Goal: Task Accomplishment & Management: Manage account settings

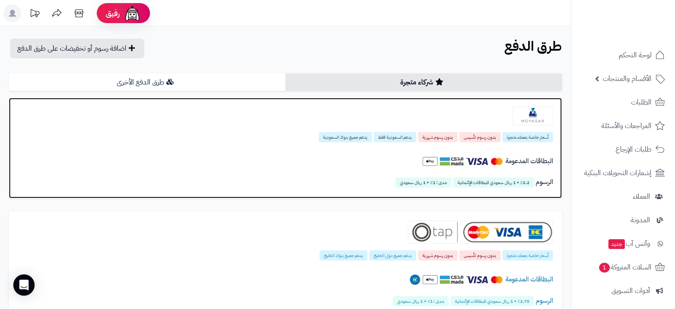
click at [422, 160] on img at bounding box center [430, 161] width 16 height 16
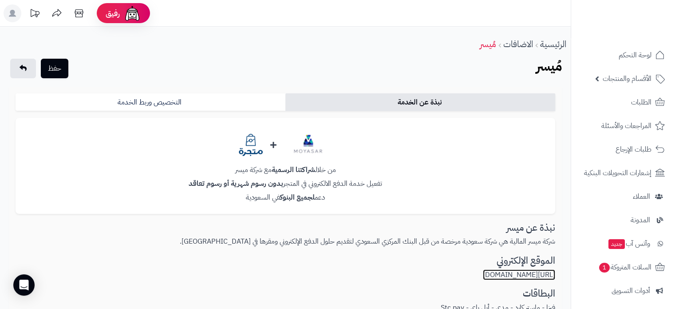
click at [512, 276] on link "https://moyasar.com/ar/" at bounding box center [519, 274] width 72 height 11
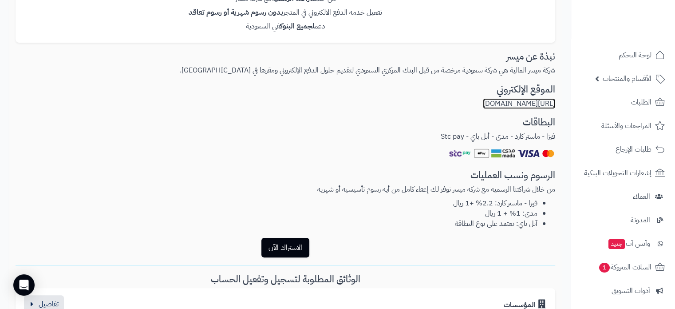
scroll to position [173, 0]
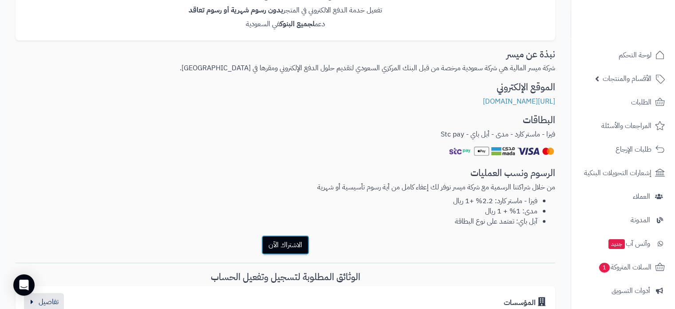
click at [289, 248] on button "الاشتراك الآن" at bounding box center [286, 245] width 48 height 20
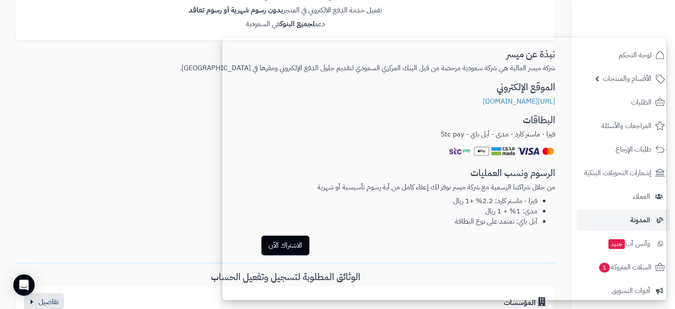
drag, startPoint x: 680, startPoint y: 157, endPoint x: 671, endPoint y: 214, distance: 58.4
click at [671, 214] on li "المدونة" at bounding box center [623, 219] width 104 height 21
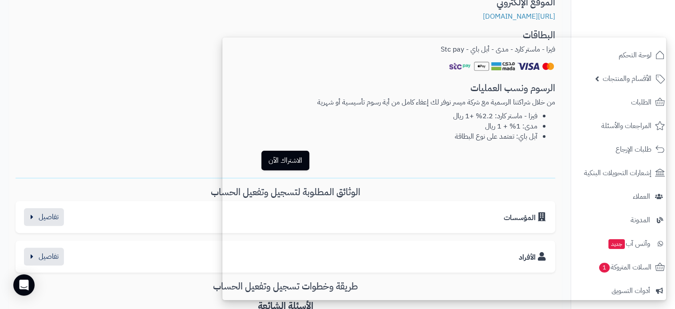
scroll to position [263, 0]
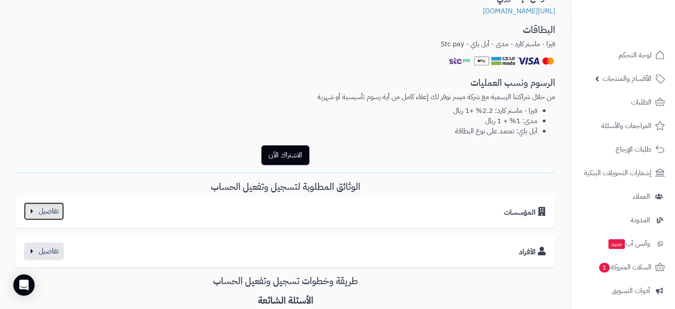
click at [54, 215] on button "button" at bounding box center [44, 211] width 40 height 18
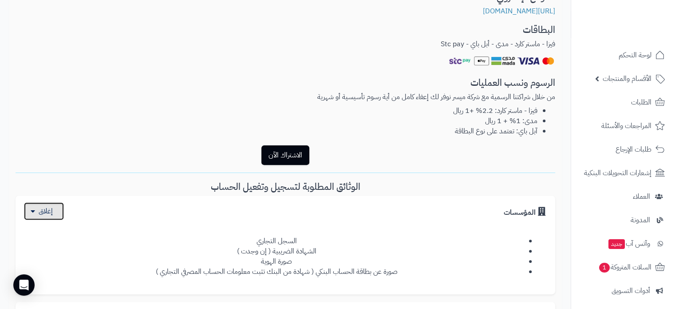
click at [54, 215] on button "button" at bounding box center [44, 211] width 40 height 18
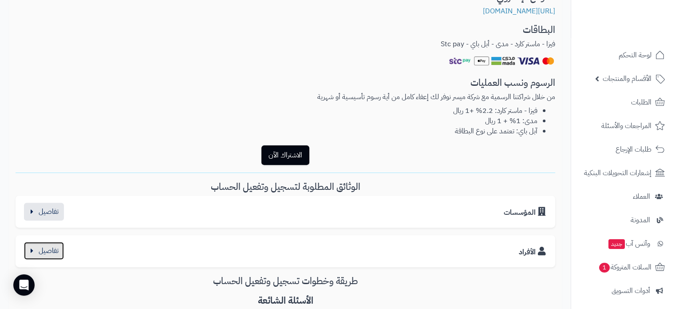
click at [52, 250] on button "button" at bounding box center [44, 251] width 40 height 18
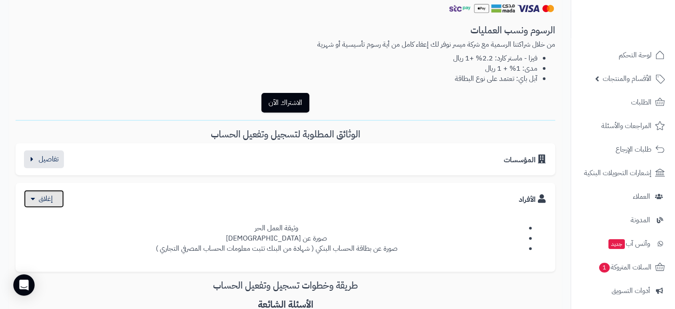
scroll to position [317, 0]
click at [48, 200] on button "button" at bounding box center [44, 197] width 40 height 18
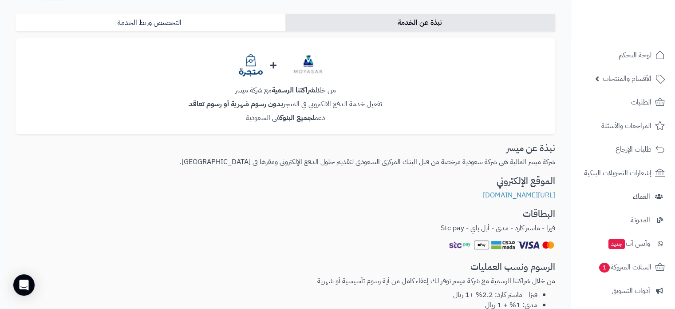
scroll to position [0, 0]
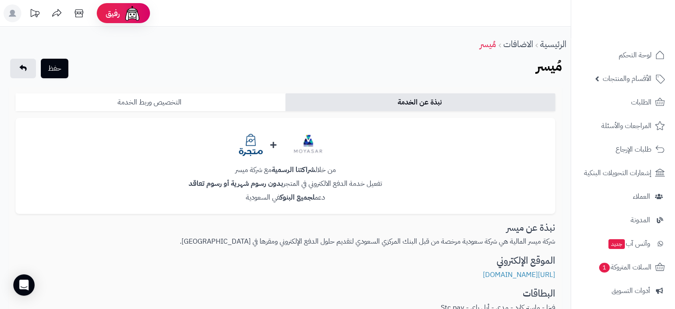
click at [245, 110] on link "التخصيص وربط الخدمة" at bounding box center [151, 102] width 270 height 18
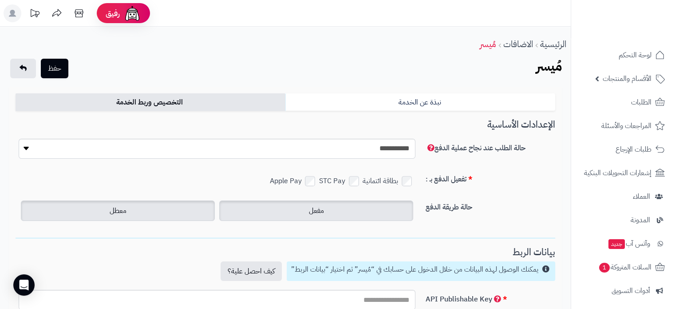
click at [314, 206] on span "مفعل" at bounding box center [316, 210] width 15 height 11
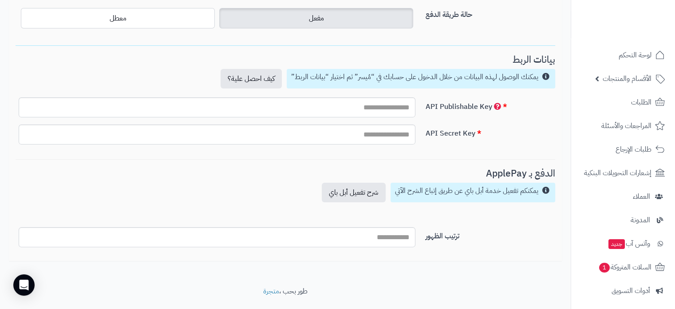
scroll to position [197, 0]
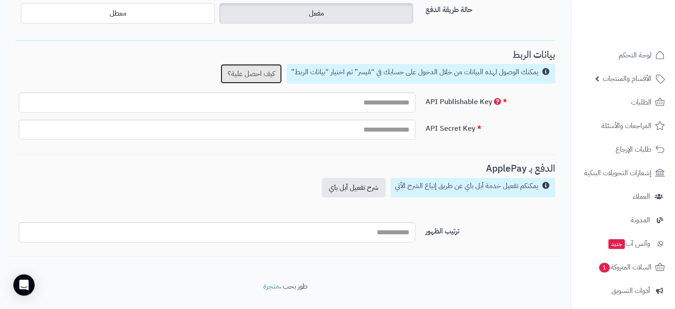
click at [262, 75] on link "كيف احصل علية؟" at bounding box center [251, 74] width 61 height 20
click at [371, 101] on input "text" at bounding box center [217, 102] width 397 height 20
paste input "**********"
type input "**********"
click at [392, 131] on input "text" at bounding box center [217, 129] width 397 height 20
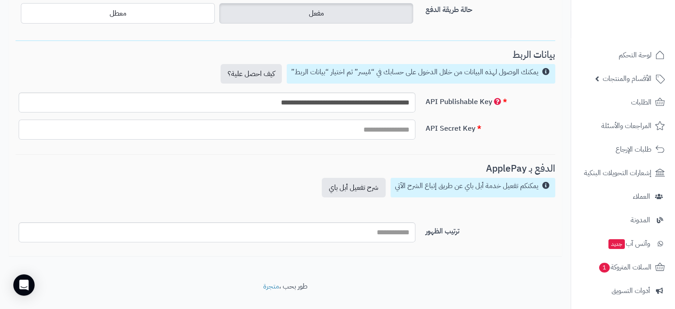
paste input "**********"
type input "**********"
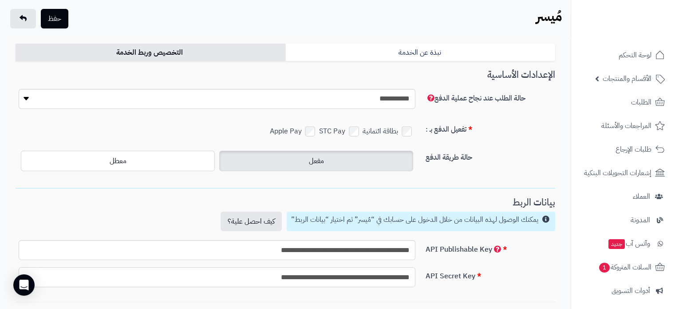
scroll to position [48, 0]
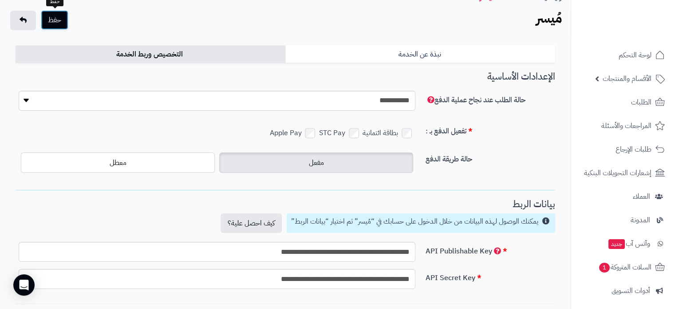
click at [56, 21] on button "حفظ" at bounding box center [55, 20] width 28 height 20
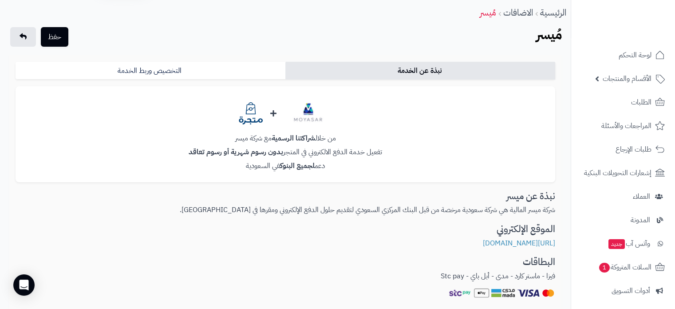
scroll to position [30, 0]
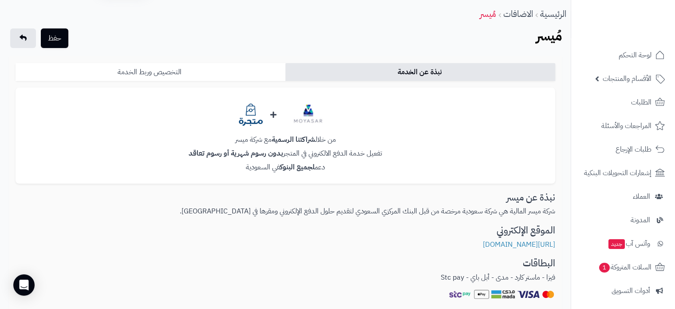
click at [231, 72] on link "التخصيص وربط الخدمة" at bounding box center [151, 72] width 270 height 18
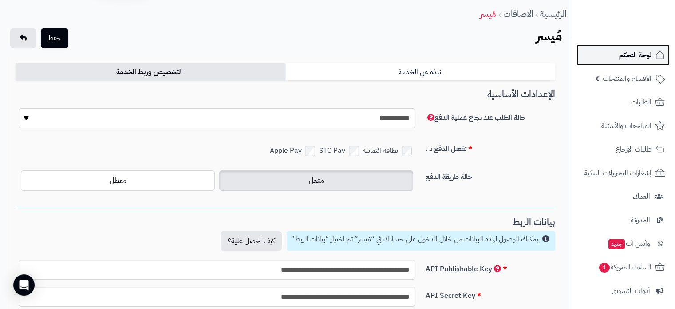
click at [642, 55] on span "لوحة التحكم" at bounding box center [635, 55] width 32 height 12
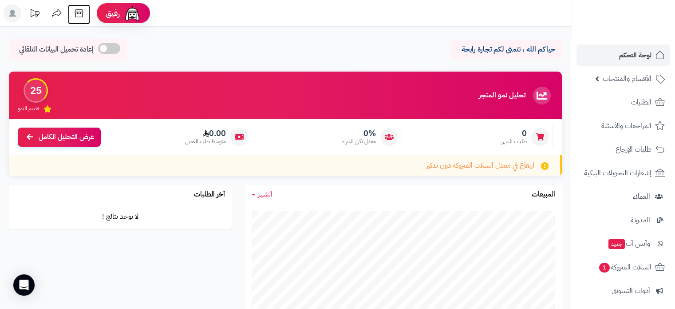
click at [79, 14] on icon at bounding box center [79, 13] width 8 height 8
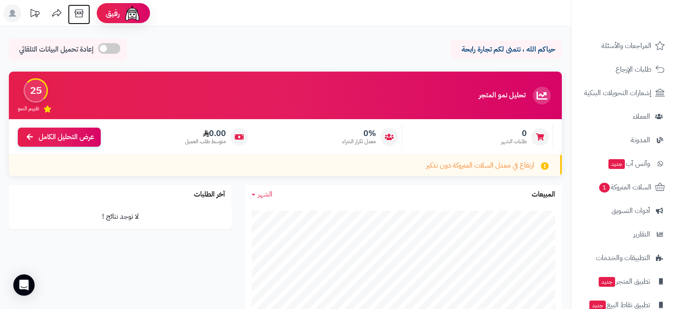
scroll to position [121, 0]
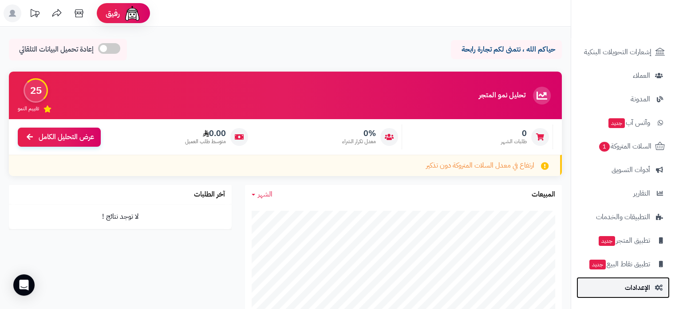
click at [634, 281] on span "الإعدادات" at bounding box center [637, 287] width 25 height 12
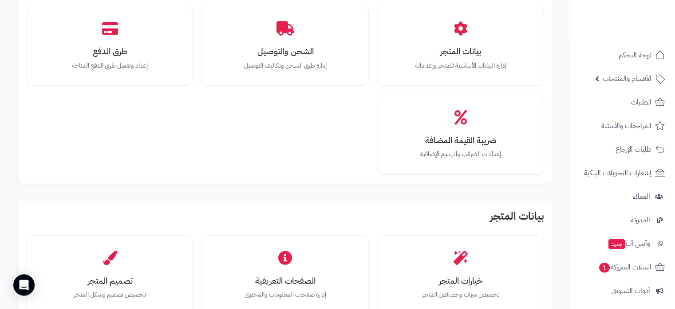
scroll to position [67, 0]
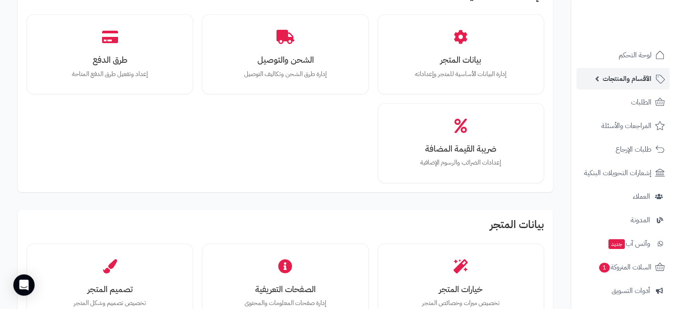
click at [605, 80] on span "الأقسام والمنتجات" at bounding box center [627, 78] width 49 height 12
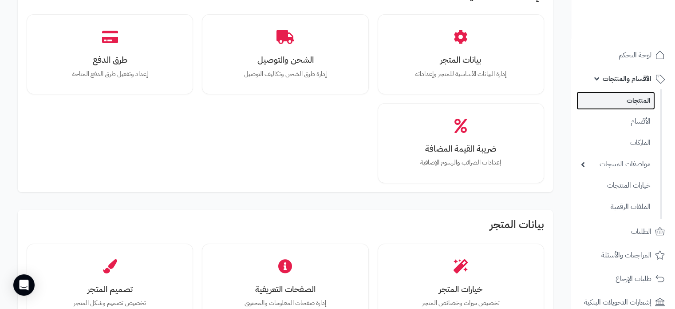
click at [630, 103] on link "المنتجات" at bounding box center [616, 100] width 79 height 18
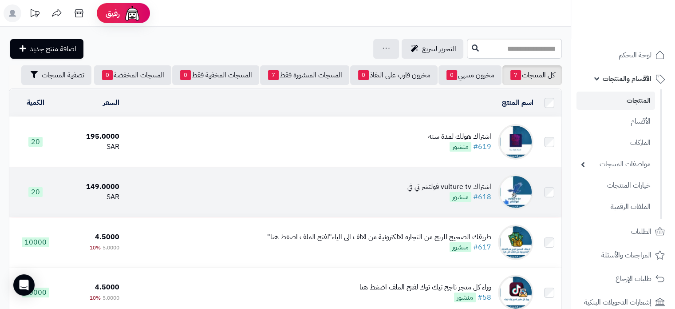
click at [454, 182] on div "اشتراك vulture tv فولتشر تي في" at bounding box center [450, 187] width 84 height 10
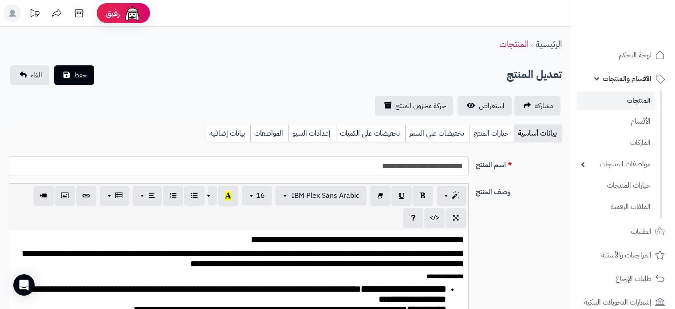
select select
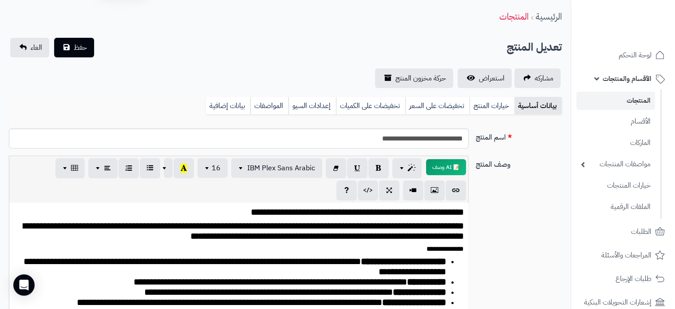
scroll to position [25, 0]
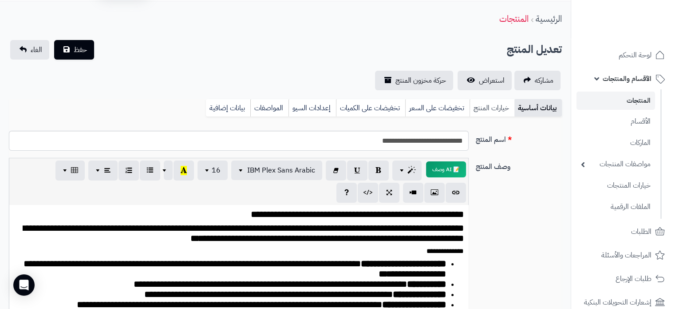
click at [496, 107] on link "خيارات المنتج" at bounding box center [492, 108] width 45 height 18
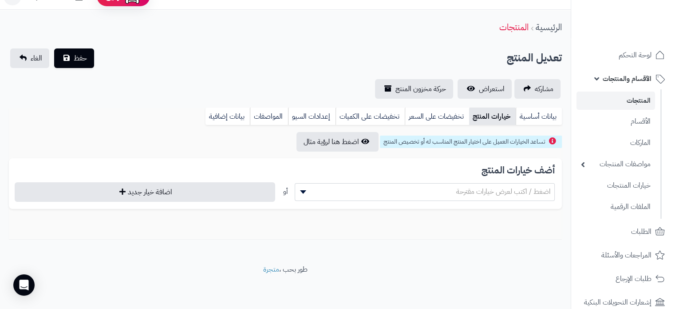
scroll to position [17, 0]
click at [432, 116] on link "تخفيضات على السعر" at bounding box center [437, 116] width 64 height 18
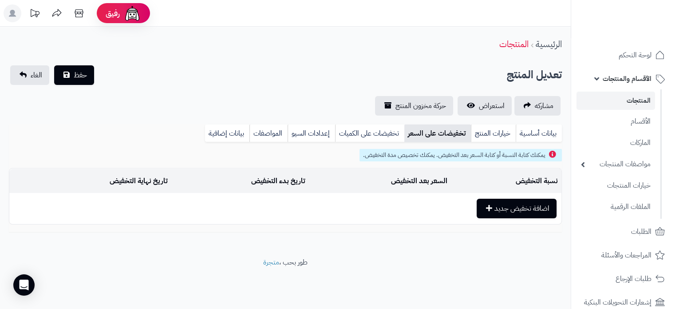
scroll to position [0, 0]
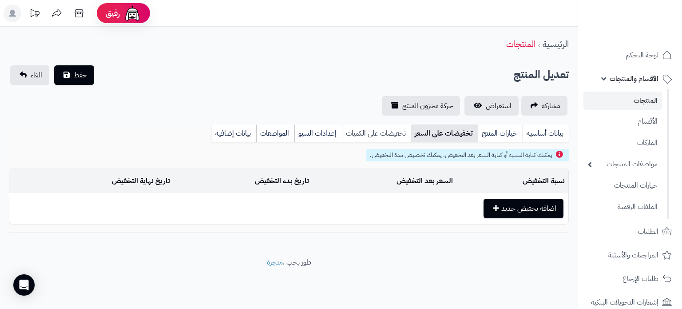
click at [374, 129] on link "تخفيضات على الكميات" at bounding box center [376, 133] width 69 height 18
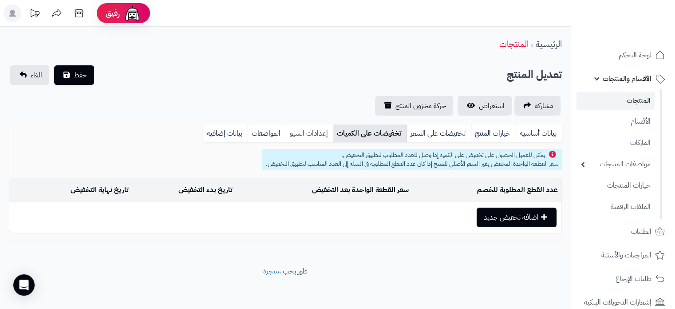
click at [316, 132] on link "إعدادات السيو" at bounding box center [310, 133] width 48 height 18
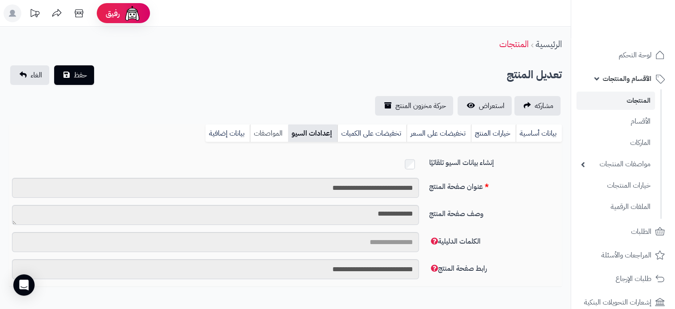
click at [277, 134] on link "المواصفات" at bounding box center [269, 133] width 38 height 18
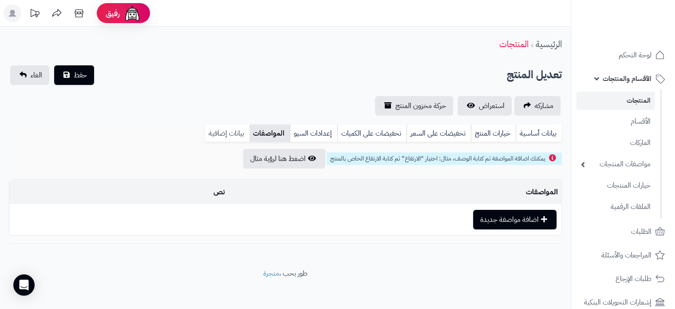
click at [238, 133] on link "بيانات إضافية" at bounding box center [227, 133] width 44 height 18
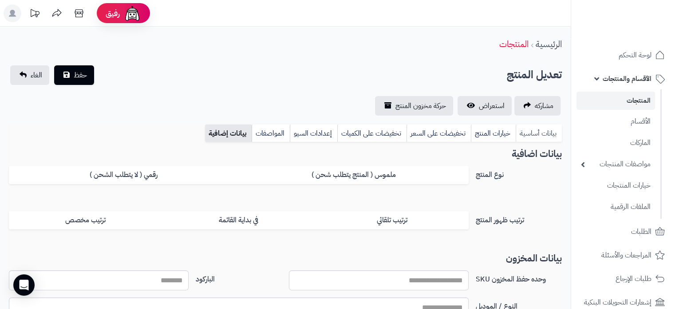
click at [546, 135] on link "بيانات أساسية" at bounding box center [539, 133] width 46 height 18
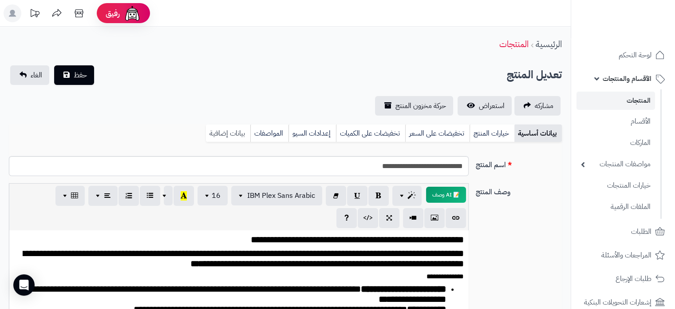
click at [229, 134] on link "بيانات إضافية" at bounding box center [228, 133] width 44 height 18
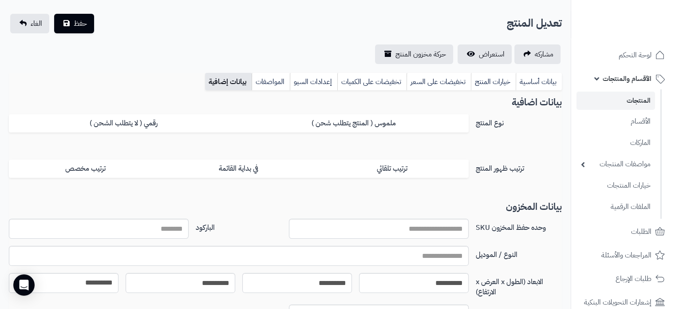
scroll to position [54, 0]
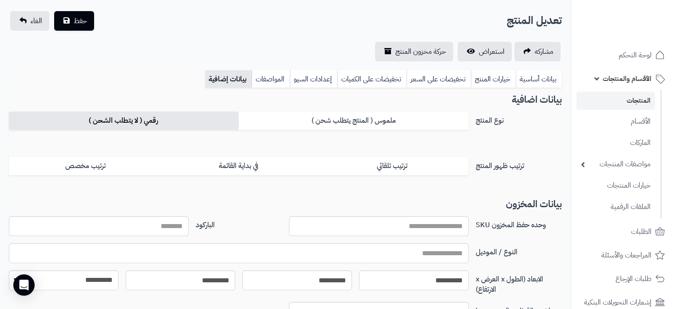
click at [160, 119] on label "رقمي ( لا يتطلب الشحن )" at bounding box center [124, 120] width 230 height 18
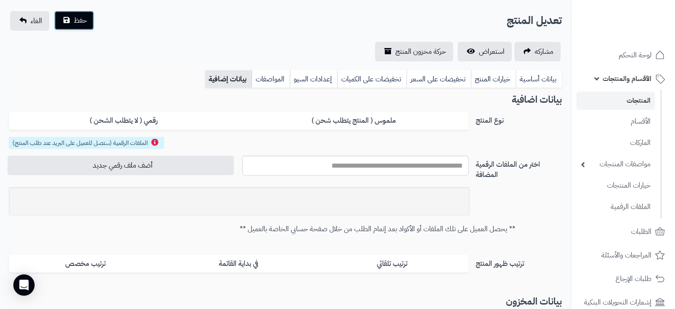
click at [81, 26] on button "حفظ" at bounding box center [74, 21] width 40 height 20
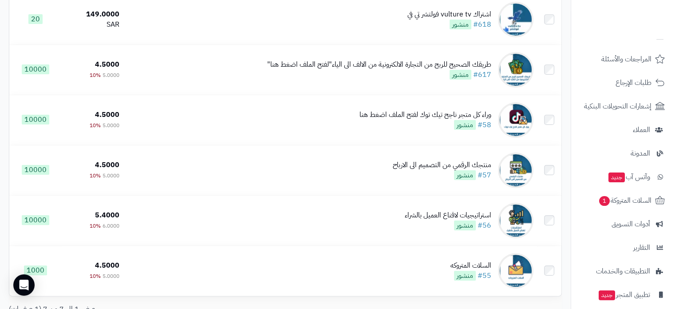
scroll to position [199, 0]
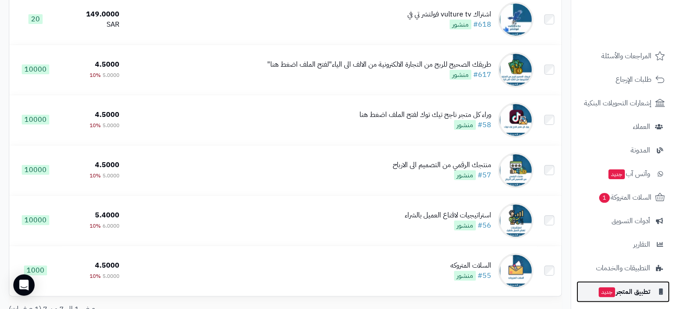
click at [633, 291] on span "تطبيق المتجر جديد" at bounding box center [624, 291] width 52 height 12
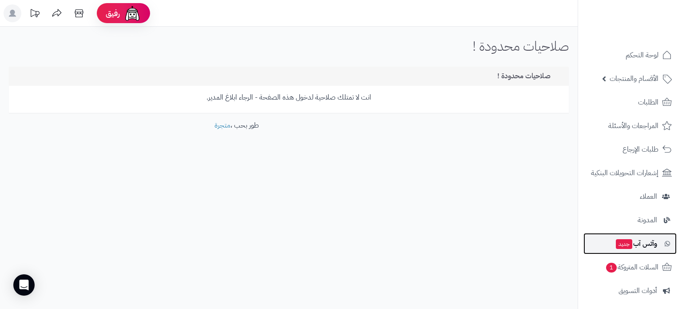
click at [638, 243] on span "وآتس آب جديد" at bounding box center [636, 243] width 42 height 12
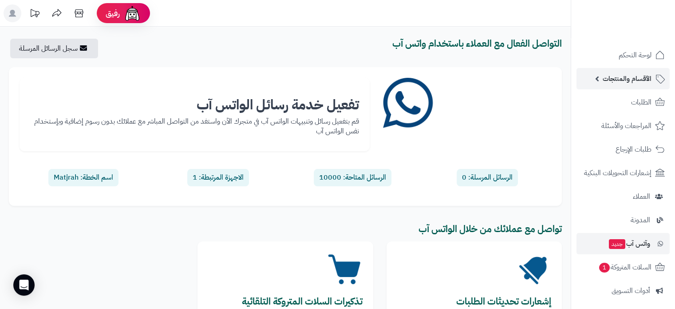
click at [633, 78] on span "الأقسام والمنتجات" at bounding box center [627, 78] width 49 height 12
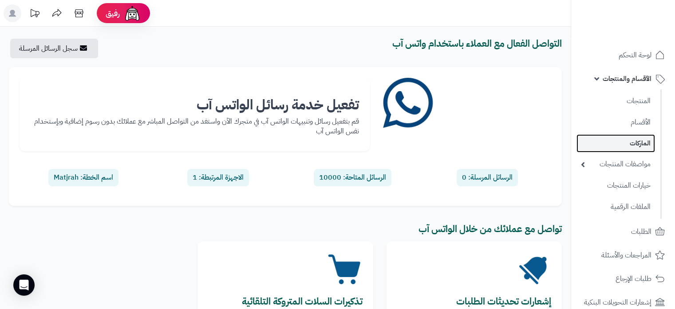
click at [636, 140] on link "الماركات" at bounding box center [616, 143] width 79 height 18
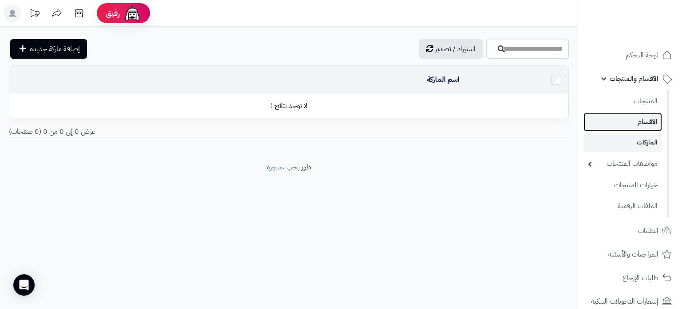
click at [638, 118] on link "الأقسام" at bounding box center [622, 122] width 79 height 18
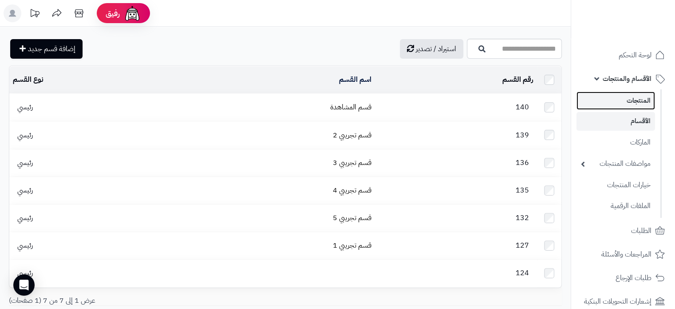
click at [634, 98] on link "المنتجات" at bounding box center [616, 100] width 79 height 18
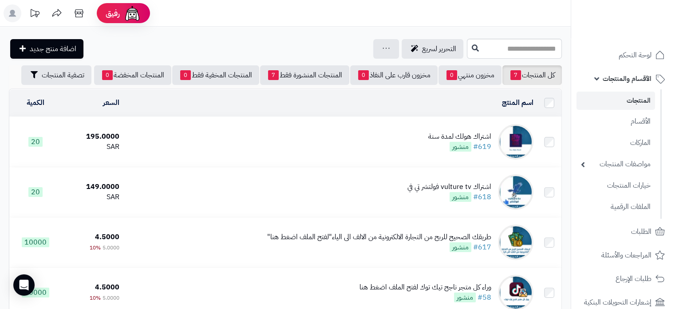
click at [614, 77] on span "الأقسام والمنتجات" at bounding box center [627, 78] width 49 height 12
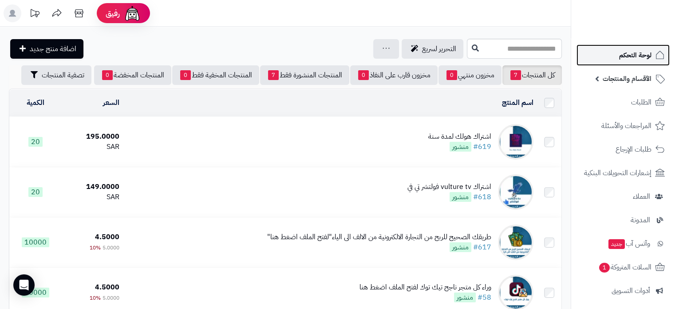
click at [623, 55] on span "لوحة التحكم" at bounding box center [635, 55] width 32 height 12
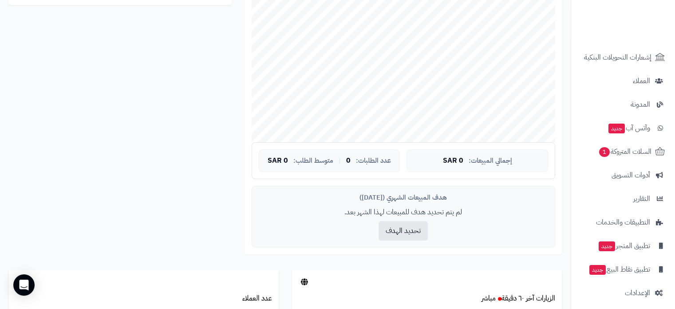
scroll to position [117, 0]
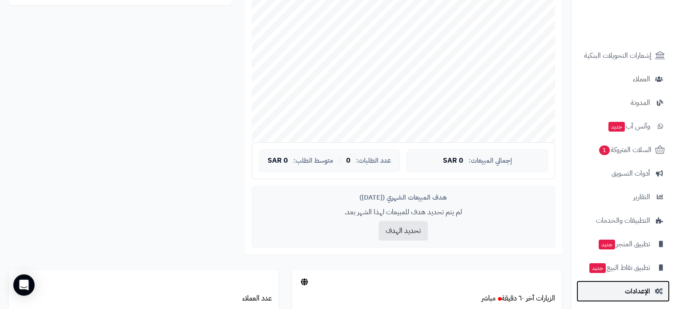
click at [613, 285] on link "الإعدادات" at bounding box center [623, 290] width 93 height 21
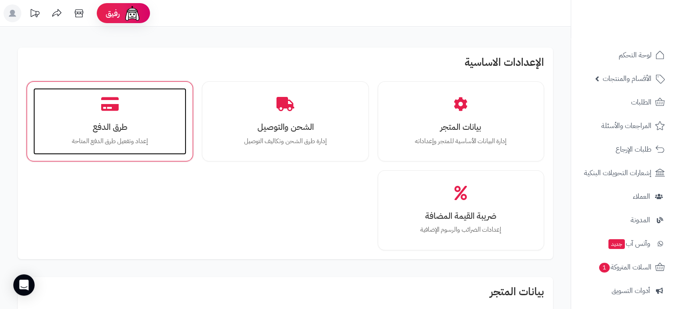
click at [114, 122] on h3 "طرق الدفع" at bounding box center [109, 126] width 135 height 9
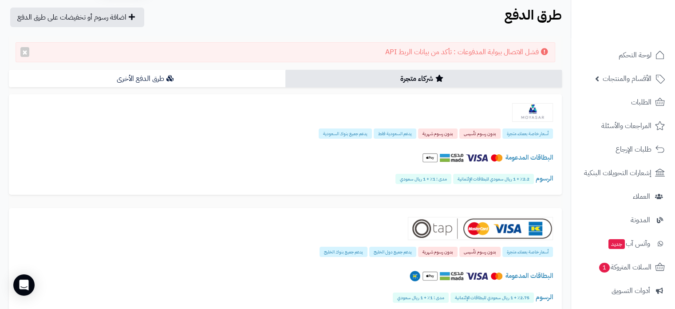
scroll to position [43, 0]
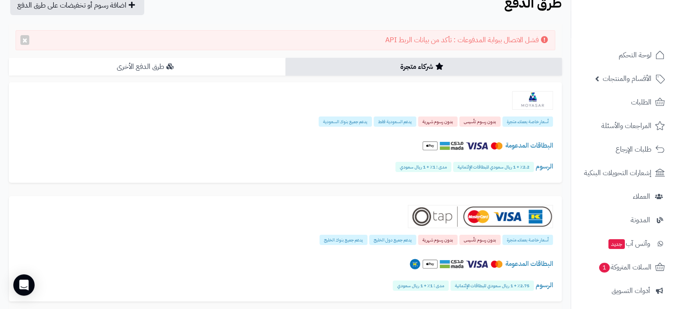
click at [211, 69] on link "طرق الدفع الأخرى" at bounding box center [147, 67] width 277 height 18
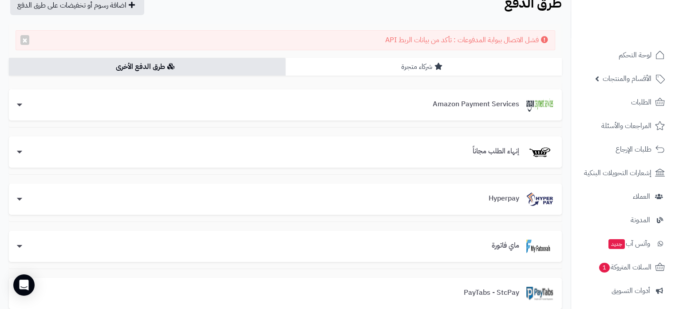
click at [394, 62] on link "شركاء متجرة" at bounding box center [423, 67] width 277 height 18
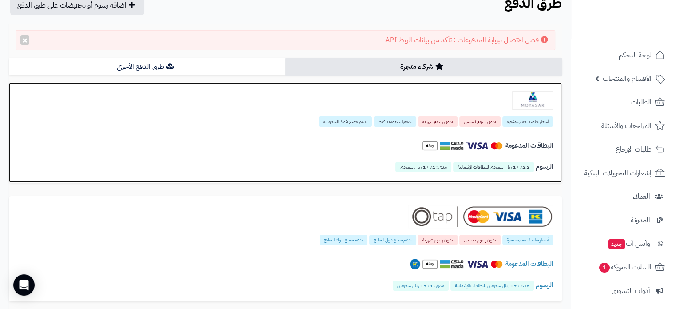
click at [405, 139] on h4 "البطاقات المدعومة" at bounding box center [285, 146] width 535 height 16
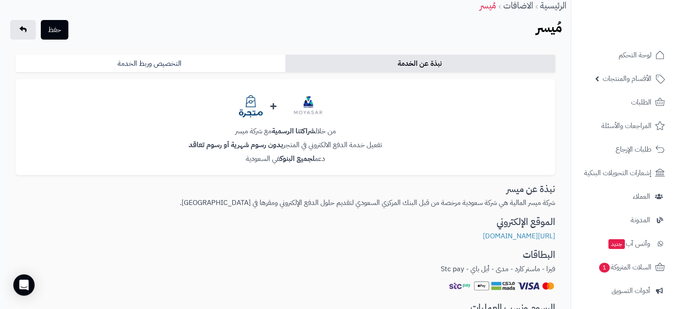
scroll to position [40, 0]
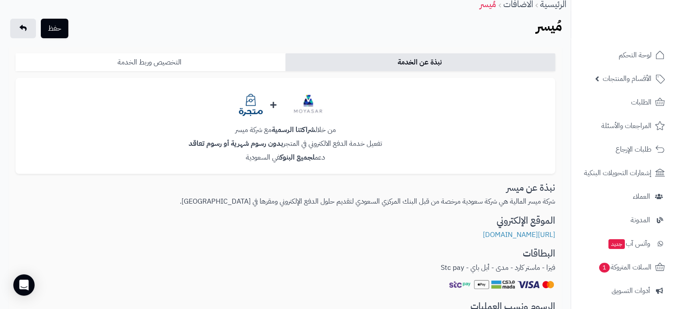
click at [229, 58] on link "التخصيص وربط الخدمة" at bounding box center [151, 62] width 270 height 18
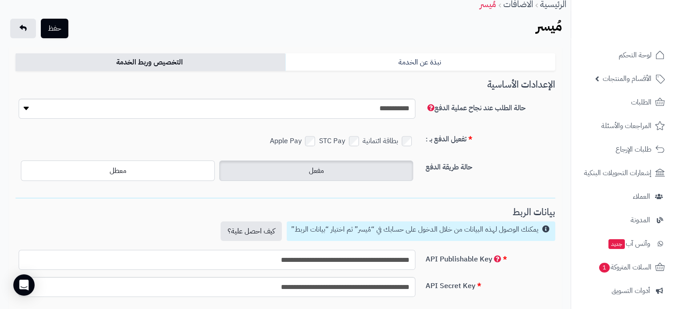
click at [305, 258] on input "**********" at bounding box center [217, 260] width 397 height 20
paste input "text"
type input "**********"
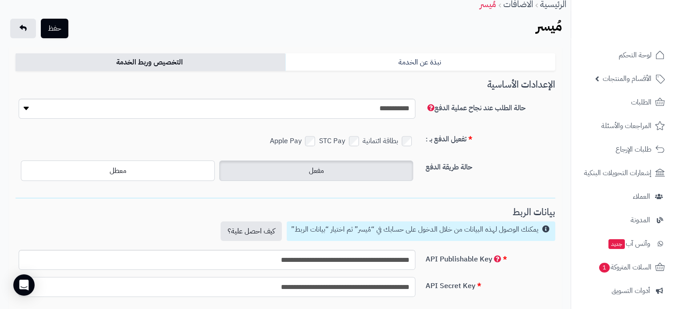
click at [356, 285] on input "**********" at bounding box center [217, 287] width 397 height 20
paste input "text"
type input "**********"
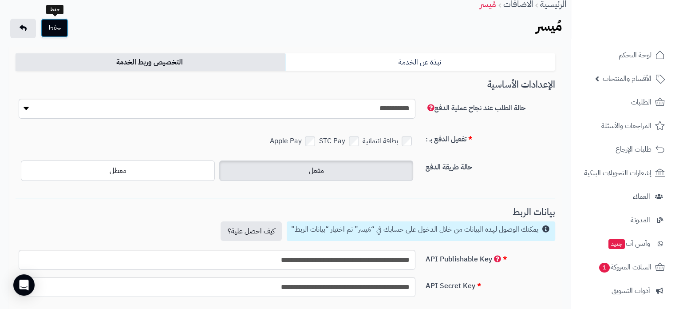
click at [57, 30] on button "حفظ" at bounding box center [55, 28] width 28 height 20
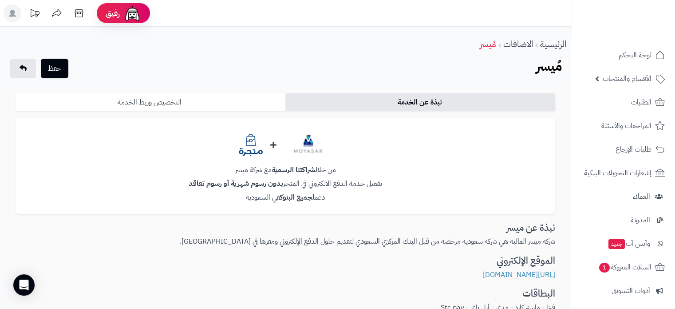
click at [249, 99] on link "التخصيص وربط الخدمة" at bounding box center [151, 102] width 270 height 18
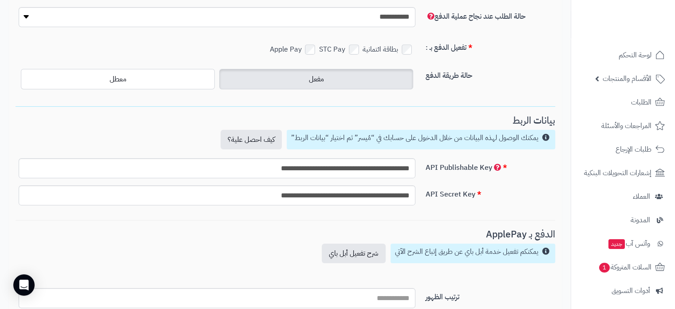
scroll to position [147, 0]
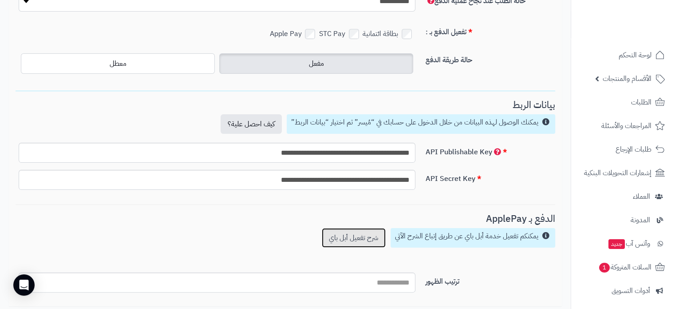
click at [366, 233] on link "شرح تفعيل أبل باي" at bounding box center [354, 238] width 64 height 20
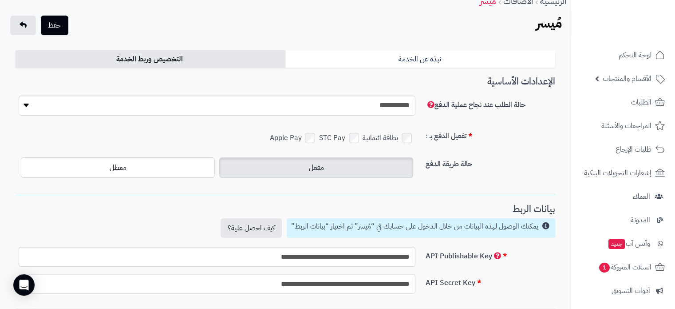
scroll to position [0, 0]
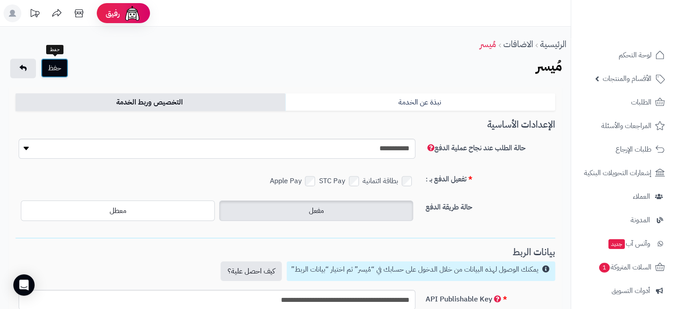
click at [58, 66] on button "حفظ" at bounding box center [55, 68] width 28 height 20
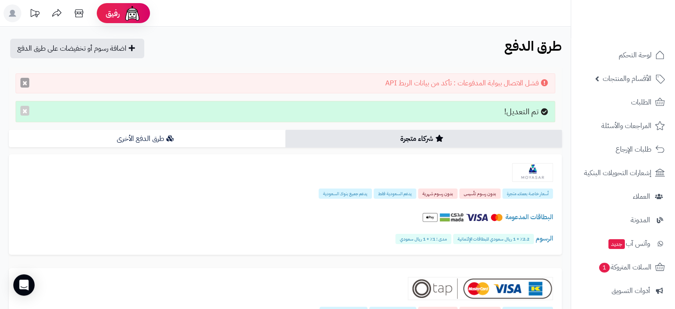
click at [24, 78] on button "×" at bounding box center [24, 83] width 9 height 10
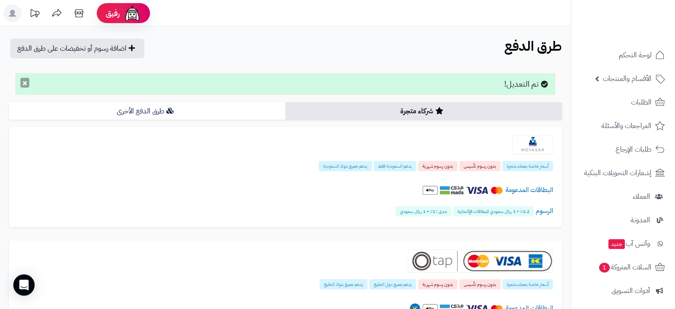
click at [24, 82] on button "×" at bounding box center [24, 83] width 9 height 10
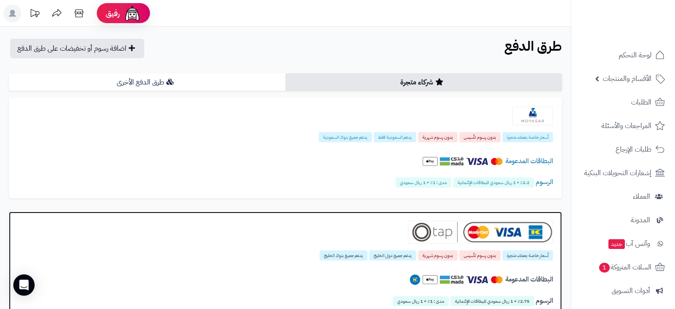
click at [313, 254] on div "أسعار خاصة بعملاء متجرة بدون رسوم تأسيس بدون رسوم شهرية يدعم جميع دول الخليج يد…" at bounding box center [285, 255] width 535 height 10
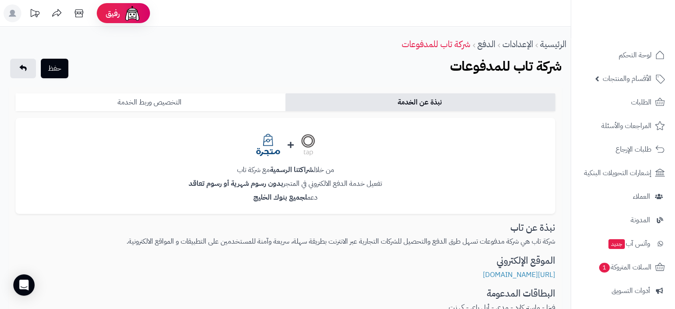
click at [186, 104] on link "التخصيص وربط الخدمة" at bounding box center [151, 102] width 270 height 18
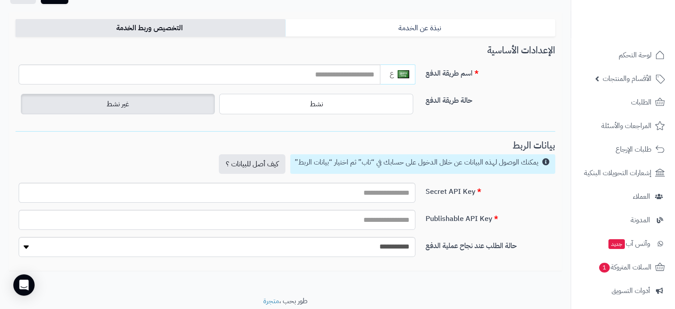
scroll to position [79, 0]
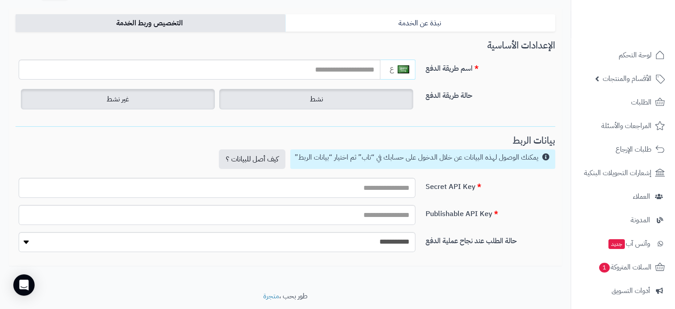
click at [337, 99] on label "نشط" at bounding box center [316, 99] width 194 height 20
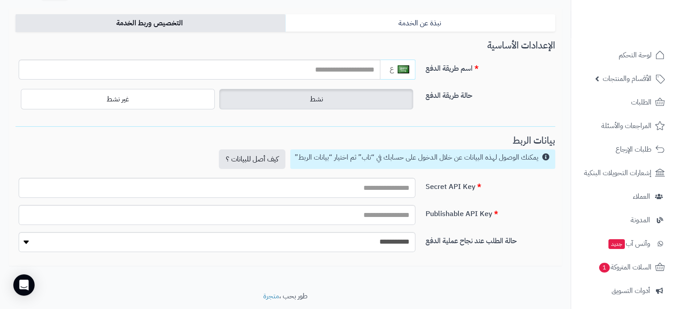
scroll to position [0, 0]
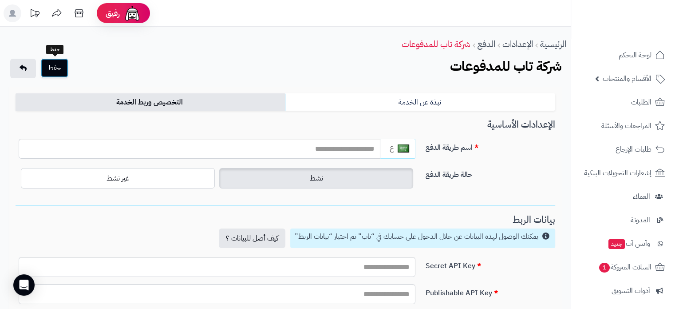
click at [54, 69] on button "حفظ" at bounding box center [55, 68] width 28 height 20
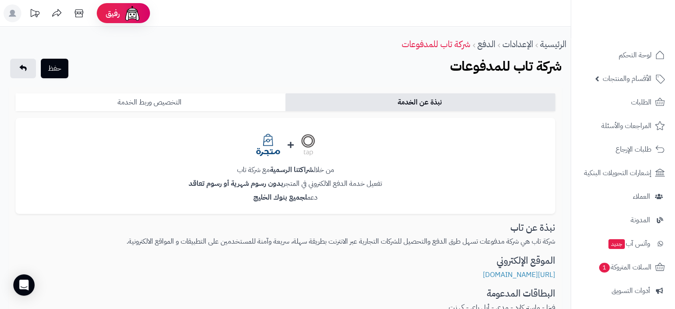
click at [226, 104] on link "التخصيص وربط الخدمة" at bounding box center [151, 102] width 270 height 18
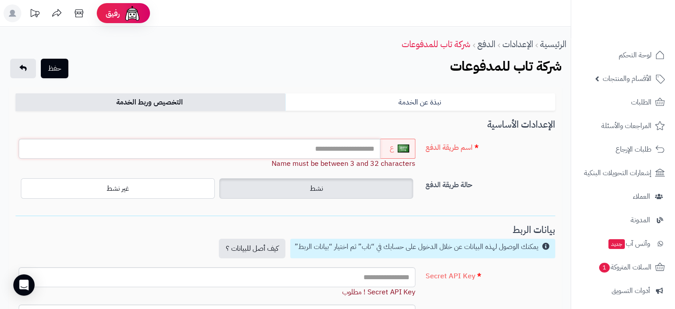
click at [361, 147] on input "text" at bounding box center [200, 149] width 362 height 20
type input "*"
type input "*********"
click at [62, 67] on button "حفظ" at bounding box center [55, 68] width 28 height 20
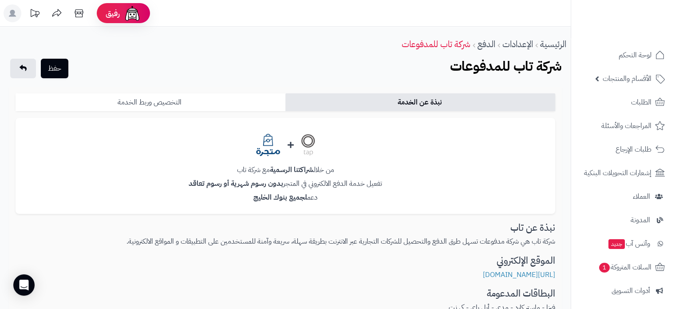
click at [218, 102] on link "التخصيص وربط الخدمة" at bounding box center [151, 102] width 270 height 18
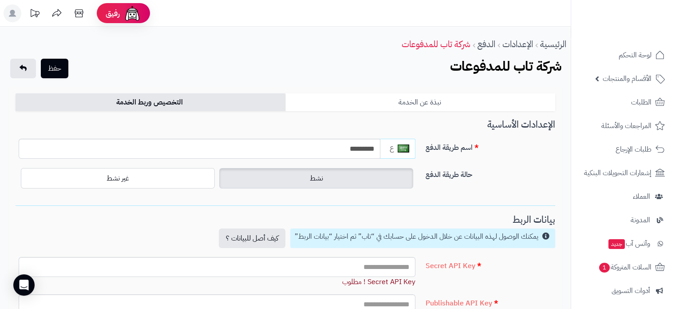
click at [403, 104] on link "نبذة عن الخدمة" at bounding box center [420, 102] width 270 height 18
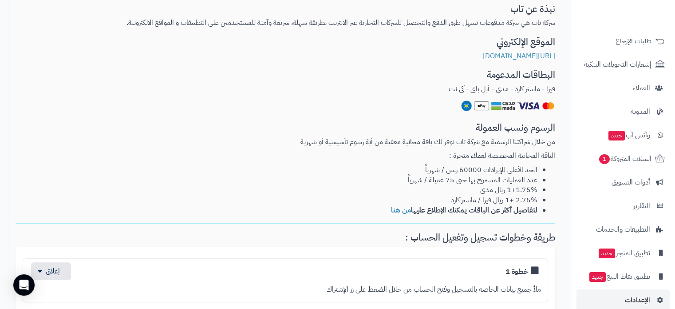
scroll to position [111, 0]
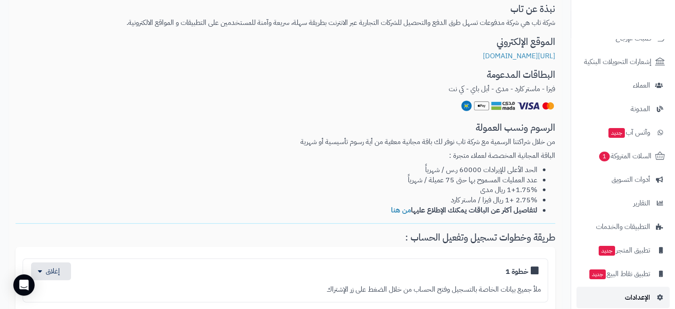
click at [621, 298] on link "الإعدادات" at bounding box center [623, 296] width 93 height 21
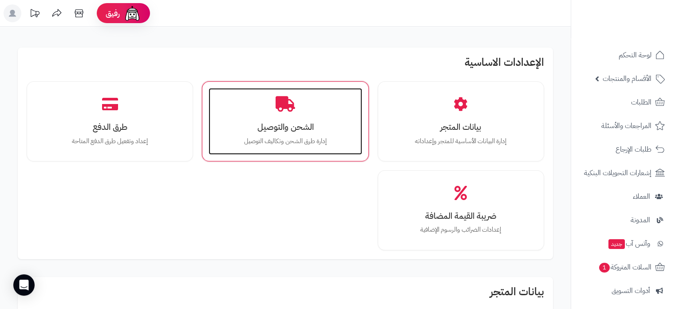
click at [275, 141] on p "إدارة طرق الشحن وتكاليف التوصيل" at bounding box center [285, 141] width 135 height 10
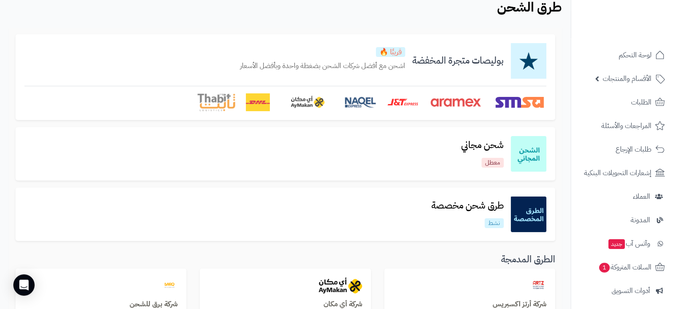
scroll to position [37, 0]
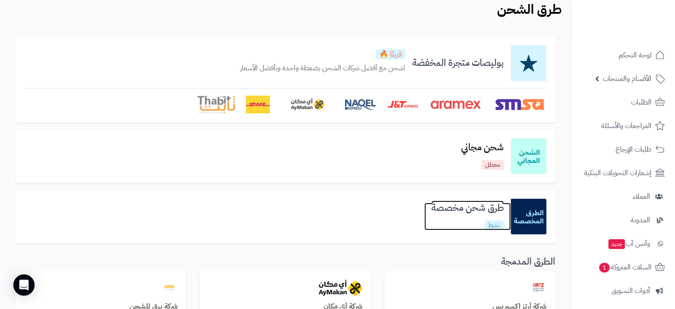
click at [463, 210] on h3 "طرق شحن مخصصة" at bounding box center [467, 207] width 87 height 10
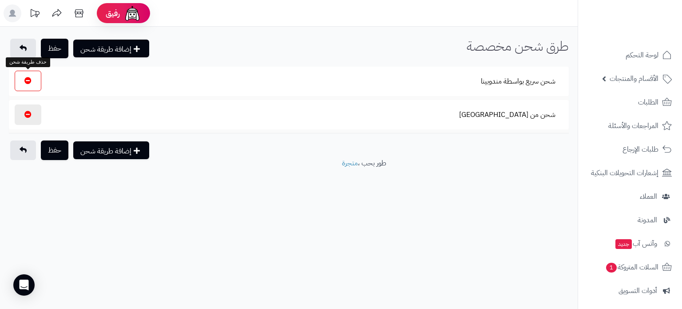
click at [30, 79] on icon "button" at bounding box center [27, 80] width 7 height 7
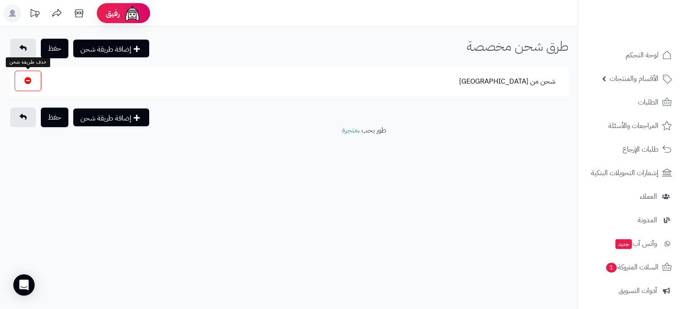
click at [29, 80] on icon "button" at bounding box center [27, 80] width 7 height 7
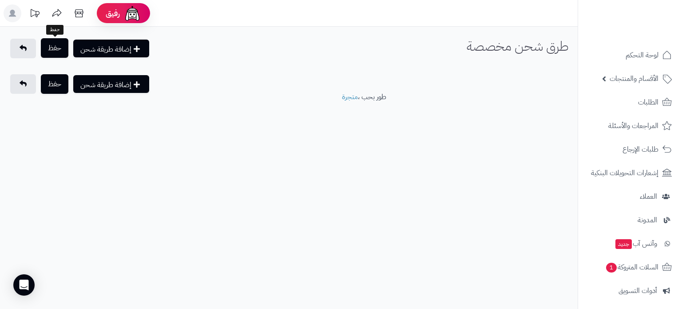
click at [49, 49] on button "حفظ" at bounding box center [55, 48] width 28 height 20
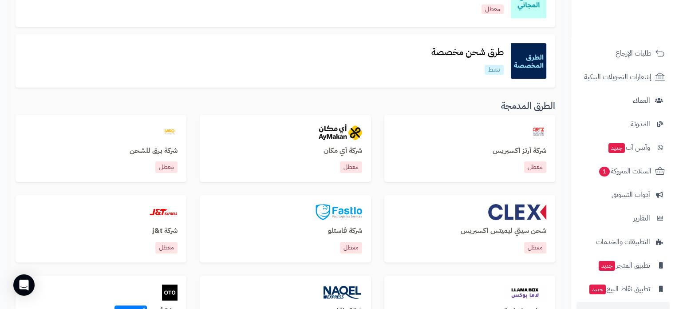
scroll to position [121, 0]
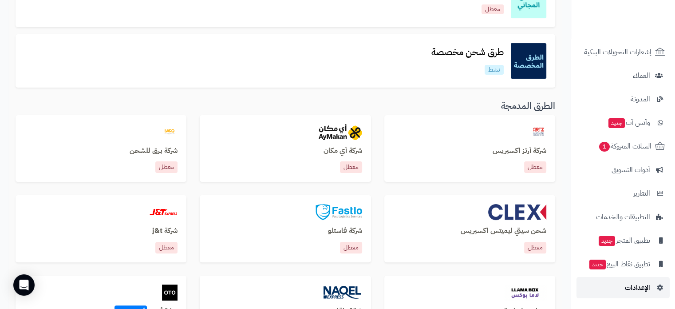
click at [636, 289] on span "الإعدادات" at bounding box center [637, 287] width 25 height 12
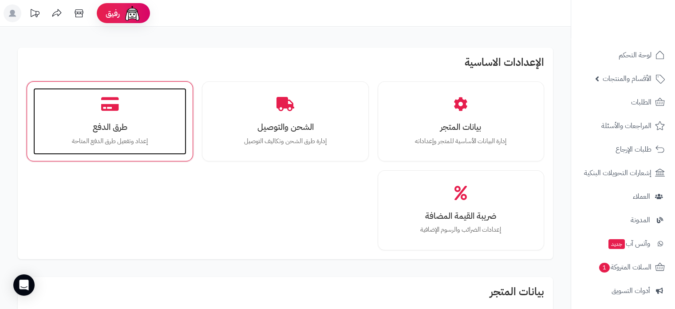
click at [131, 142] on p "إعداد وتفعيل طرق الدفع المتاحة" at bounding box center [109, 141] width 135 height 10
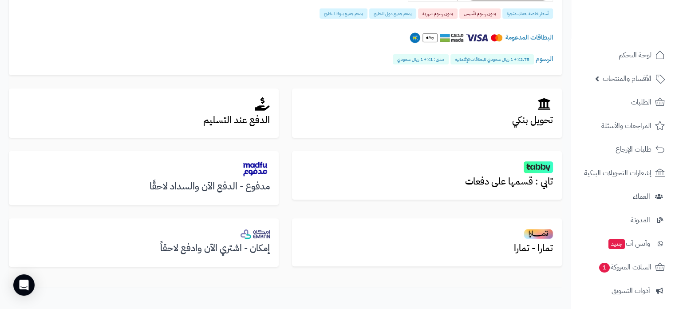
scroll to position [245, 0]
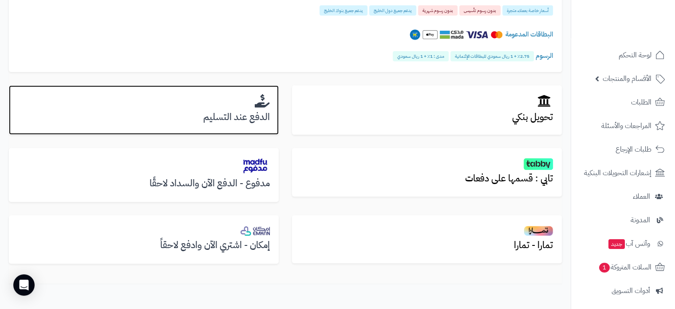
click at [233, 108] on div "الدفع عند التسليم" at bounding box center [144, 110] width 270 height 50
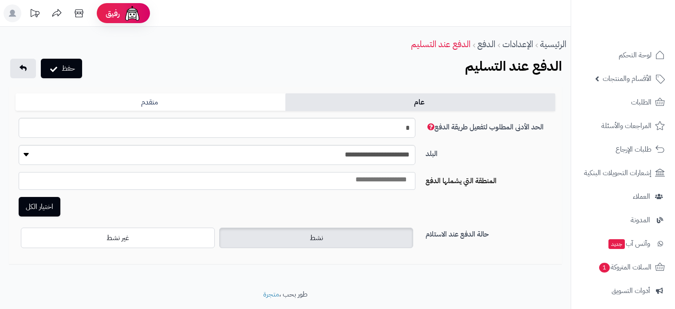
select select
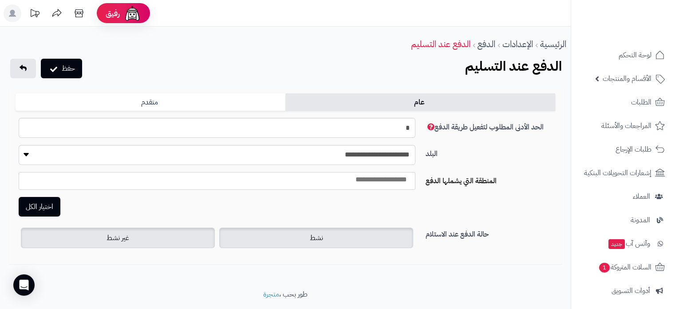
click at [143, 233] on label "غير نشط" at bounding box center [118, 237] width 194 height 20
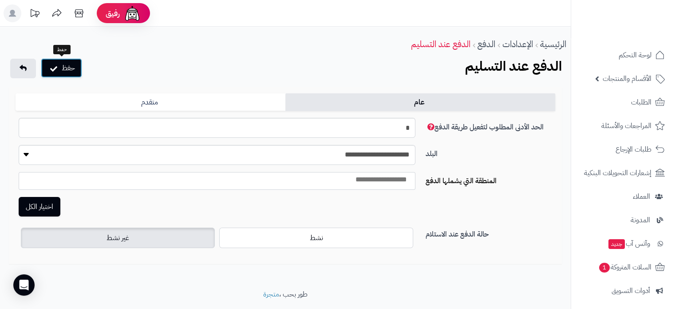
click at [65, 69] on button "حفظ" at bounding box center [61, 68] width 41 height 20
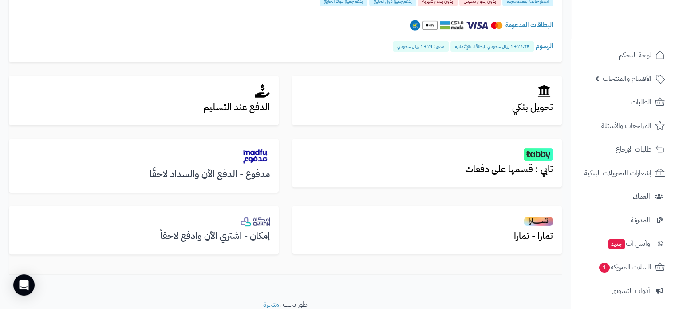
scroll to position [287, 0]
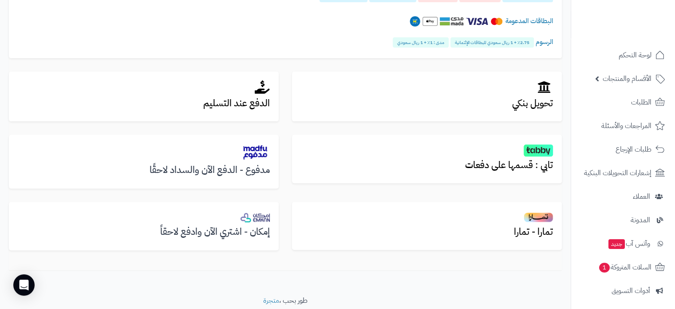
click at [219, 166] on h3 "مدفوع - الدفع الآن والسداد لاحقًا" at bounding box center [144, 170] width 252 height 10
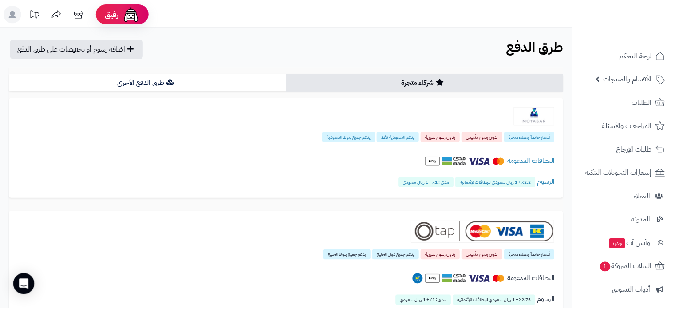
scroll to position [257, 0]
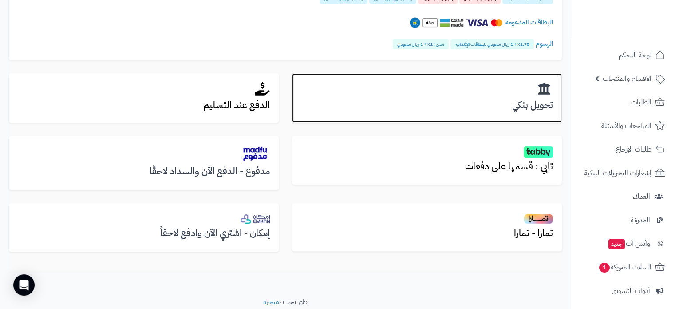
click at [454, 95] on h2 at bounding box center [427, 89] width 252 height 14
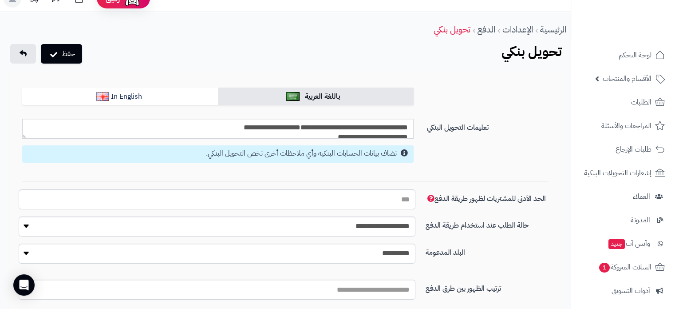
scroll to position [11, 0]
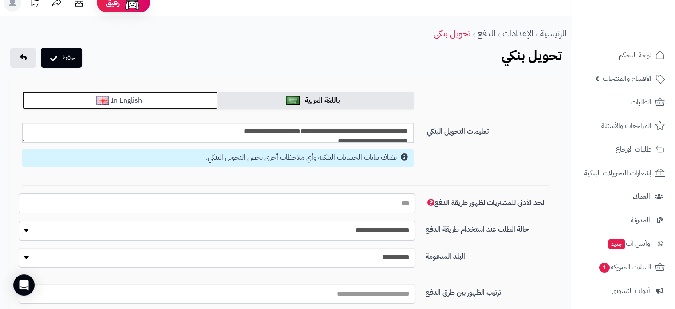
click at [176, 101] on link "In English" at bounding box center [120, 100] width 196 height 18
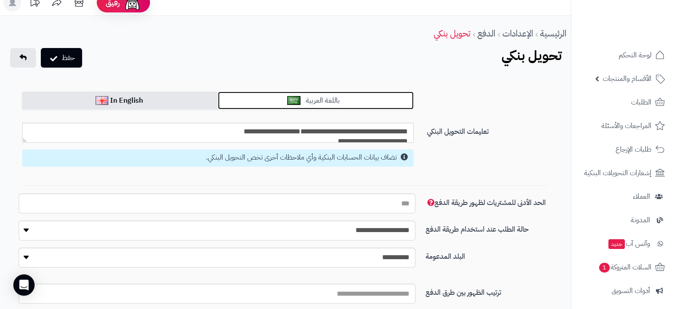
click at [264, 99] on link "باللغة العربية" at bounding box center [316, 100] width 196 height 18
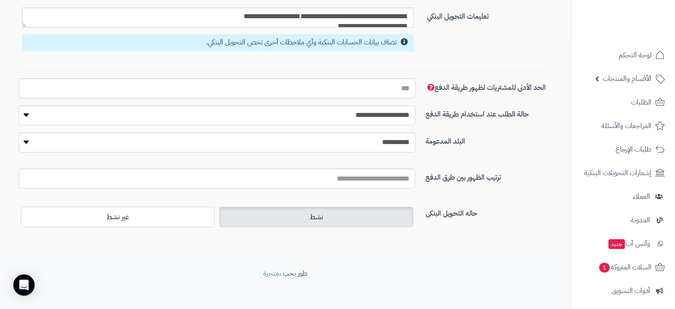
scroll to position [0, 0]
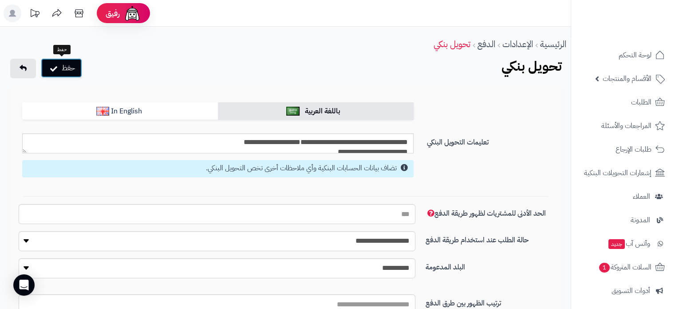
click at [53, 64] on icon "submit" at bounding box center [53, 67] width 7 height 9
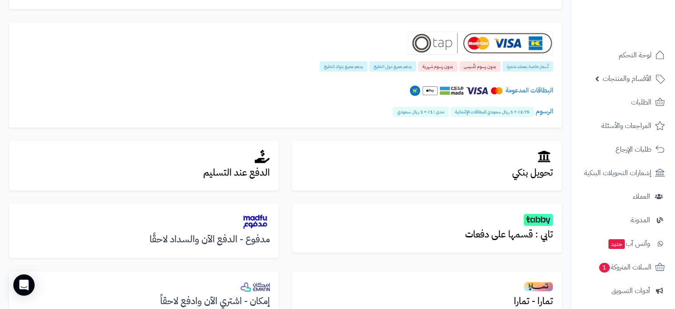
scroll to position [231, 0]
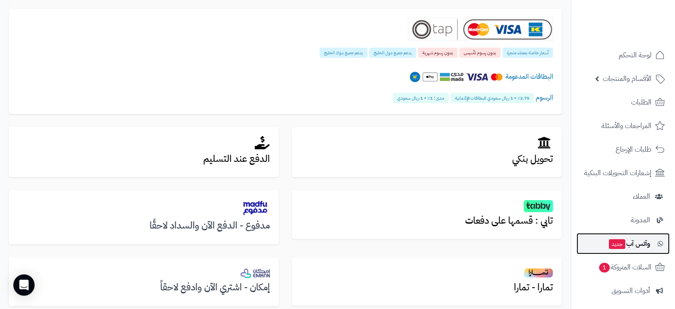
click at [629, 246] on span "وآتس آب جديد" at bounding box center [629, 243] width 42 height 12
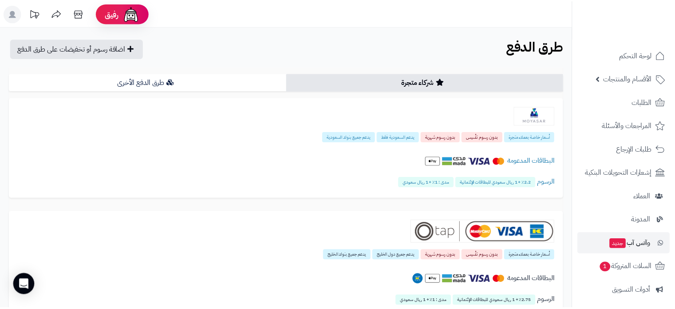
scroll to position [203, 0]
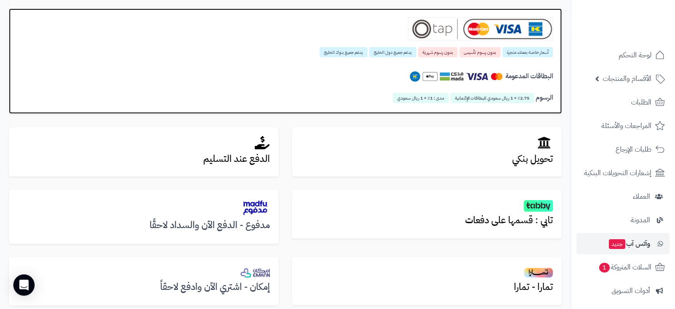
click at [458, 69] on h4 "البطاقات المدعومة" at bounding box center [285, 76] width 535 height 16
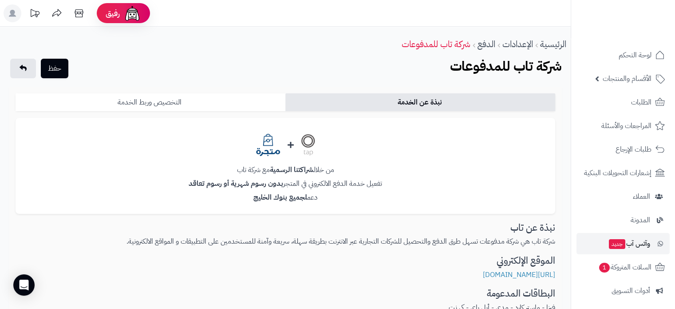
click at [209, 107] on link "التخصيص وربط الخدمة" at bounding box center [151, 102] width 270 height 18
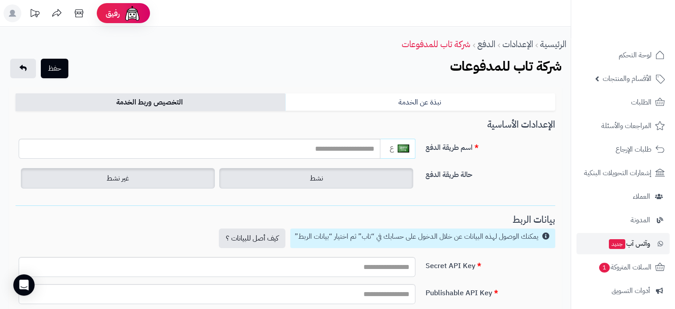
click at [348, 179] on label "نشط" at bounding box center [316, 178] width 194 height 20
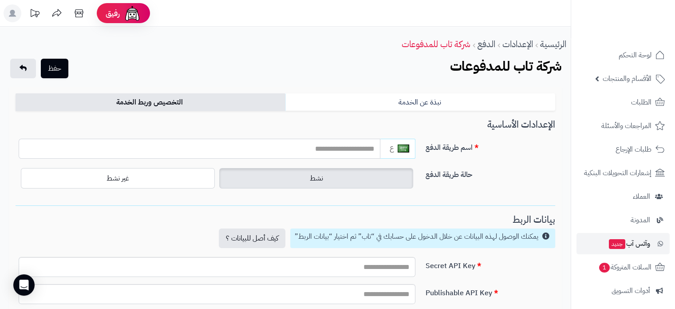
click at [291, 145] on input "text" at bounding box center [200, 149] width 362 height 20
type input "*********"
click at [50, 68] on button "حفظ" at bounding box center [55, 68] width 28 height 20
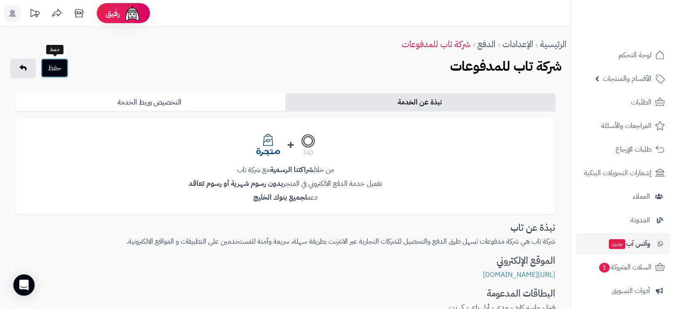
click at [59, 64] on button "حفظ" at bounding box center [55, 68] width 28 height 20
click at [57, 69] on button "حفظ" at bounding box center [55, 68] width 28 height 20
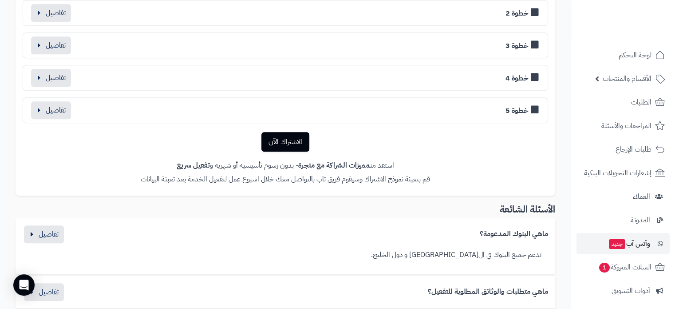
scroll to position [526, 0]
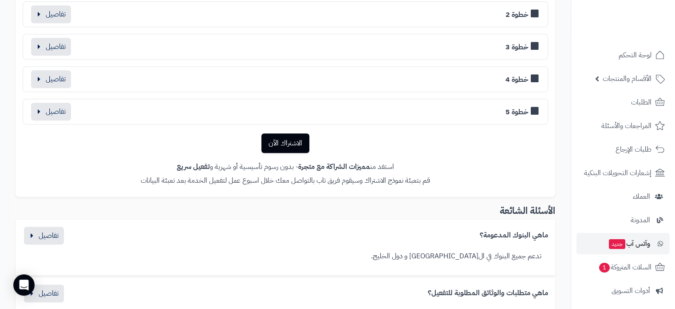
click at [283, 142] on link "الاشتراك الآن" at bounding box center [286, 143] width 48 height 20
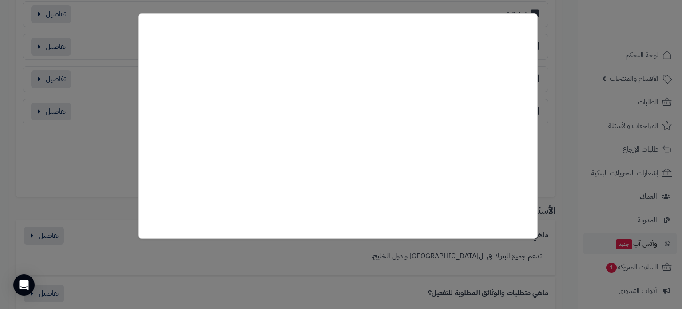
click at [572, 88] on div at bounding box center [341, 154] width 682 height 309
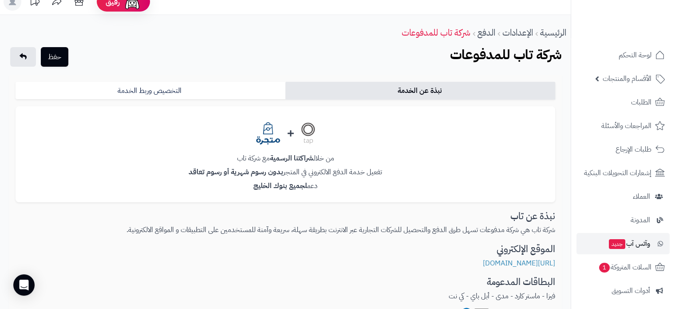
scroll to position [8, 0]
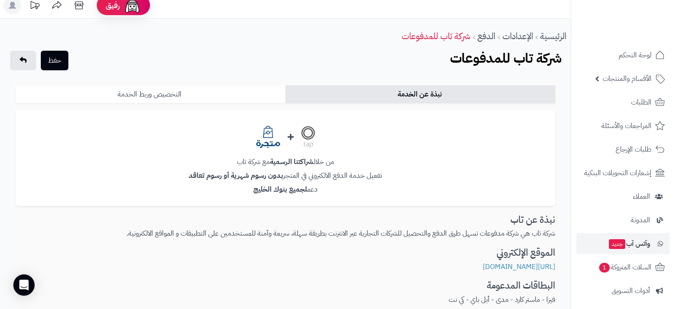
click at [172, 93] on link "التخصيص وربط الخدمة" at bounding box center [151, 94] width 270 height 18
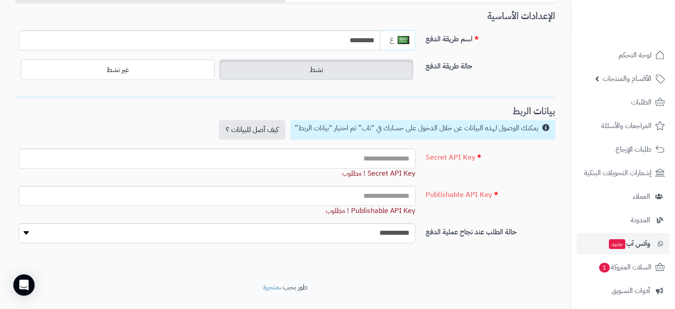
scroll to position [126, 0]
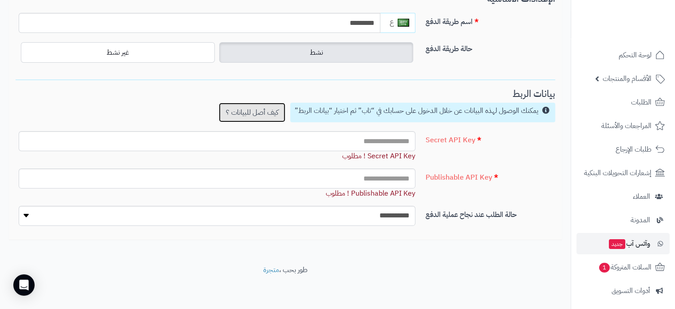
click at [268, 111] on link "كيف أصل للبيانات ؟" at bounding box center [252, 113] width 67 height 20
click at [371, 138] on input "text" at bounding box center [217, 141] width 397 height 20
paste input "**********"
type input "**********"
click at [398, 174] on input "text" at bounding box center [217, 178] width 397 height 20
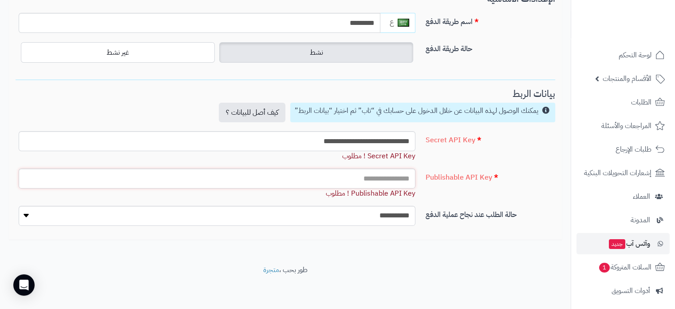
paste input "**********"
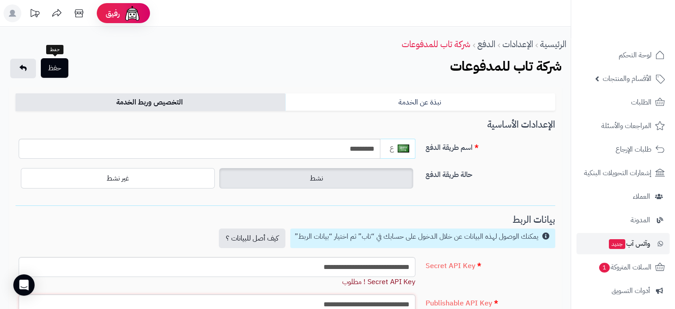
type input "**********"
click at [59, 67] on button "حفظ" at bounding box center [55, 68] width 28 height 20
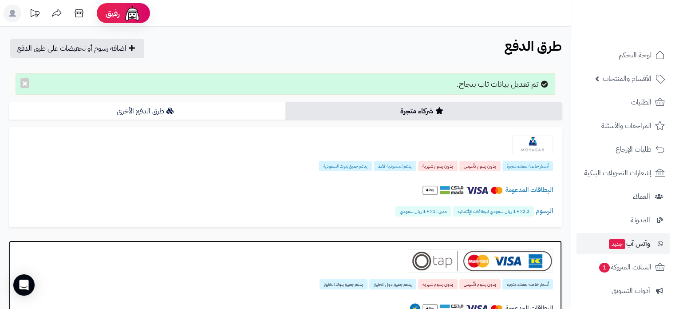
click at [301, 277] on div "أسعار خاصة بعملاء متجرة بدون رسوم تأسيس بدون رسوم شهرية يدعم جميع دول الخليج يد…" at bounding box center [285, 292] width 553 height 105
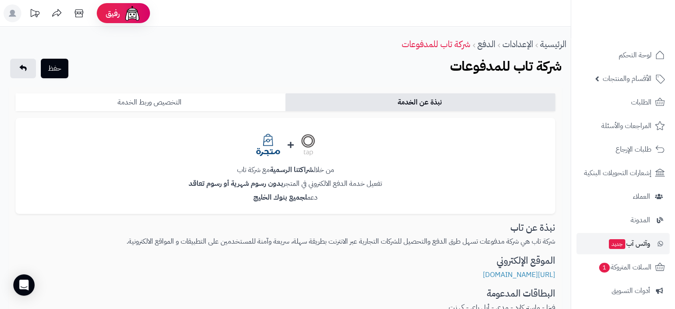
click at [175, 103] on link "التخصيص وربط الخدمة" at bounding box center [151, 102] width 270 height 18
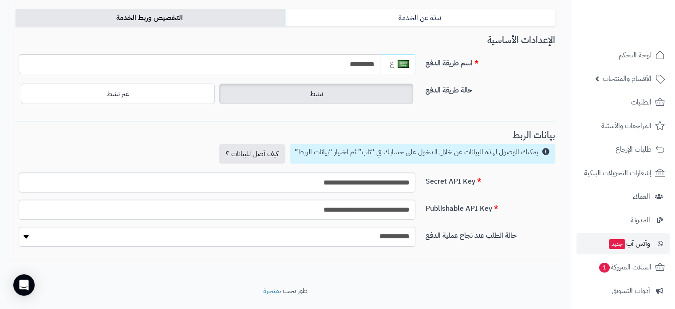
scroll to position [105, 0]
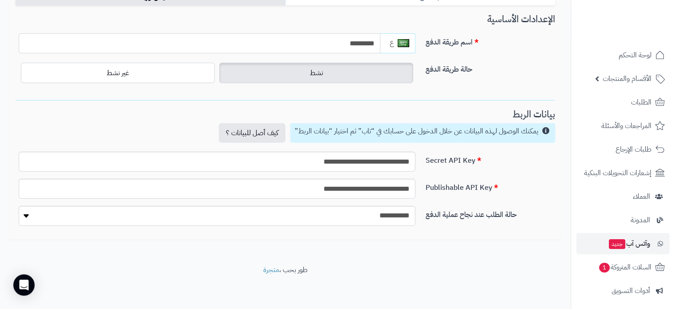
click at [355, 39] on input "*********" at bounding box center [200, 43] width 362 height 20
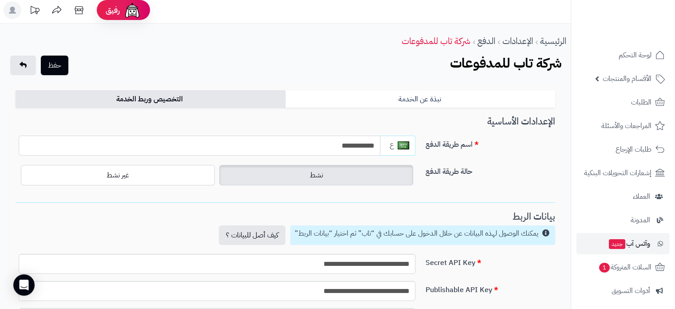
scroll to position [0, 0]
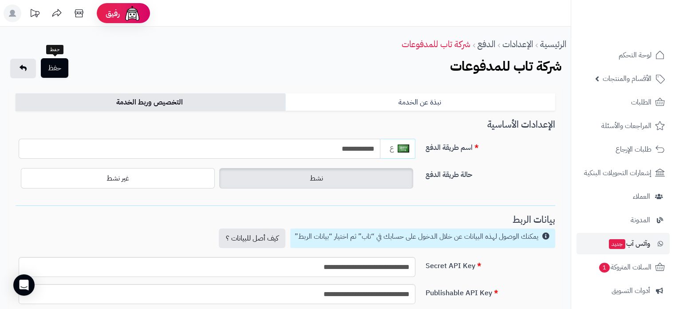
type input "**********"
click at [62, 69] on button "حفظ" at bounding box center [55, 68] width 28 height 20
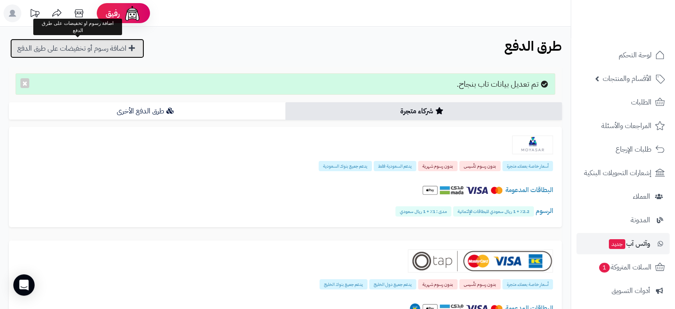
click at [103, 53] on link "اضافة رسوم أو تخفيضات على طرق الدفع" at bounding box center [77, 49] width 134 height 20
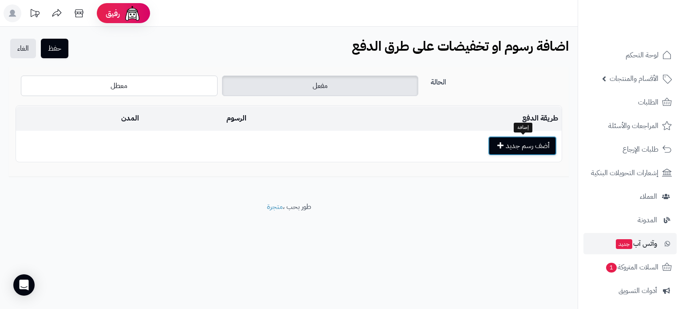
click at [513, 144] on button "أضف رسم جديد" at bounding box center [522, 146] width 69 height 20
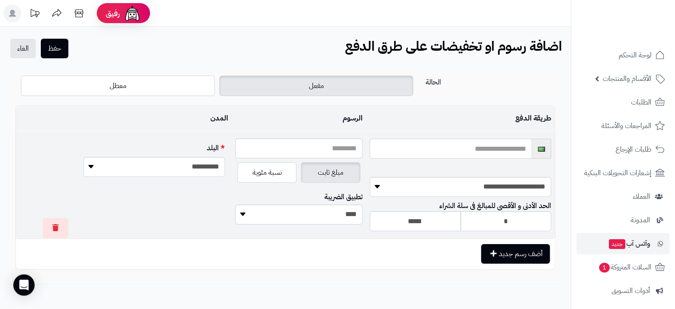
click at [436, 151] on input "text" at bounding box center [451, 149] width 162 height 20
click at [375, 186] on select "**********" at bounding box center [461, 187] width 182 height 20
select select "********"
click at [370, 177] on select "**********" at bounding box center [461, 187] width 182 height 20
click at [285, 175] on label "نسبة مئوية" at bounding box center [267, 172] width 59 height 20
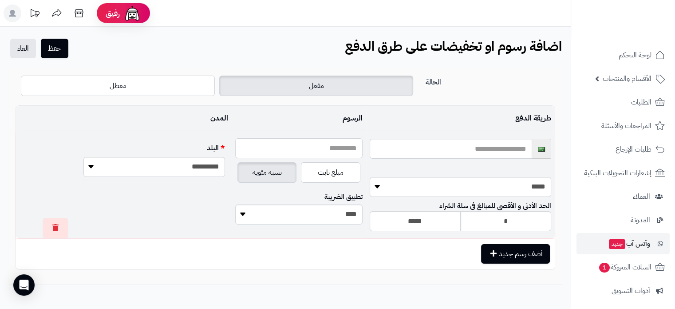
click at [322, 150] on input "text" at bounding box center [299, 148] width 128 height 20
click at [318, 157] on input "*" at bounding box center [299, 148] width 128 height 20
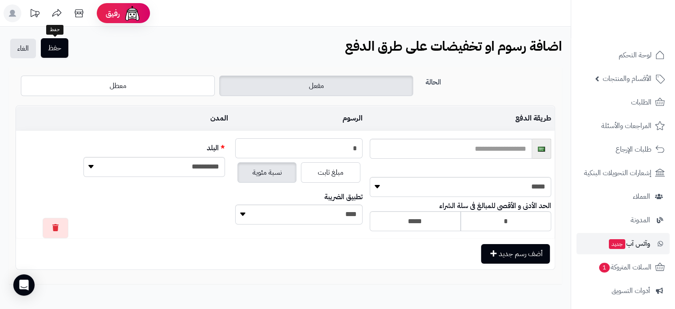
type input "*"
click at [57, 48] on button "حفظ" at bounding box center [55, 48] width 28 height 20
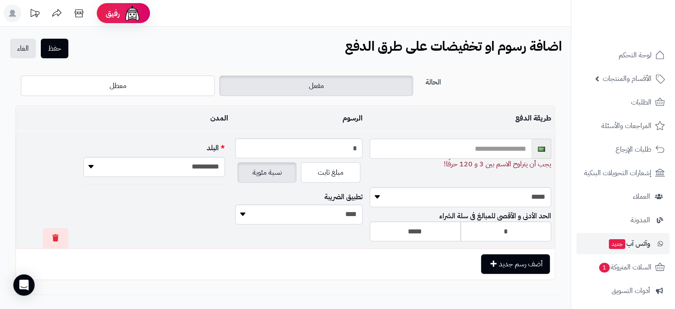
click at [460, 150] on input "text" at bounding box center [451, 149] width 162 height 20
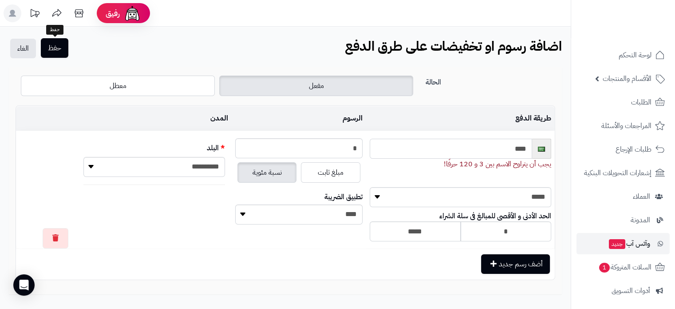
type input "****"
click at [54, 50] on button "حفظ" at bounding box center [55, 48] width 28 height 20
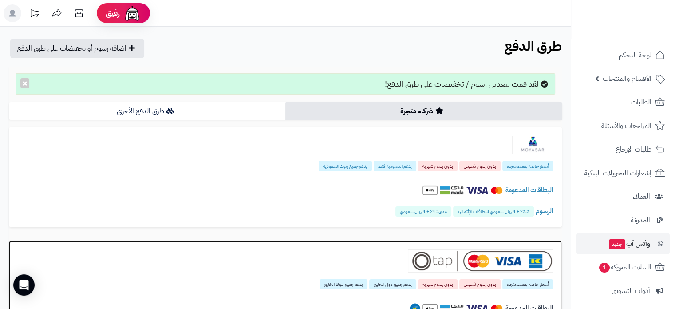
click at [337, 270] on div at bounding box center [285, 260] width 535 height 23
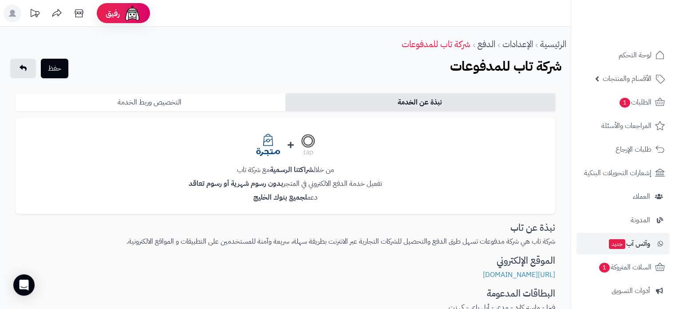
click at [202, 105] on link "التخصيص وربط الخدمة" at bounding box center [151, 102] width 270 height 18
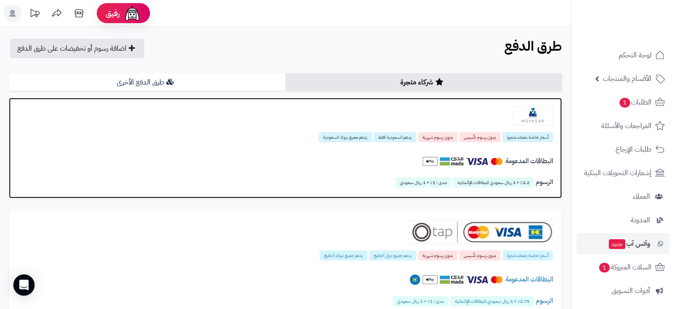
click at [353, 159] on h4 "البطاقات المدعومة" at bounding box center [285, 161] width 535 height 16
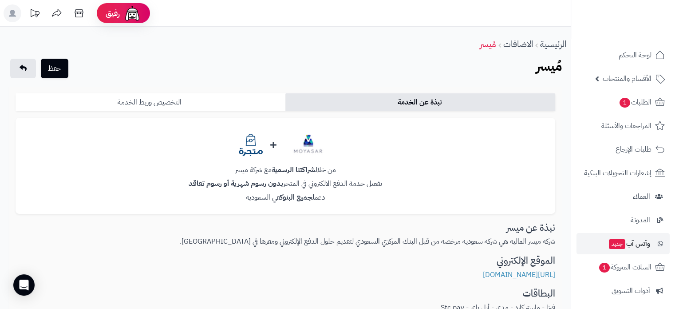
click at [214, 104] on link "التخصيص وربط الخدمة" at bounding box center [151, 102] width 270 height 18
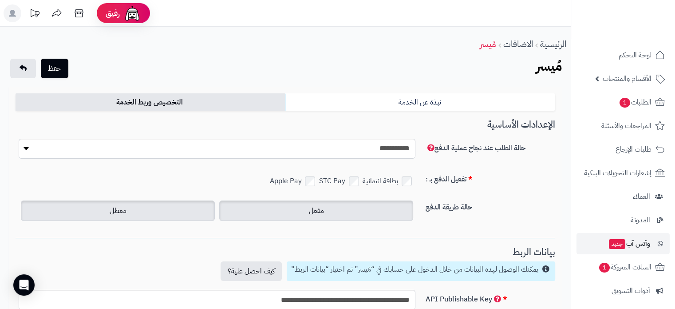
click at [185, 213] on label "معطل" at bounding box center [118, 210] width 194 height 20
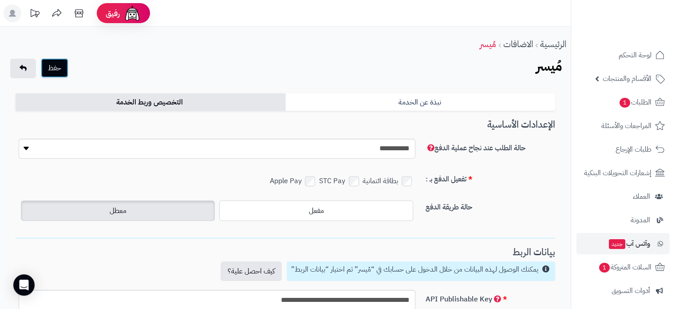
click at [56, 73] on button "حفظ" at bounding box center [55, 68] width 28 height 20
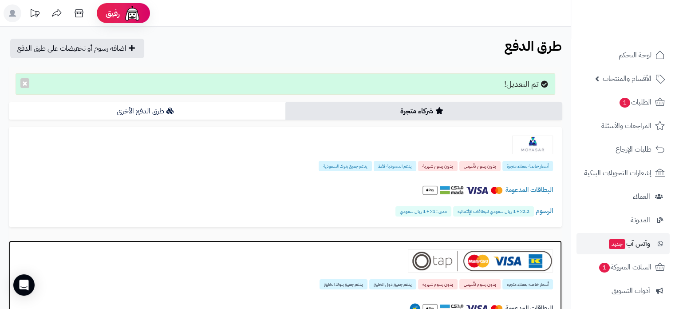
click at [318, 254] on div at bounding box center [285, 260] width 535 height 23
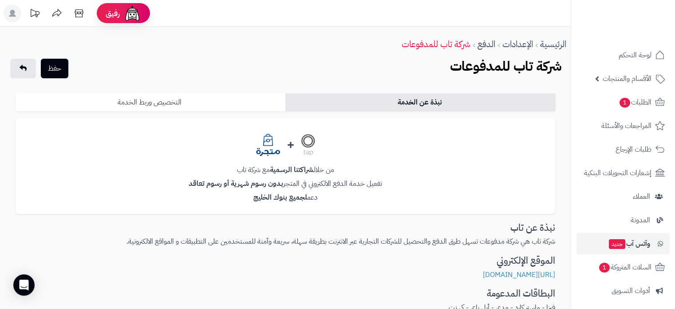
click at [222, 103] on link "التخصيص وربط الخدمة" at bounding box center [151, 102] width 270 height 18
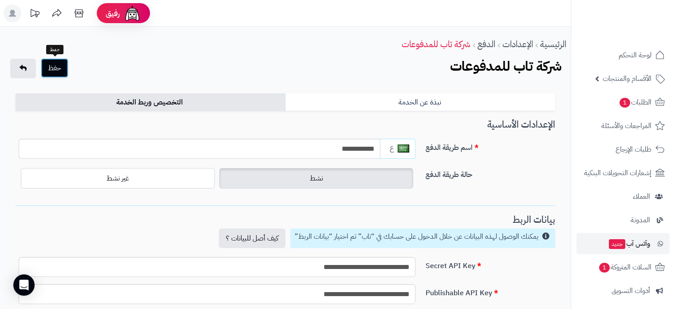
click at [59, 68] on button "حفظ" at bounding box center [55, 68] width 28 height 20
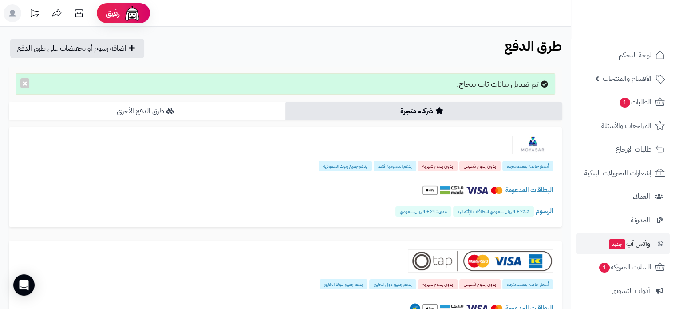
click at [236, 107] on link "طرق الدفع الأخرى" at bounding box center [147, 111] width 277 height 18
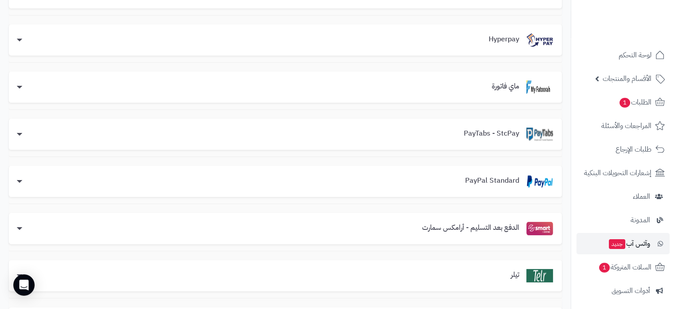
scroll to position [207, 0]
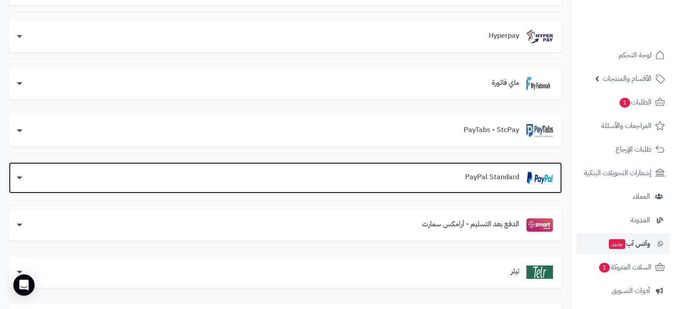
click at [495, 176] on h3 "PayPal Standard" at bounding box center [492, 177] width 68 height 8
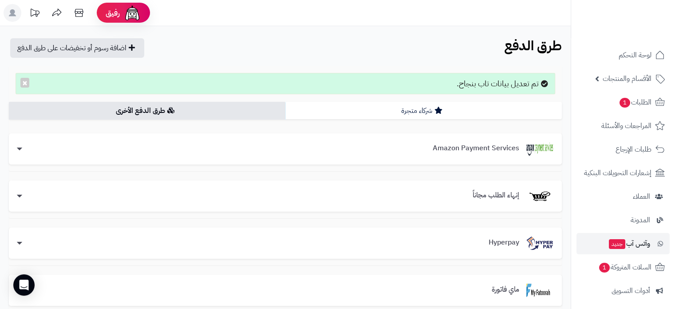
scroll to position [0, 0]
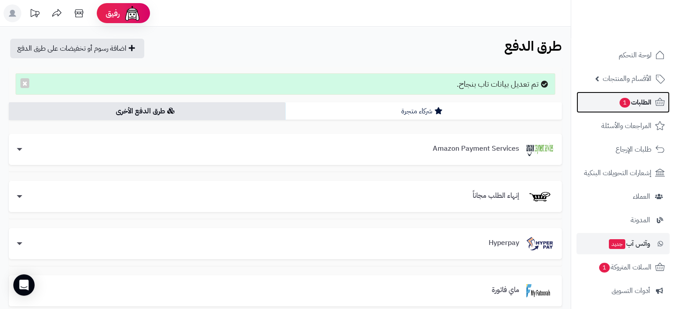
click at [635, 99] on span "الطلبات 1" at bounding box center [635, 102] width 33 height 12
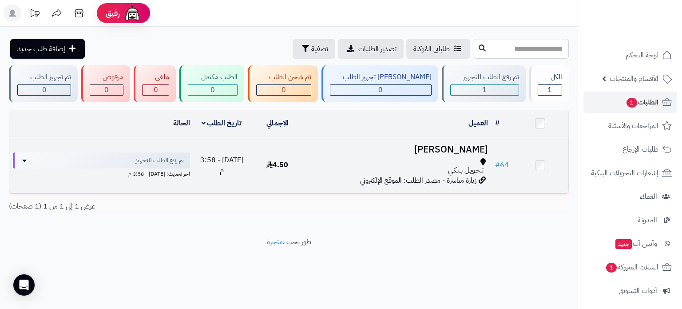
click at [448, 175] on span "زيارة مباشرة - مصدر الطلب: الموقع الإلكتروني" at bounding box center [418, 180] width 116 height 11
click at [459, 145] on h3 "Sulaiman Nasser" at bounding box center [398, 149] width 179 height 10
click at [21, 159] on icon at bounding box center [23, 160] width 4 height 7
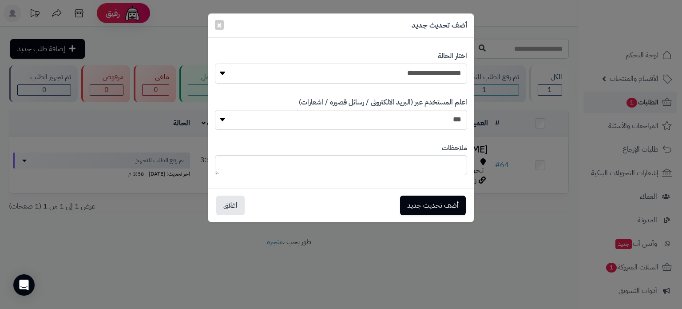
click at [404, 74] on select "**********" at bounding box center [341, 73] width 252 height 20
click at [355, 210] on div "أضف تحديث جديد اغلاق" at bounding box center [341, 205] width 252 height 20
click at [237, 200] on button "اغلاق" at bounding box center [230, 205] width 28 height 20
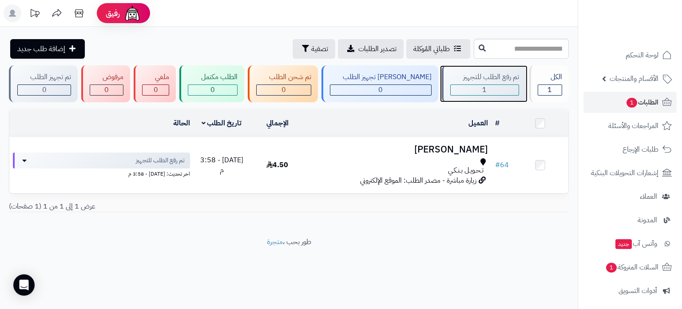
click at [472, 85] on div "1" at bounding box center [485, 90] width 68 height 10
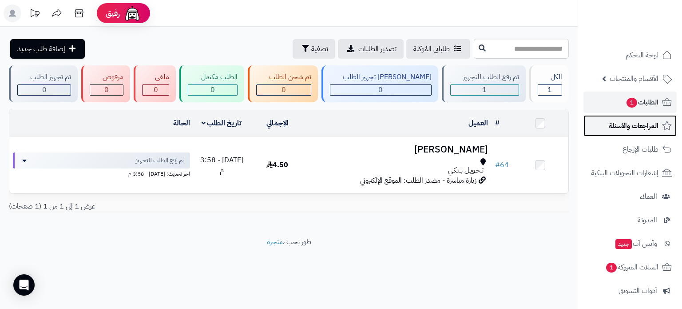
click at [637, 130] on span "المراجعات والأسئلة" at bounding box center [634, 125] width 50 height 12
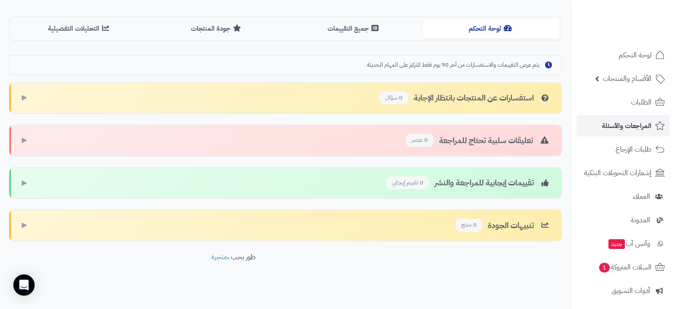
scroll to position [207, 0]
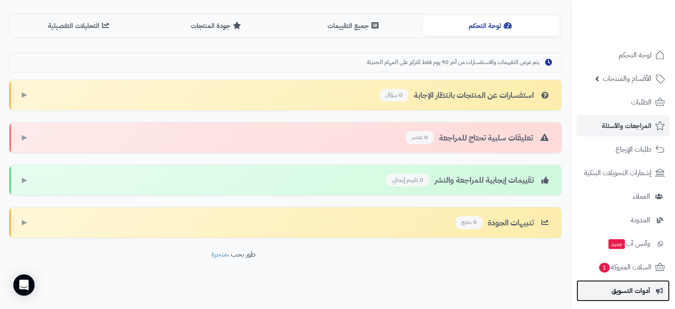
click at [632, 292] on span "أدوات التسويق" at bounding box center [631, 290] width 39 height 12
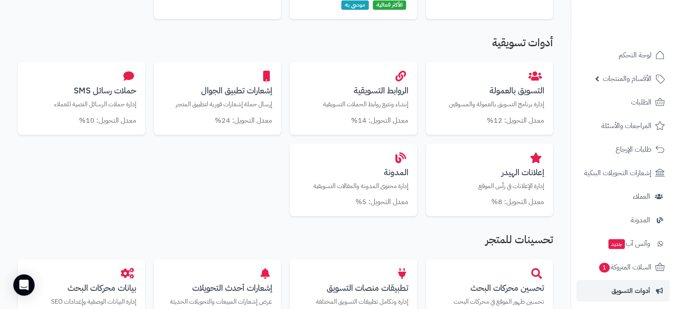
scroll to position [265, 0]
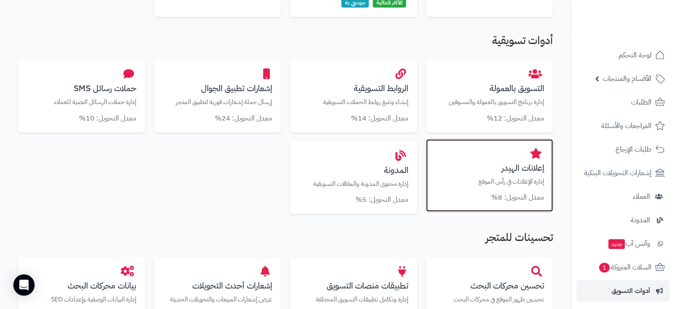
click at [510, 169] on h3 "إعلانات الهيدر" at bounding box center [490, 167] width 110 height 9
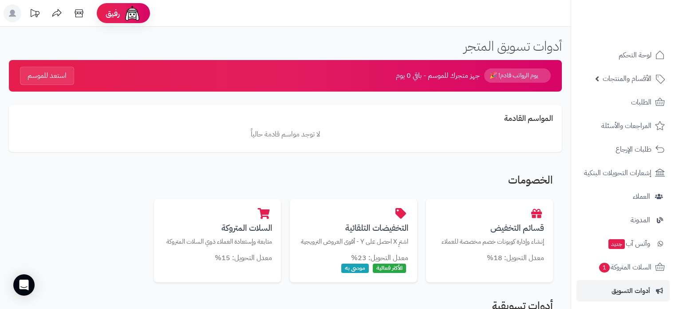
scroll to position [265, 0]
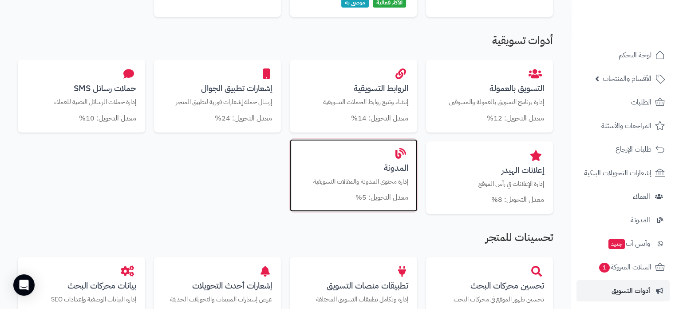
click at [398, 170] on h3 "المدونة" at bounding box center [354, 167] width 110 height 9
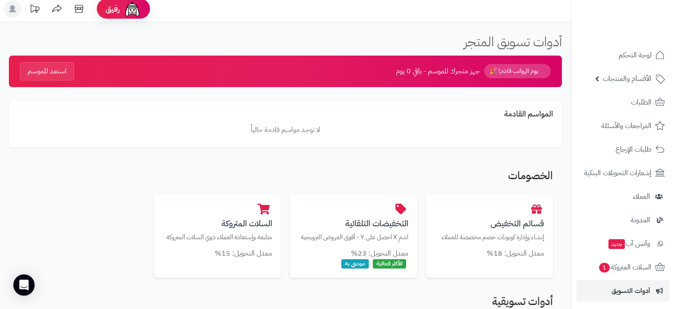
scroll to position [0, 0]
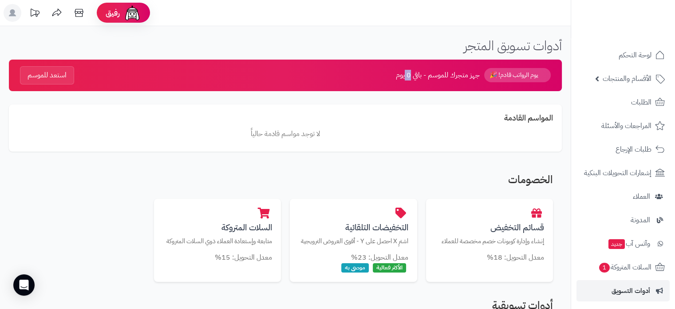
click at [408, 75] on span "جهز متجرك للموسم - باقي 0 يوم" at bounding box center [438, 75] width 84 height 10
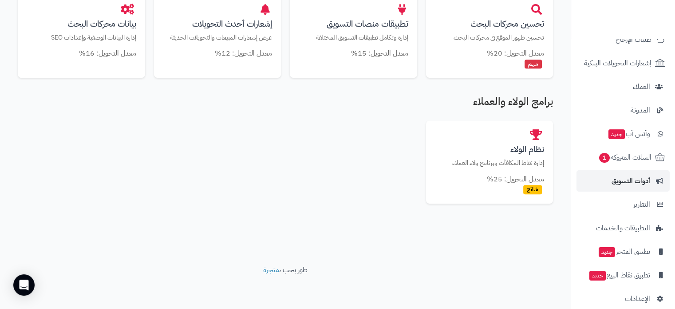
scroll to position [121, 0]
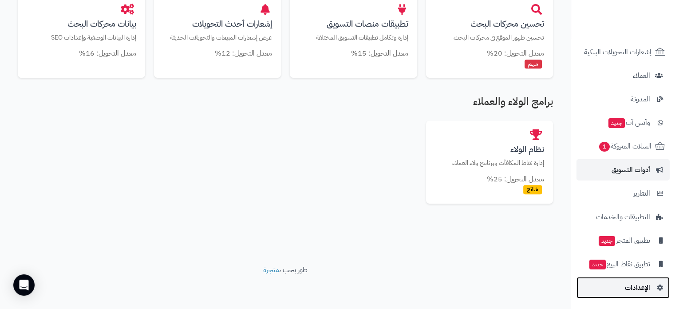
click at [613, 284] on link "الإعدادات" at bounding box center [623, 287] width 93 height 21
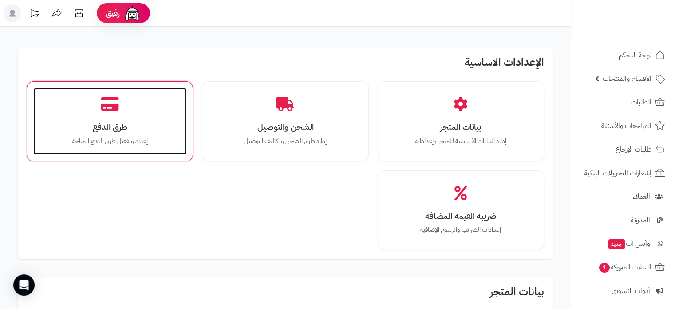
click at [140, 126] on h3 "طرق الدفع" at bounding box center [109, 126] width 135 height 9
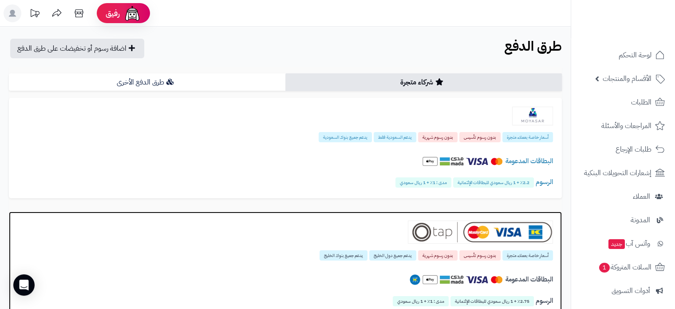
click at [321, 229] on div at bounding box center [285, 231] width 535 height 23
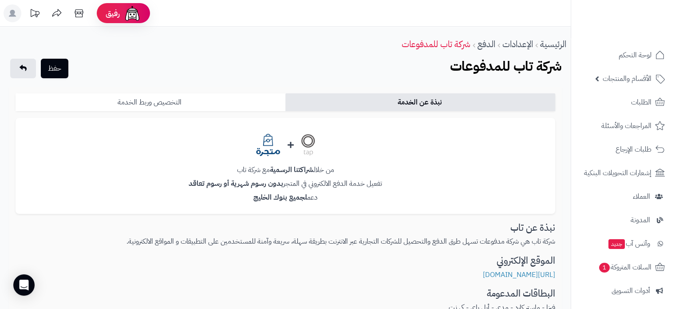
click at [182, 100] on link "التخصيص وربط الخدمة" at bounding box center [151, 102] width 270 height 18
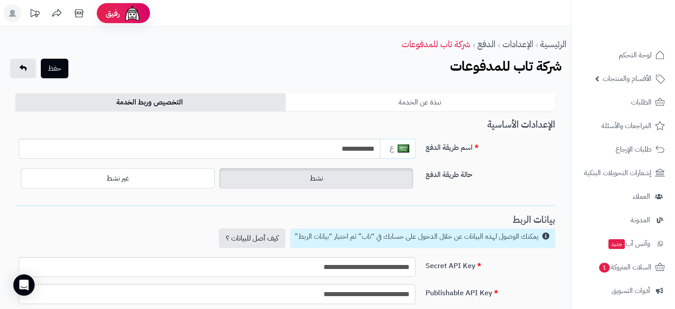
click at [439, 101] on link "نبذة عن الخدمة" at bounding box center [420, 102] width 270 height 18
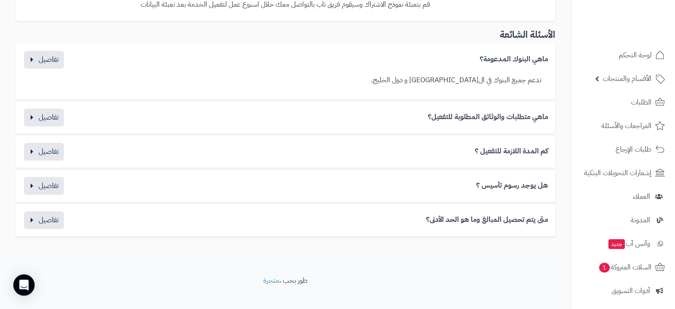
scroll to position [711, 0]
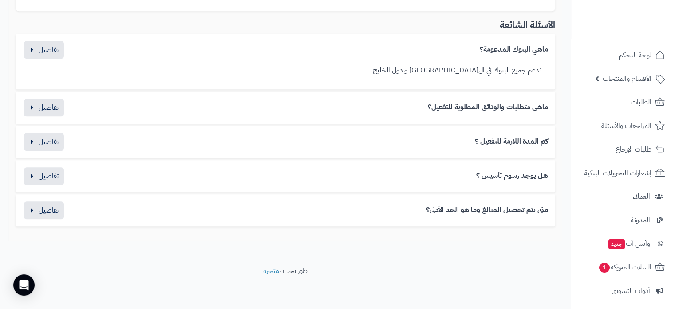
click at [174, 212] on div "متى يتم تحصيل المبالغ وما هو الحد الأدنى؟" at bounding box center [286, 210] width 526 height 18
click at [41, 211] on button "button" at bounding box center [44, 210] width 40 height 18
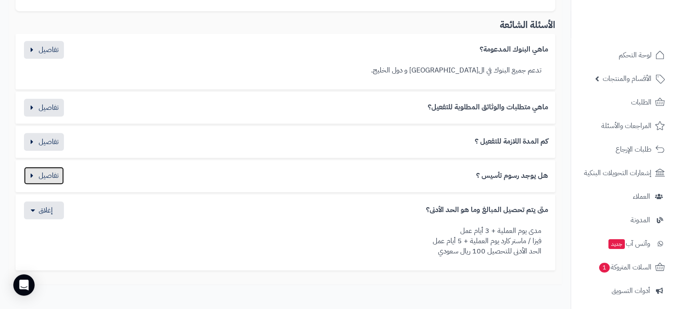
click at [41, 174] on button "button" at bounding box center [44, 175] width 40 height 18
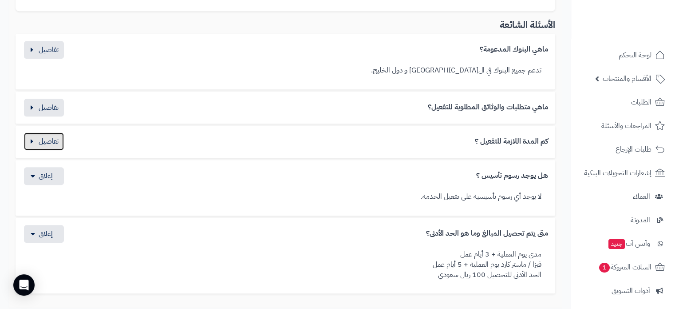
click at [35, 137] on button "button" at bounding box center [44, 141] width 40 height 18
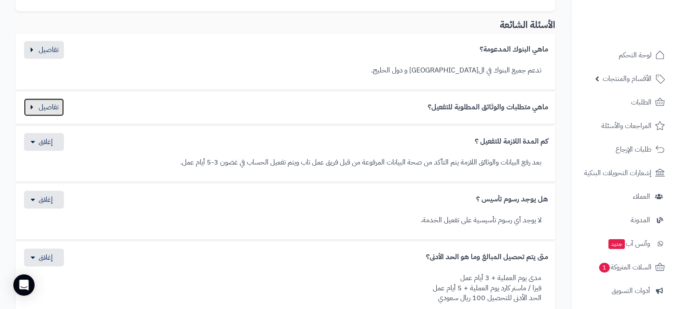
click at [48, 107] on button "button" at bounding box center [44, 107] width 40 height 18
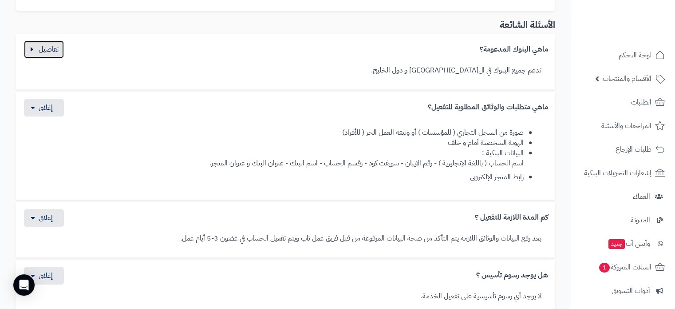
click at [49, 48] on button "button" at bounding box center [44, 49] width 40 height 18
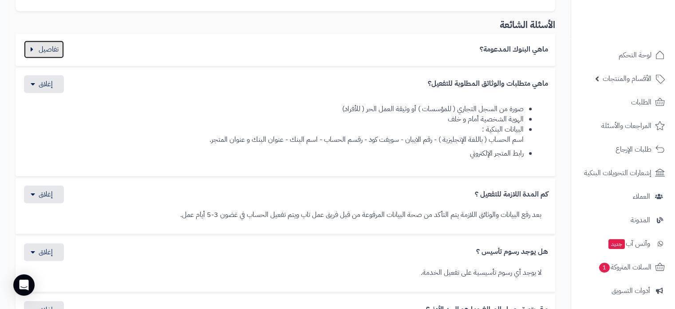
click at [57, 52] on button "button" at bounding box center [44, 49] width 40 height 18
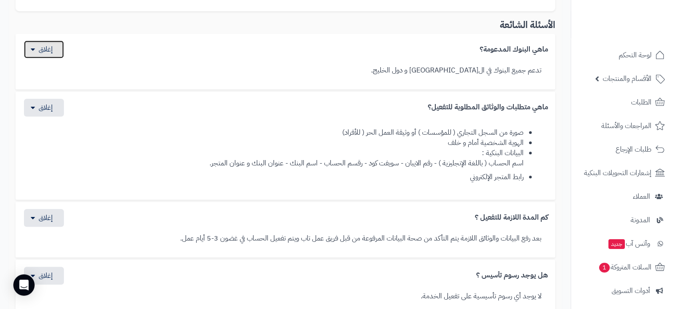
click at [57, 52] on button "button" at bounding box center [44, 49] width 40 height 18
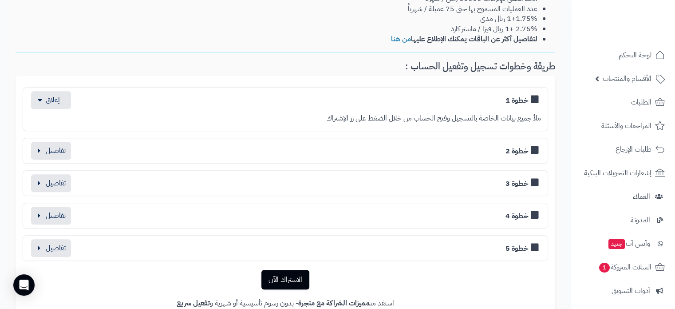
scroll to position [388, 0]
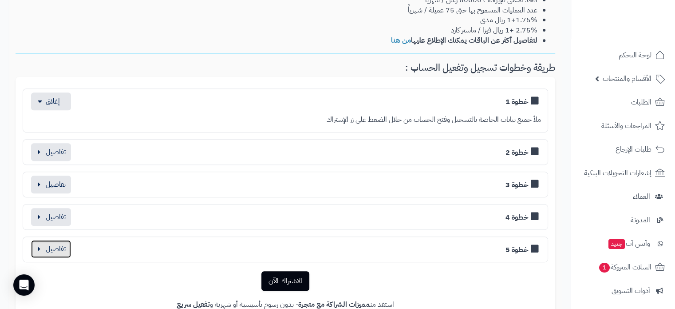
click at [68, 243] on button "button" at bounding box center [51, 249] width 40 height 18
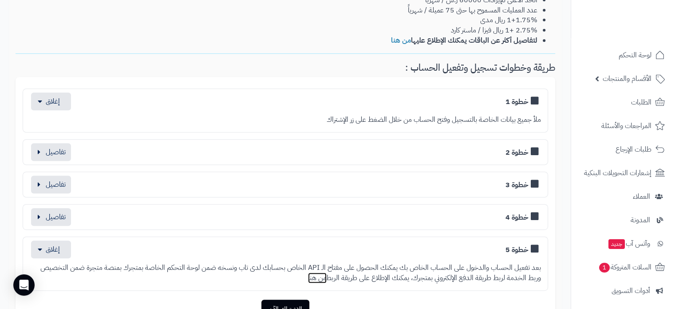
click at [318, 274] on link "من هنا" at bounding box center [317, 277] width 19 height 11
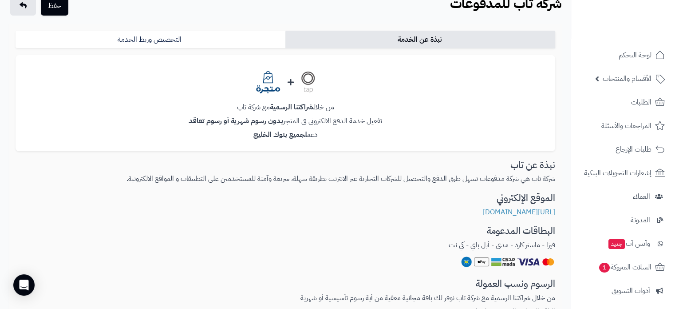
scroll to position [0, 0]
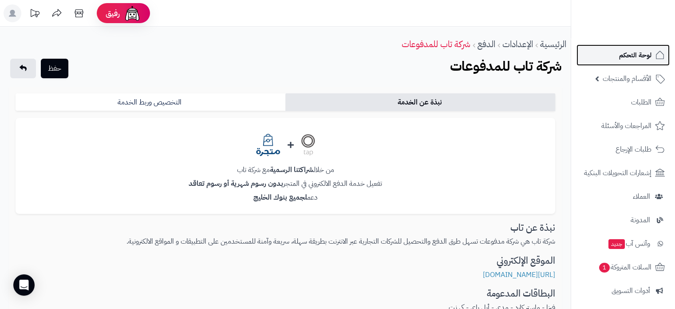
click at [643, 53] on span "لوحة التحكم" at bounding box center [635, 55] width 32 height 12
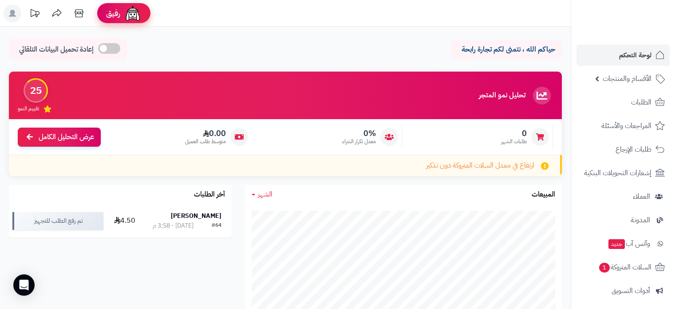
click at [117, 11] on span "رفيق" at bounding box center [113, 13] width 14 height 11
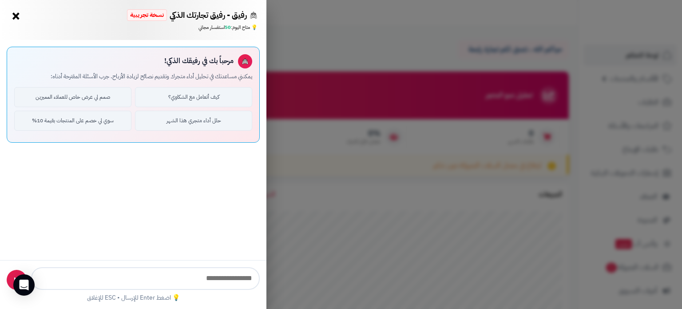
click at [365, 27] on div "رفيق - رفيق تجارتك الذكي نسخة تجريبية ⭐ تاجر متنامي × 💡 متاح اليوم: 50 استفسار …" at bounding box center [341, 154] width 682 height 309
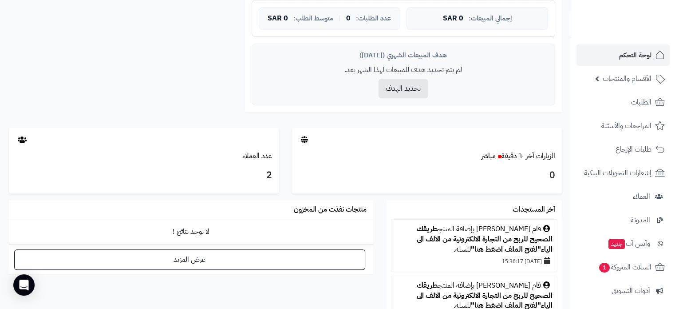
scroll to position [367, 0]
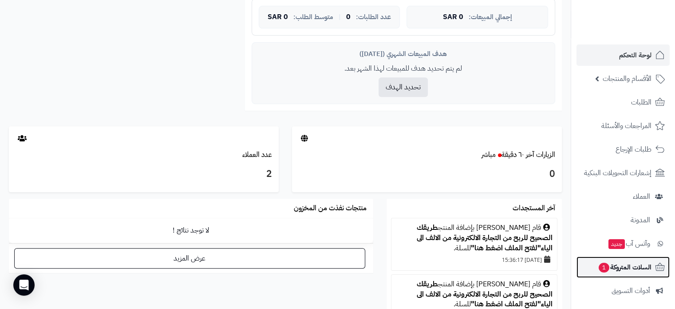
click at [629, 270] on span "السلات المتروكة 1" at bounding box center [625, 267] width 54 height 12
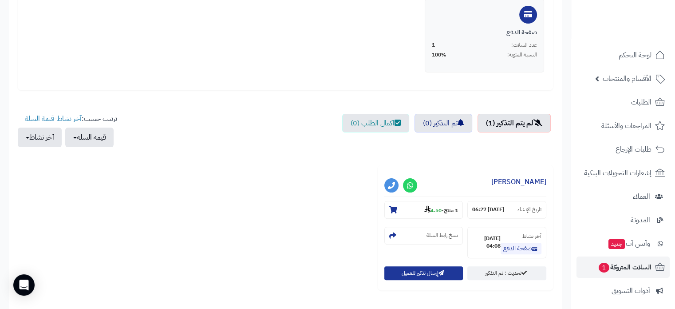
scroll to position [219, 0]
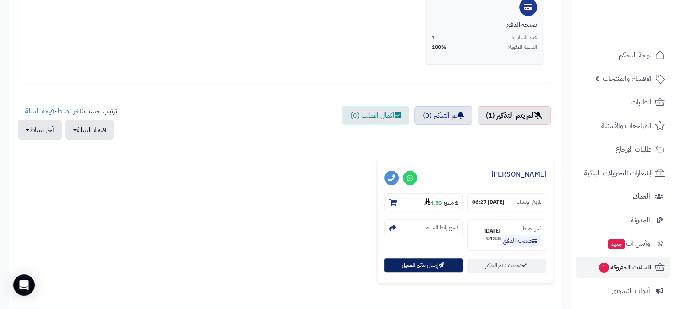
click at [444, 265] on button "إرسال تذكير للعميل" at bounding box center [423, 265] width 79 height 14
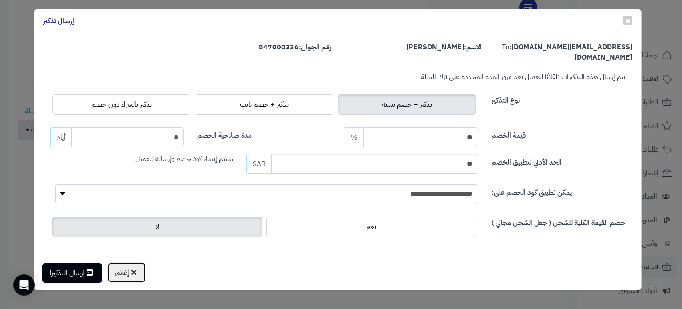
click at [126, 274] on button "إغلاق" at bounding box center [126, 272] width 39 height 20
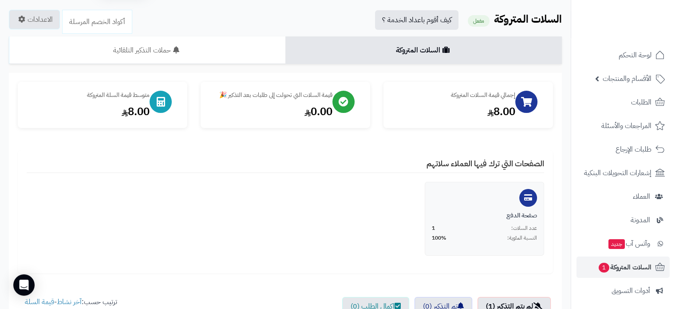
scroll to position [0, 0]
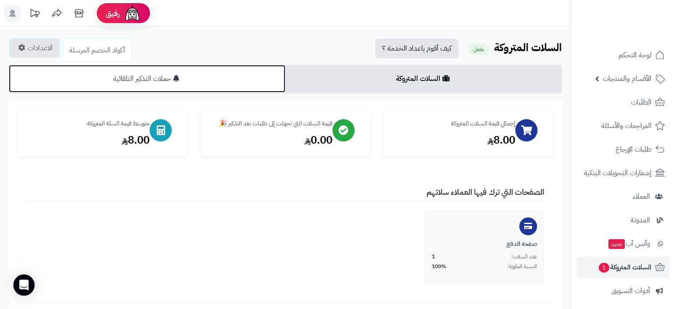
click at [187, 76] on link "حملات التذكير التلقائية" at bounding box center [147, 79] width 277 height 28
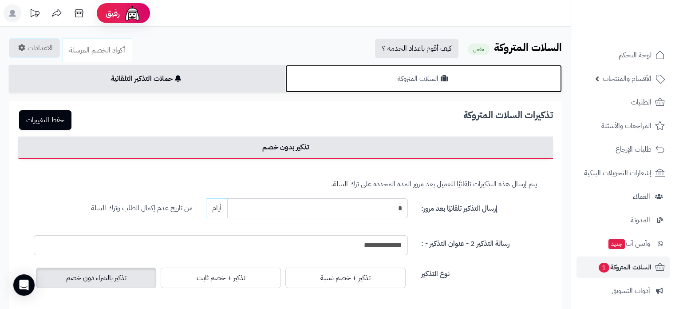
click at [369, 81] on link "السلات المتروكة" at bounding box center [423, 79] width 277 height 28
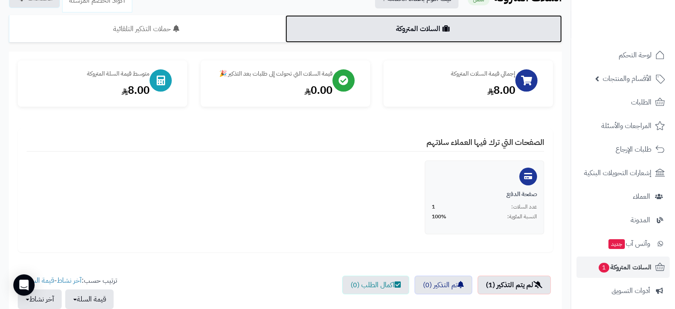
scroll to position [44, 0]
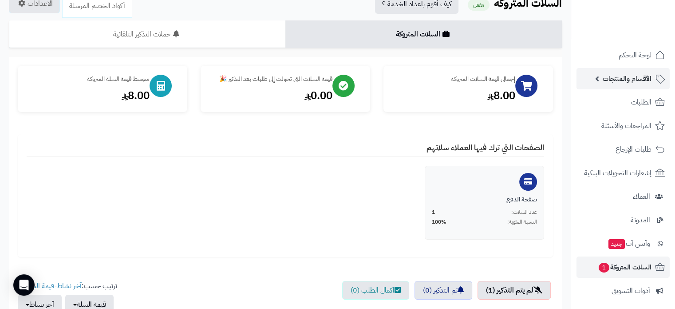
click at [634, 82] on span "الأقسام والمنتجات" at bounding box center [627, 78] width 49 height 12
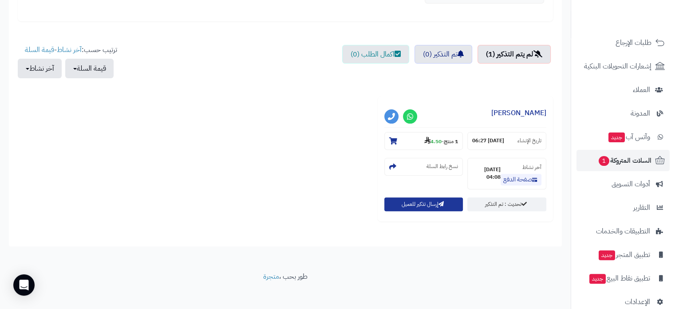
scroll to position [250, 0]
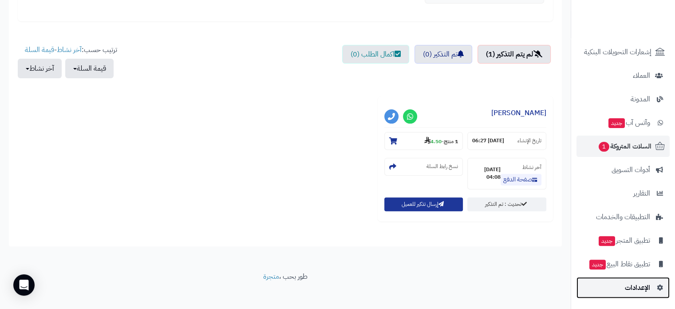
click at [618, 293] on link "الإعدادات" at bounding box center [623, 287] width 93 height 21
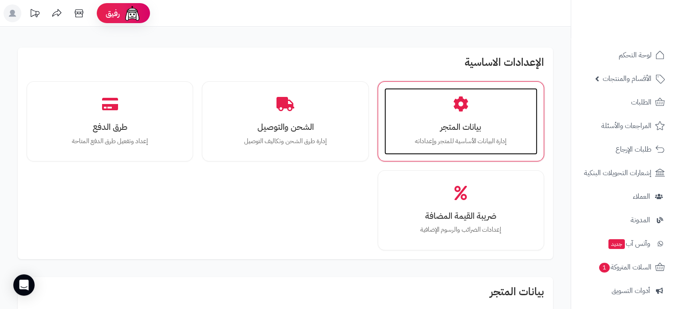
click at [453, 119] on div "بيانات المتجر إدارة البيانات الأساسية للمتجر وإعداداته" at bounding box center [460, 121] width 153 height 67
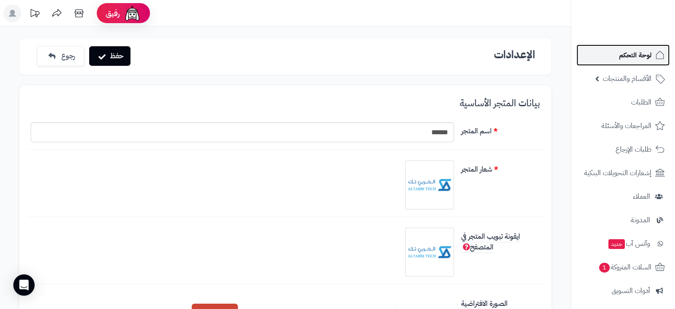
click at [631, 47] on link "لوحة التحكم" at bounding box center [623, 54] width 93 height 21
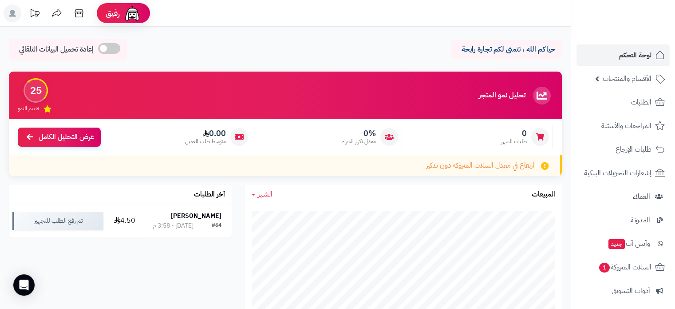
click at [112, 48] on span at bounding box center [109, 48] width 22 height 11
click at [36, 15] on icon at bounding box center [35, 13] width 9 height 8
click at [9, 14] on rect at bounding box center [13, 13] width 18 height 18
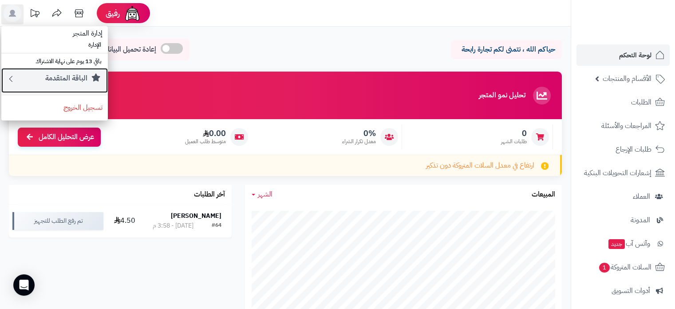
click at [61, 78] on small "الباقة المتقدمة" at bounding box center [66, 78] width 42 height 11
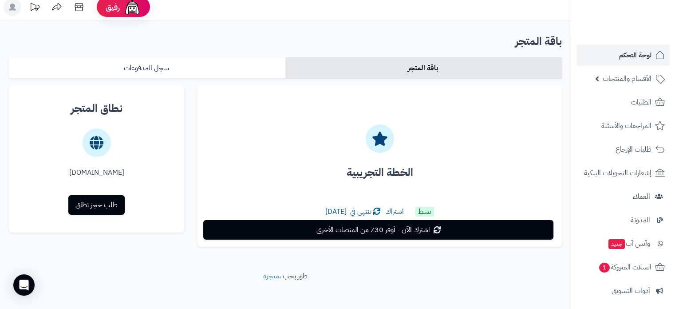
scroll to position [13, 0]
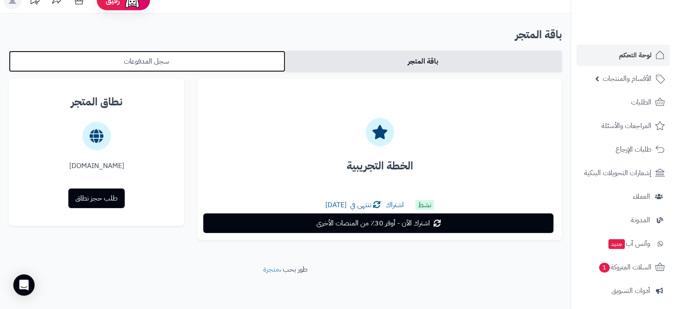
click at [241, 62] on link "سجل المدفوعات" at bounding box center [147, 61] width 277 height 21
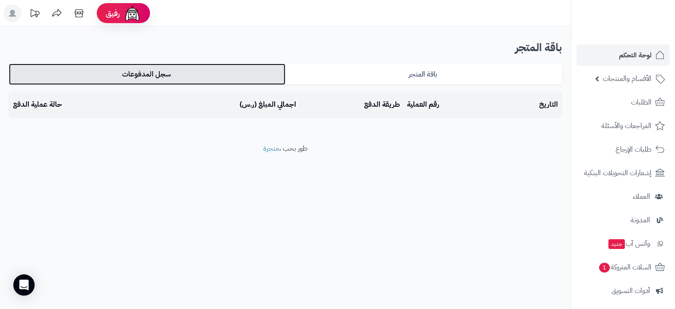
scroll to position [0, 0]
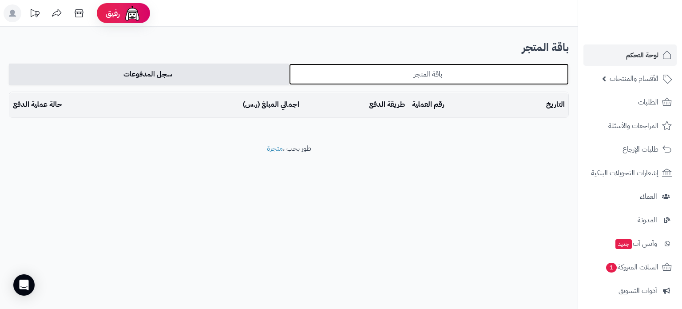
click at [371, 63] on link "باقة المتجر" at bounding box center [429, 73] width 280 height 21
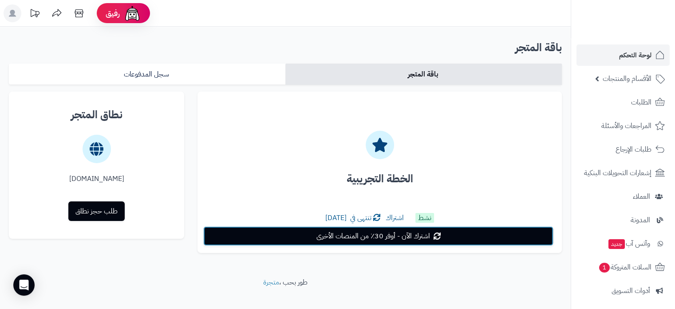
click at [405, 238] on span "اشترك الآن - أوفر 30٪ من المنصات الأخرى" at bounding box center [374, 235] width 114 height 11
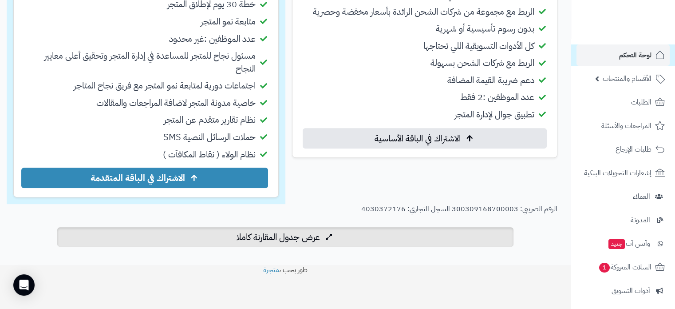
scroll to position [369, 0]
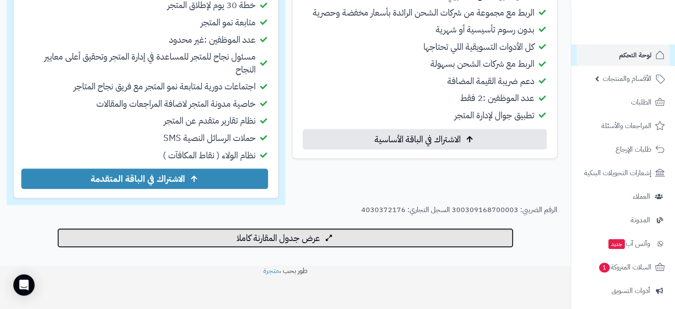
click at [300, 240] on span "عرض جدول المقارنة كاملا" at bounding box center [278, 237] width 83 height 11
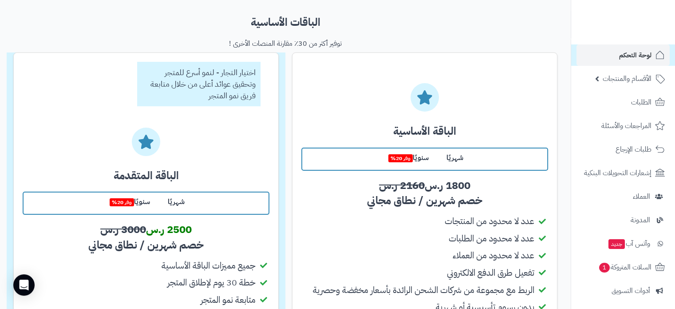
scroll to position [87, 0]
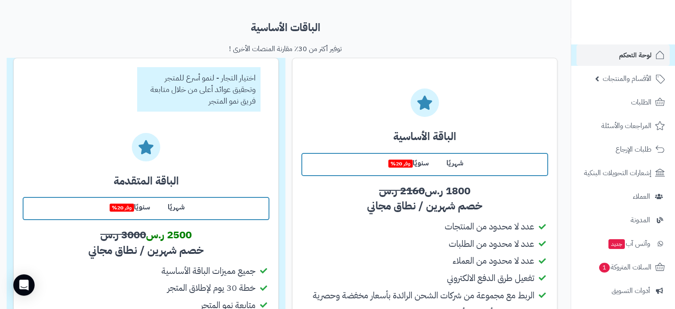
click at [172, 211] on label "شهريًا" at bounding box center [176, 207] width 35 height 19
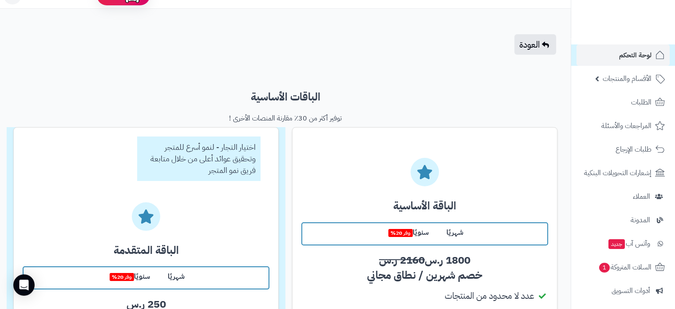
scroll to position [26, 0]
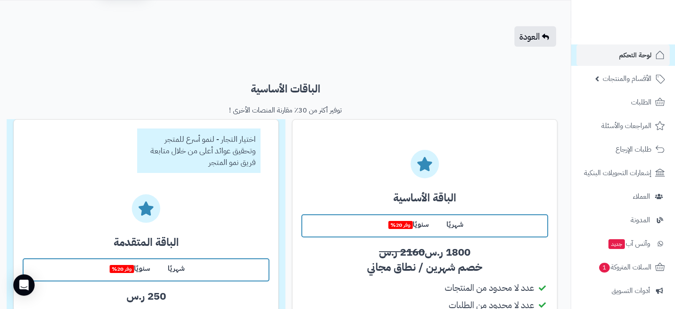
click at [143, 267] on label "سنويًا وفر 20%" at bounding box center [129, 268] width 60 height 19
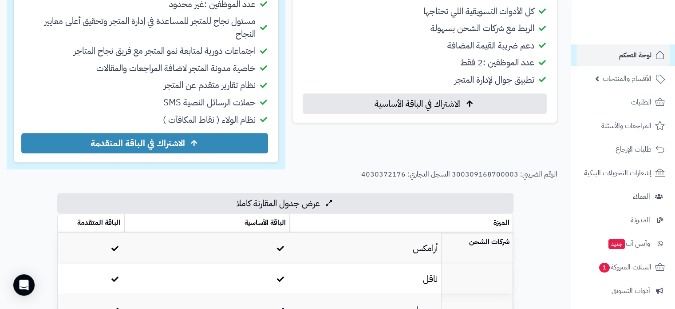
scroll to position [416, 0]
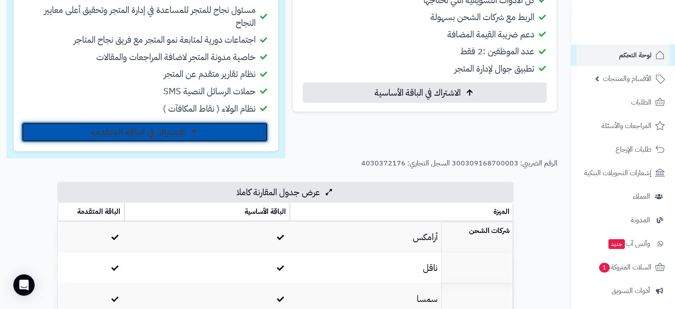
click at [163, 133] on span "الاشتراك في الباقة المتقدمة" at bounding box center [138, 132] width 95 height 11
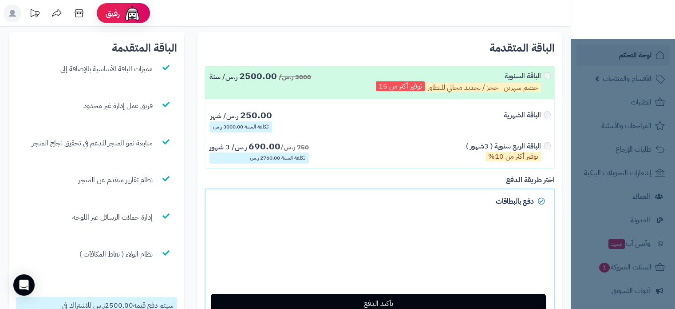
click at [547, 145] on div "الباقة الربع سنوية ( 3شهور ) توفير أكثر من 10%" at bounding box center [508, 152] width 84 height 22
click at [543, 76] on div "الباقة السنوية خصم شهرين حجز / تجديد مجاني للنطاق توفير أكثر من 15" at bounding box center [463, 83] width 174 height 24
click at [633, 178] on nav "لوحة التحكم الأقسام والمنتجات المنتجات الأقسام الماركات مواصفات المنتجات مواصفا…" at bounding box center [623, 165] width 104 height 309
click at [624, 25] on img at bounding box center [641, 34] width 52 height 19
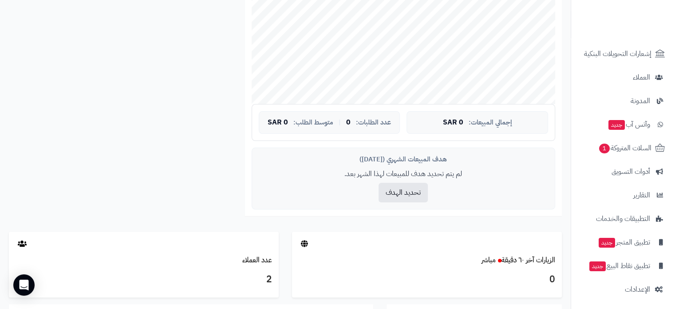
scroll to position [121, 0]
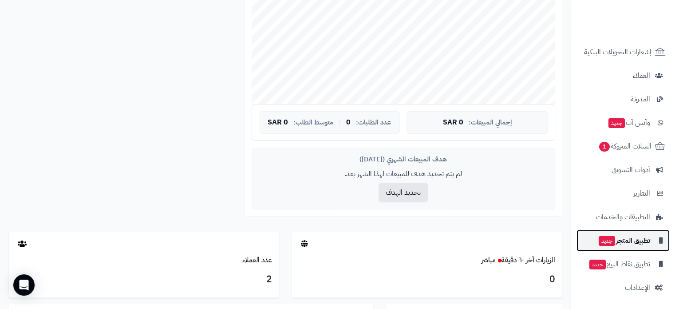
click at [622, 241] on span "تطبيق المتجر جديد" at bounding box center [624, 240] width 52 height 12
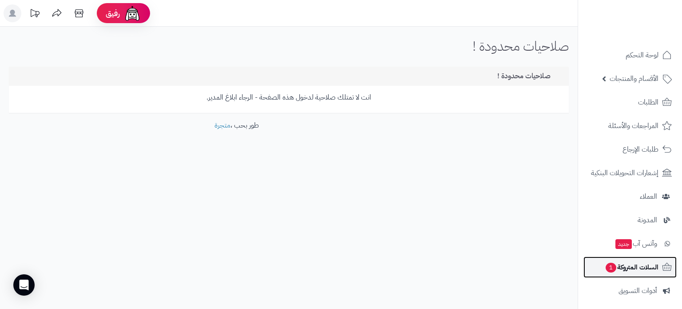
click at [634, 266] on span "السلات المتروكة 1" at bounding box center [632, 267] width 54 height 12
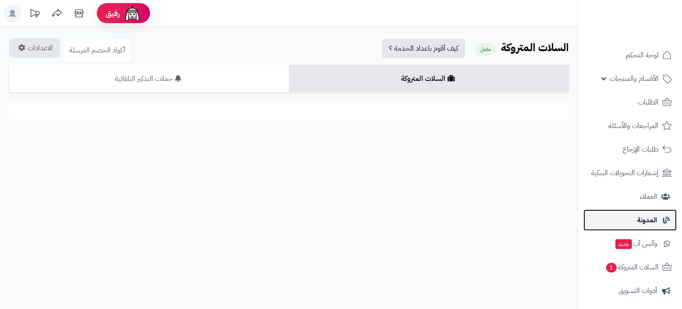
click at [642, 221] on span "المدونة" at bounding box center [647, 220] width 20 height 12
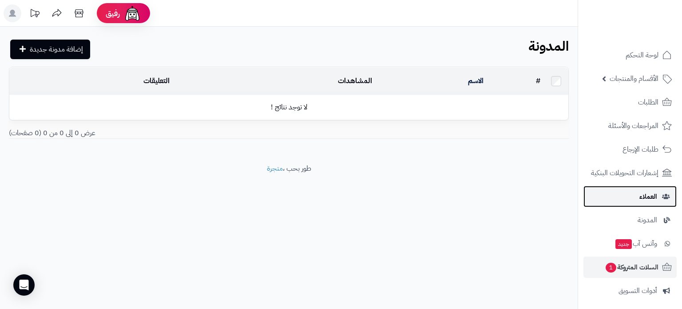
click at [642, 195] on span "العملاء" at bounding box center [648, 196] width 18 height 12
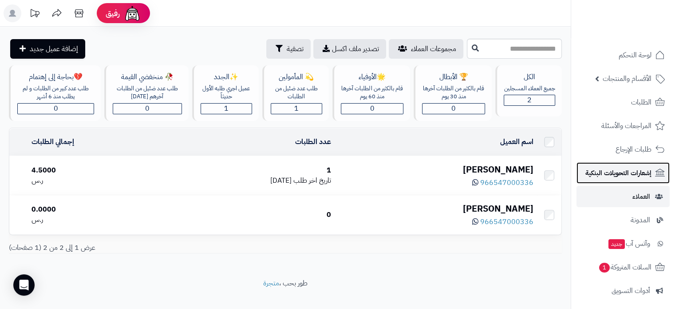
click at [635, 176] on span "إشعارات التحويلات البنكية" at bounding box center [619, 172] width 66 height 12
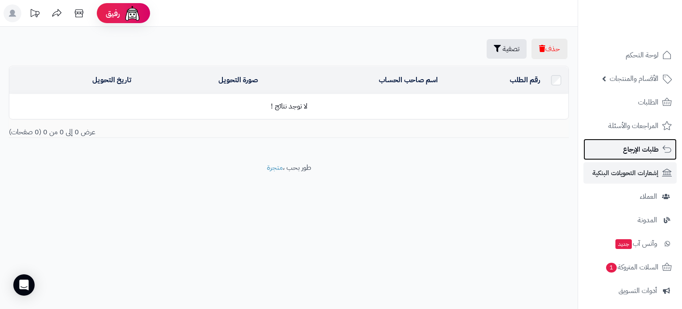
click at [637, 149] on span "طلبات الإرجاع" at bounding box center [641, 149] width 36 height 12
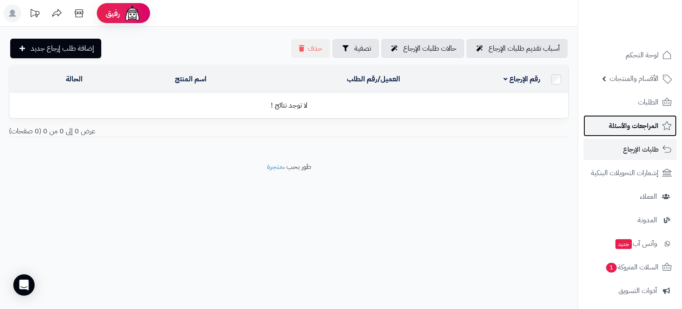
click at [635, 124] on span "المراجعات والأسئلة" at bounding box center [634, 125] width 50 height 12
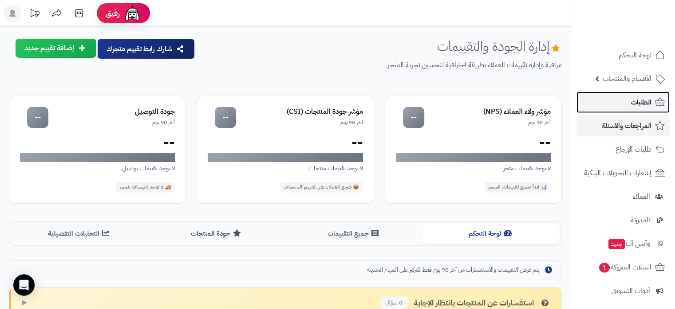
click at [639, 101] on span "الطلبات" at bounding box center [641, 102] width 20 height 12
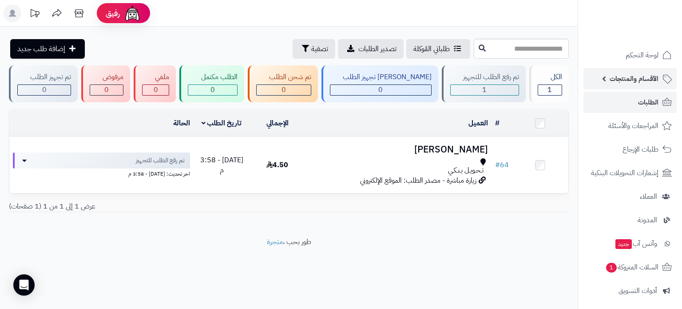
click at [632, 75] on span "الأقسام والمنتجات" at bounding box center [634, 78] width 49 height 12
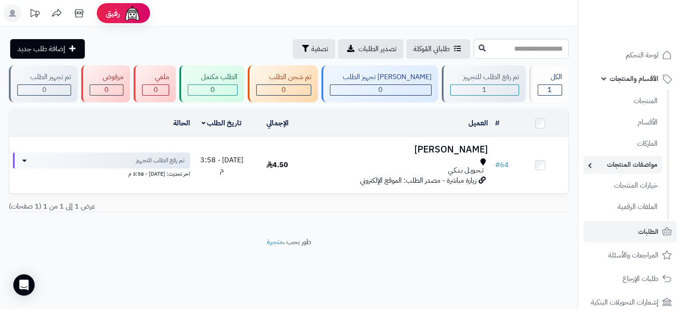
click at [635, 159] on link "مواصفات المنتجات" at bounding box center [622, 164] width 79 height 18
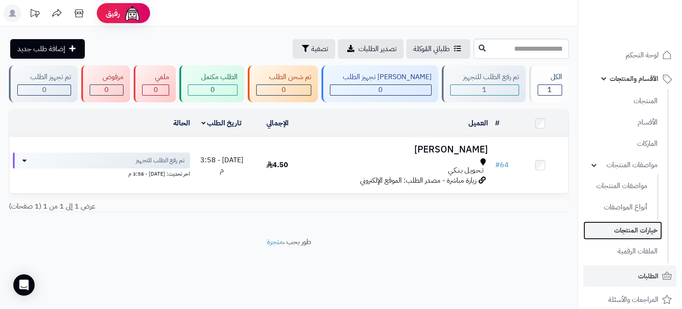
click at [633, 229] on link "خيارات المنتجات" at bounding box center [622, 230] width 79 height 18
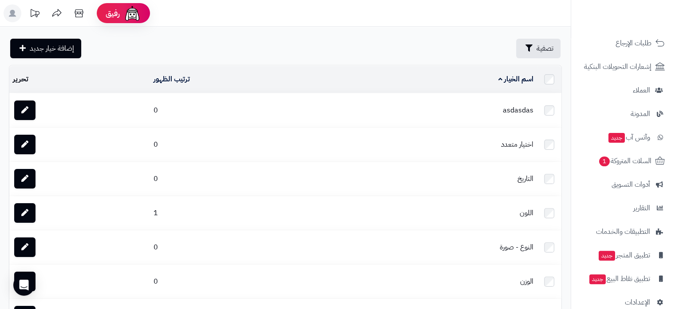
scroll to position [241, 0]
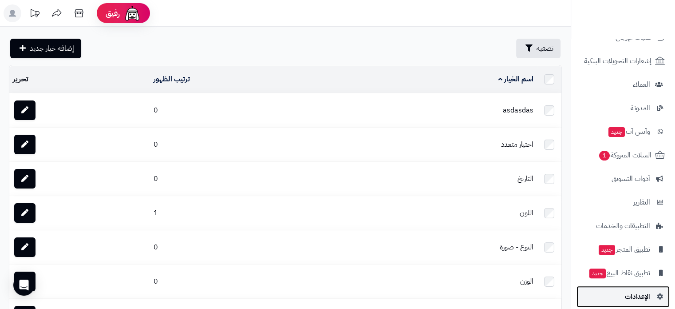
click at [632, 294] on span "الإعدادات" at bounding box center [637, 296] width 25 height 12
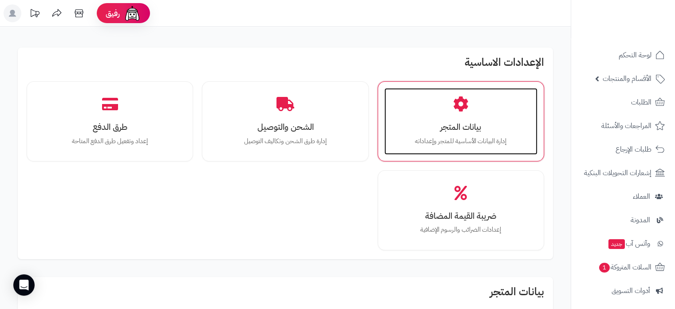
click at [450, 130] on h3 "بيانات المتجر" at bounding box center [460, 126] width 135 height 9
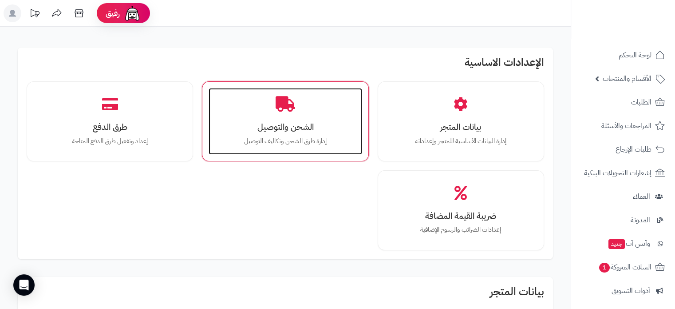
click at [276, 131] on h3 "الشحن والتوصيل" at bounding box center [285, 126] width 135 height 9
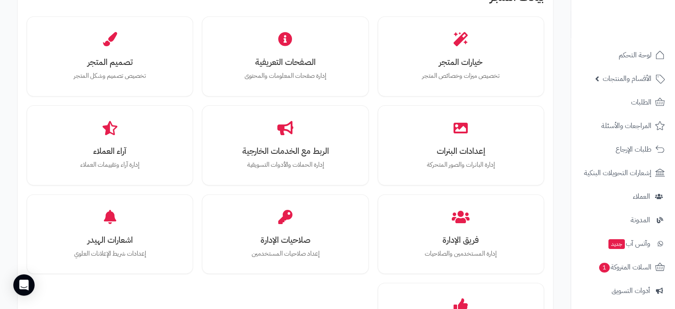
scroll to position [297, 0]
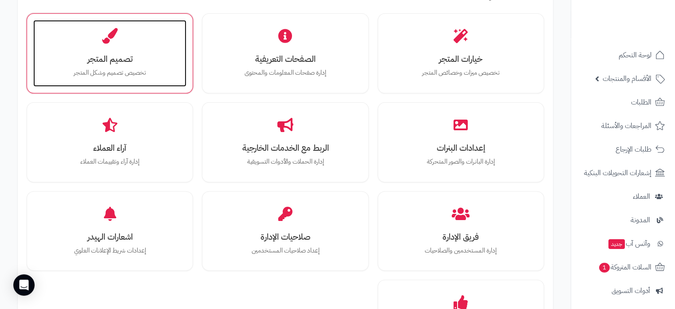
click at [114, 63] on h3 "تصميم المتجر" at bounding box center [109, 58] width 135 height 9
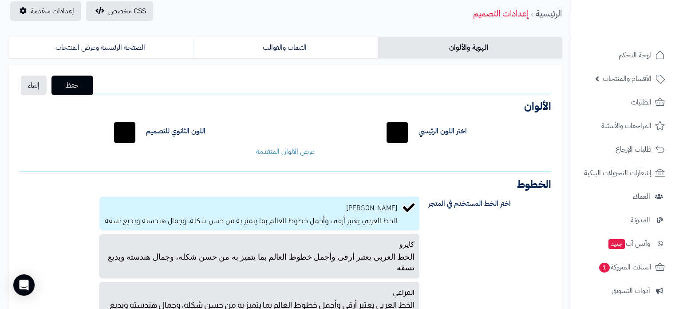
scroll to position [34, 0]
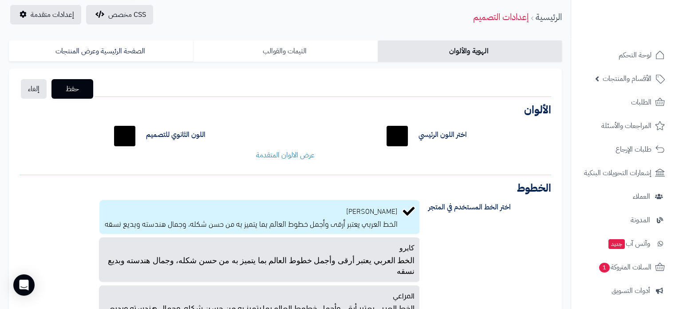
click at [301, 53] on link "الثيمات والقوالب" at bounding box center [285, 50] width 184 height 21
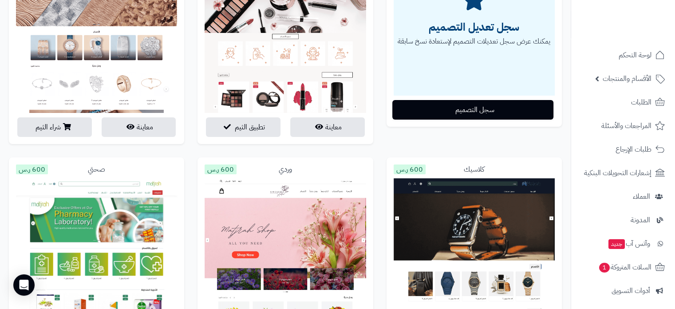
scroll to position [201, 0]
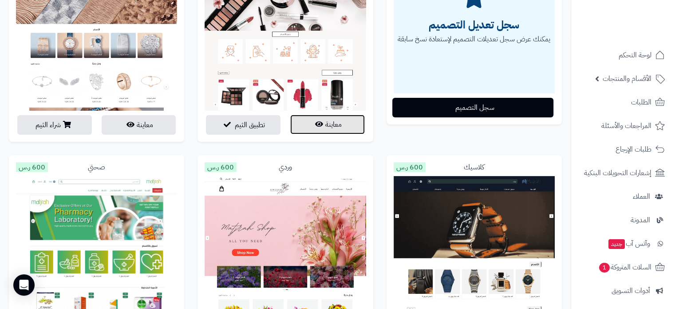
click at [320, 124] on icon "button" at bounding box center [319, 123] width 8 height 7
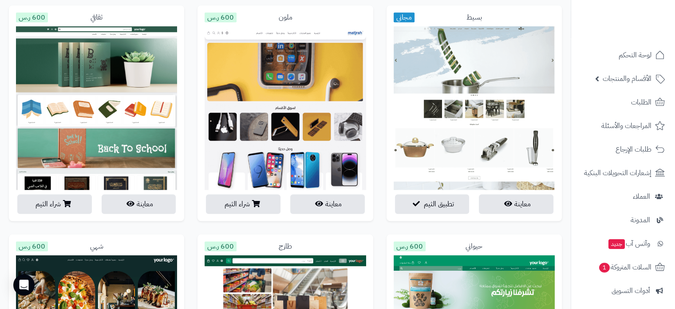
scroll to position [813, 0]
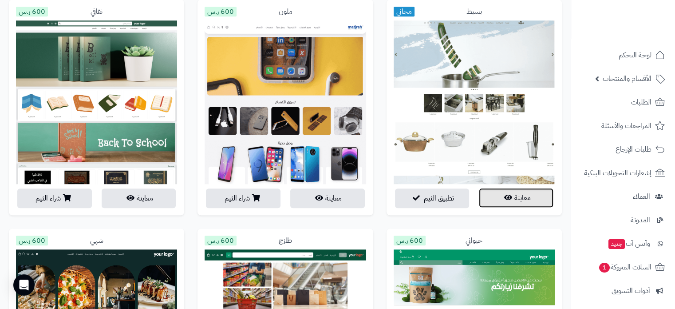
click at [492, 202] on button "معاينة" at bounding box center [516, 198] width 75 height 20
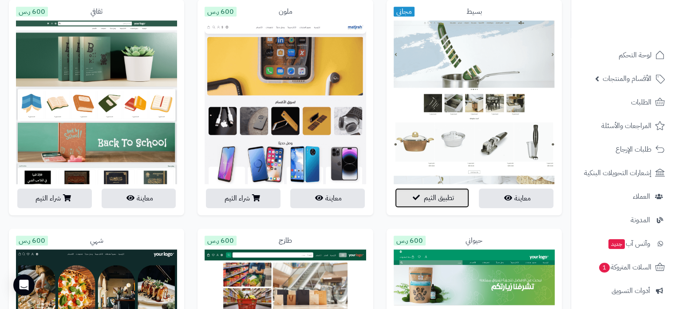
click at [442, 200] on span "تطبيق الثيم" at bounding box center [439, 197] width 30 height 11
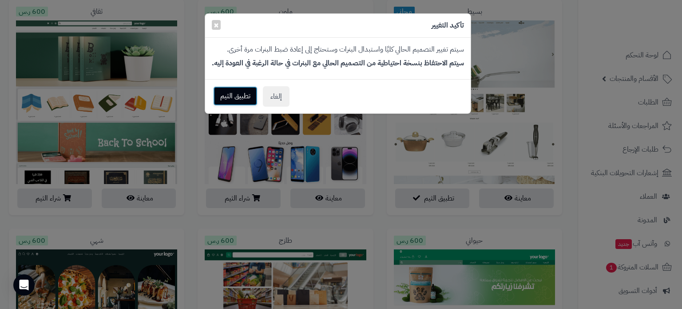
click at [243, 96] on button "تطبيق الثيم" at bounding box center [235, 96] width 44 height 20
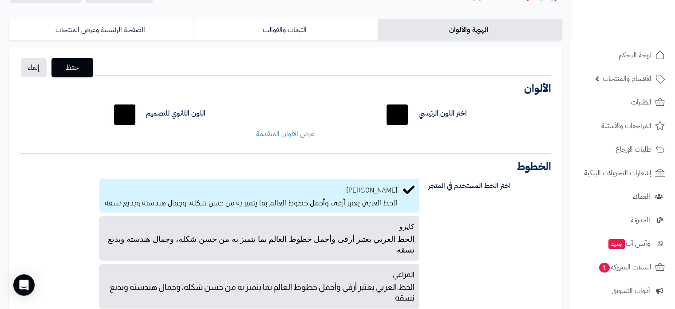
scroll to position [58, 0]
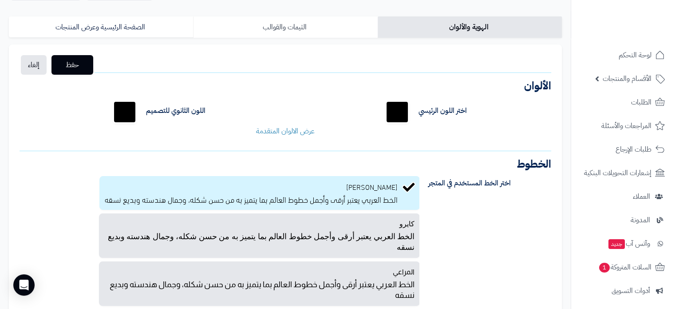
click at [266, 28] on link "الثيمات والقوالب" at bounding box center [285, 26] width 184 height 21
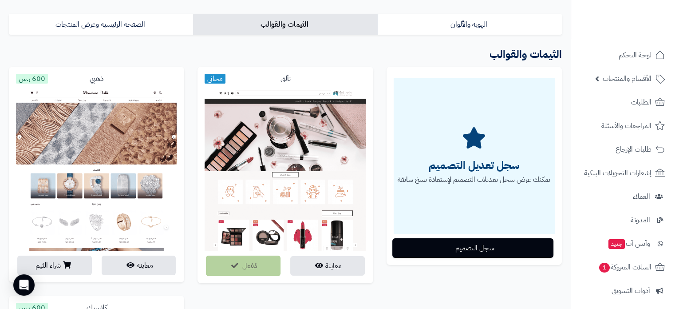
scroll to position [48, 0]
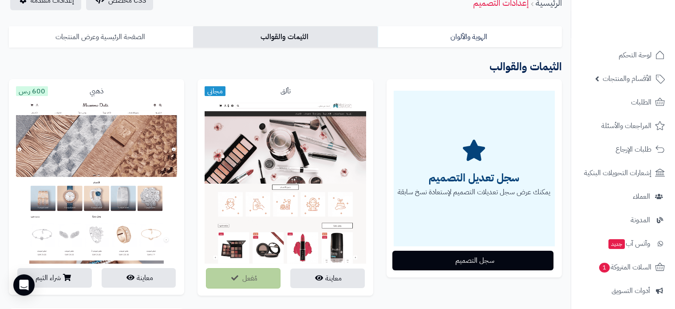
click at [133, 30] on link "الصفحة الرئيسية وعرض المنتجات" at bounding box center [101, 36] width 184 height 21
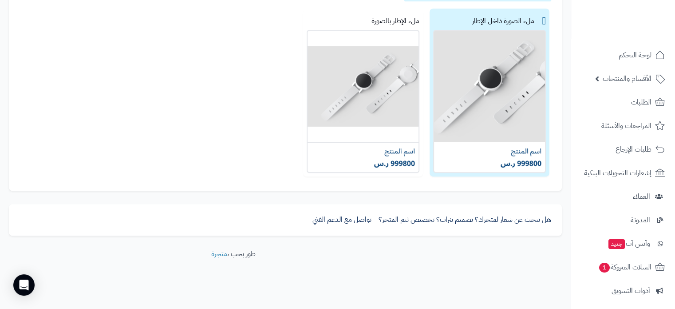
scroll to position [552, 0]
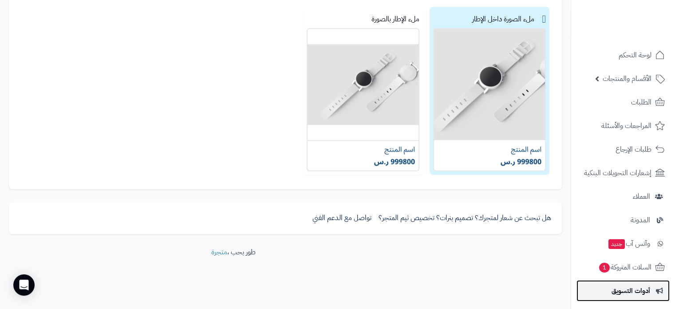
click at [633, 288] on span "أدوات التسويق" at bounding box center [631, 290] width 39 height 12
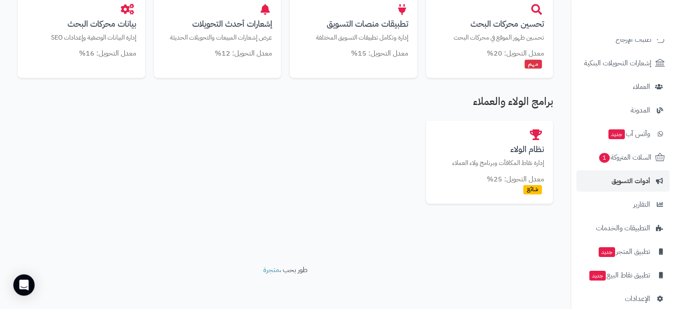
scroll to position [115, 0]
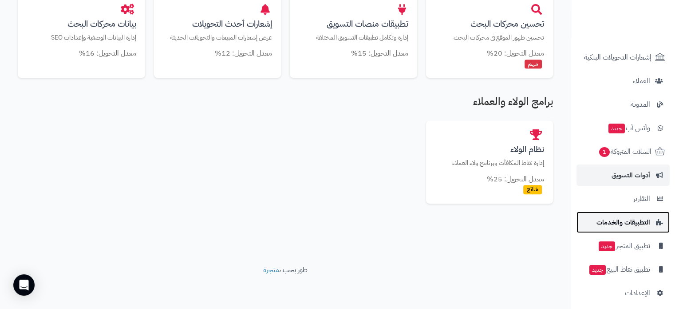
click at [620, 226] on span "التطبيقات والخدمات" at bounding box center [624, 222] width 54 height 12
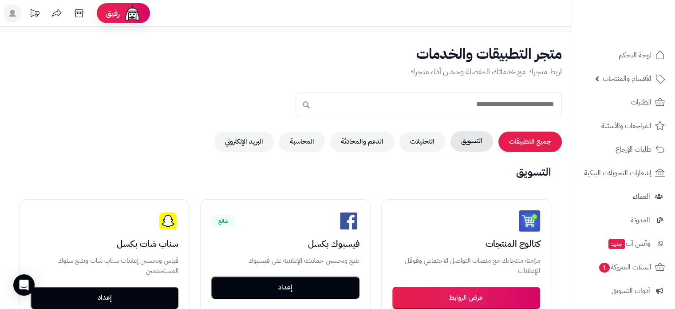
click at [478, 144] on button "التسويق" at bounding box center [472, 141] width 43 height 20
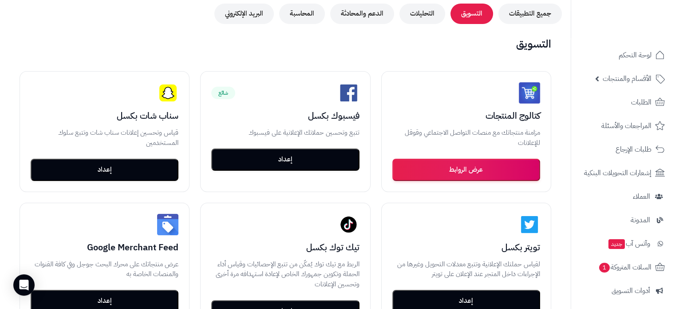
scroll to position [116, 0]
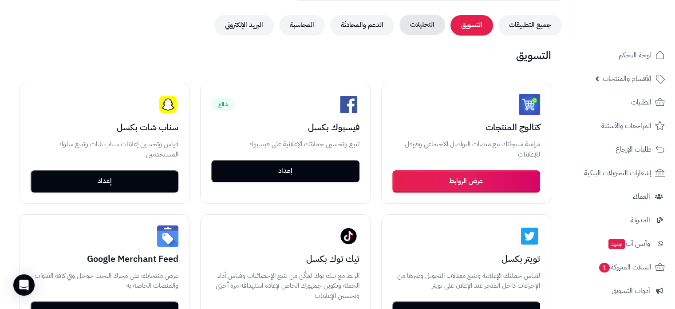
click at [419, 26] on button "التحليلات" at bounding box center [423, 25] width 46 height 20
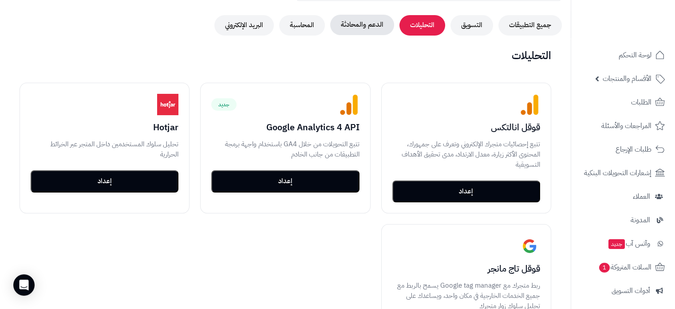
click at [375, 25] on button "الدعم والمحادثة" at bounding box center [362, 25] width 64 height 20
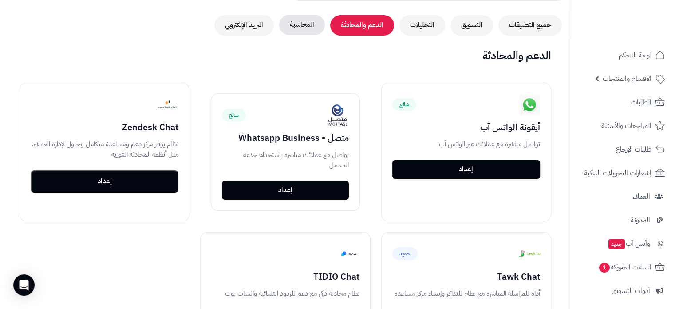
click at [300, 21] on button "المحاسبة" at bounding box center [302, 25] width 46 height 20
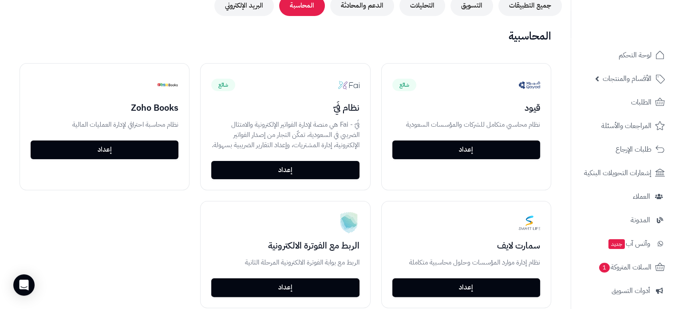
scroll to position [133, 0]
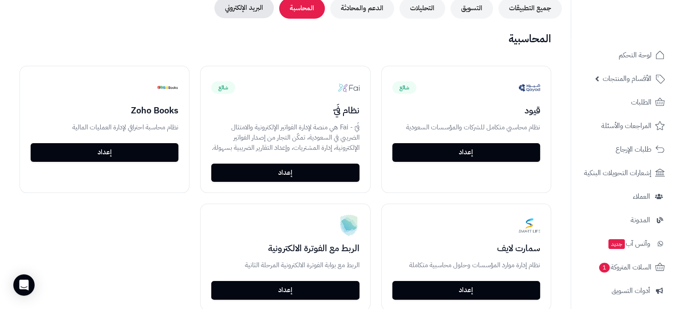
click at [243, 4] on button "البريد الإلكتروني" at bounding box center [243, 8] width 59 height 20
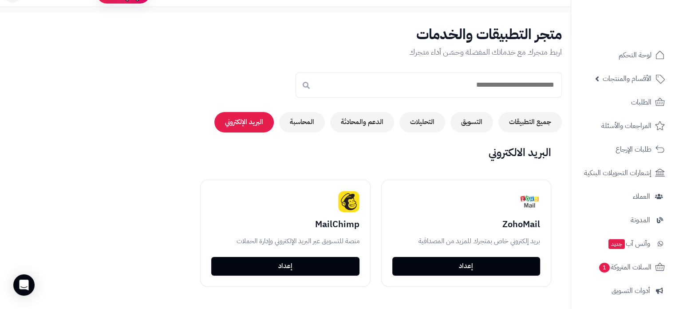
scroll to position [0, 0]
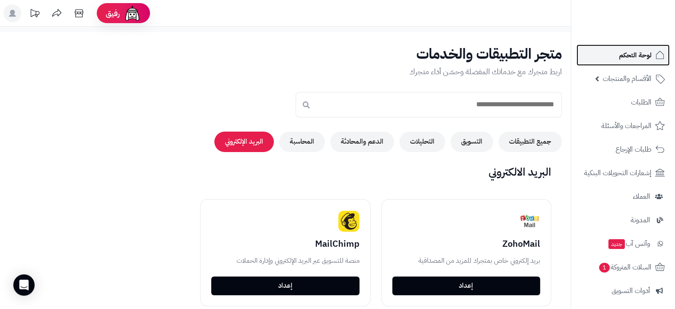
click at [639, 58] on span "لوحة التحكم" at bounding box center [635, 55] width 32 height 12
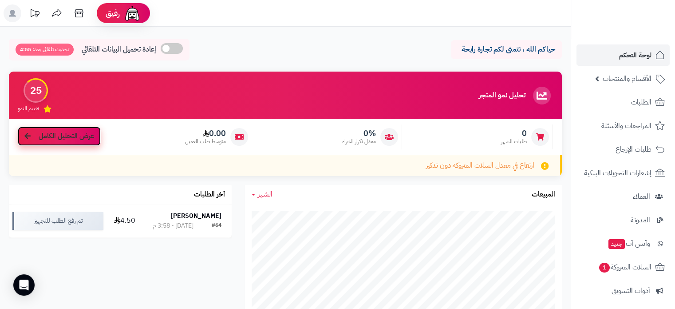
click at [59, 139] on span "عرض التحليل الكامل" at bounding box center [66, 136] width 55 height 10
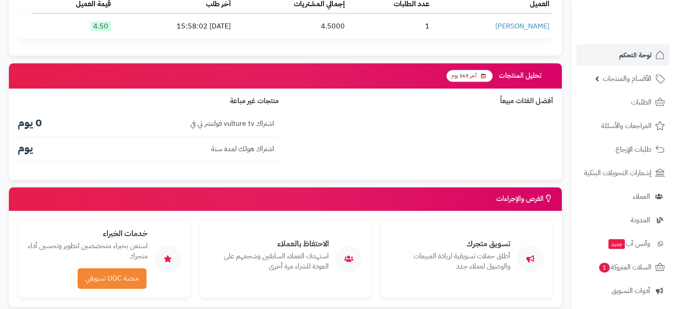
scroll to position [1047, 0]
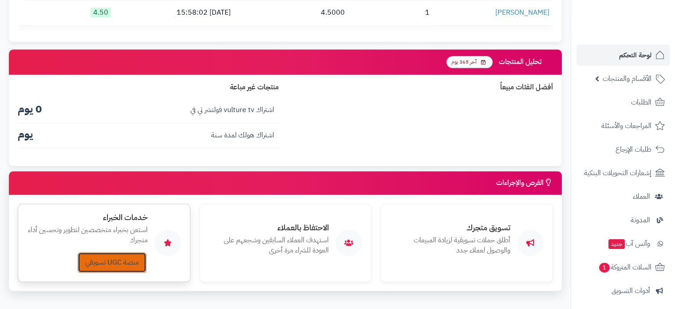
click at [109, 257] on link "منصة UGC تسويقي" at bounding box center [112, 262] width 69 height 20
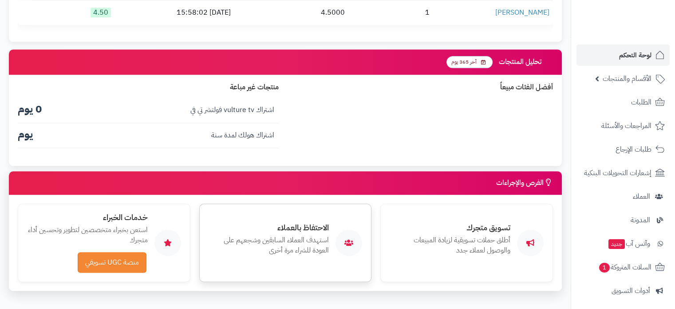
click at [308, 248] on div "الاحتفاظ بالعملاء استهدف العملاء السابقين وشجعهم على العودة للشراء مرة أخرى رسا…" at bounding box center [269, 242] width 121 height 39
click at [435, 242] on p "أطلق حملات تسويقية لزيادة المبيعات والوصول لعملاء جدد" at bounding box center [450, 245] width 121 height 20
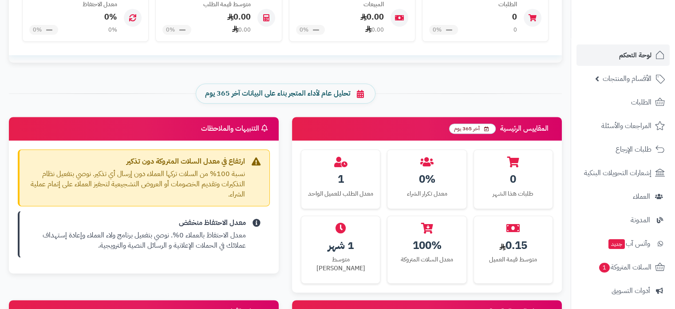
scroll to position [580, 0]
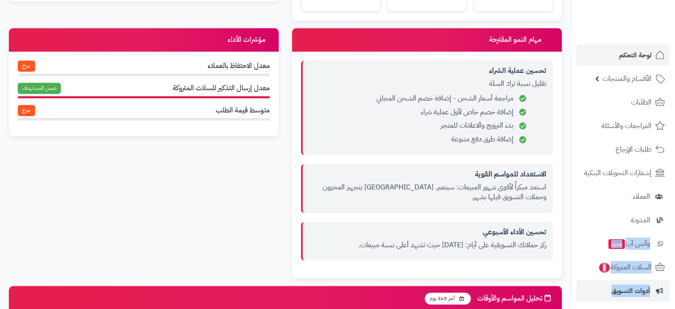
drag, startPoint x: 573, startPoint y: 215, endPoint x: 579, endPoint y: 280, distance: 65.1
click at [579, 280] on ul "لوحة التحكم الأقسام والمنتجات المنتجات الأقسام الماركات مواصفات المنتجات مواصفا…" at bounding box center [623, 231] width 104 height 374
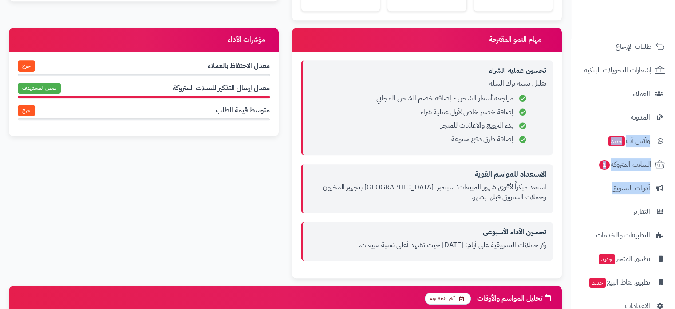
scroll to position [110, 0]
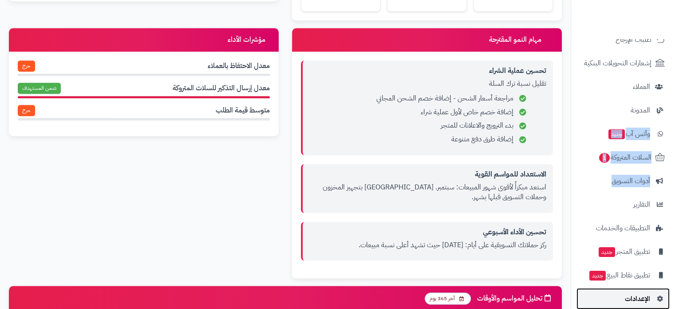
click at [620, 302] on link "الإعدادات" at bounding box center [623, 298] width 93 height 21
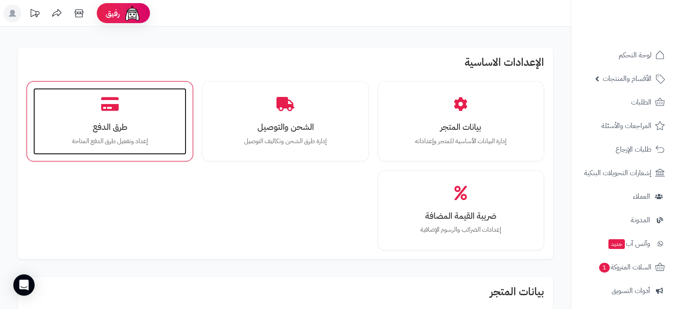
click at [172, 134] on div "طرق الدفع إعداد وتفعيل طرق الدفع المتاحة" at bounding box center [109, 121] width 153 height 67
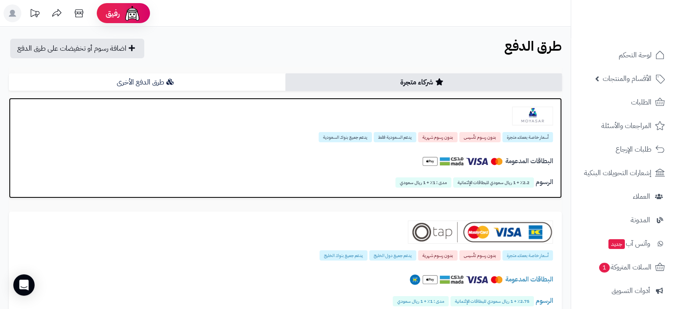
click at [379, 168] on h4 "البطاقات المدعومة" at bounding box center [285, 161] width 535 height 16
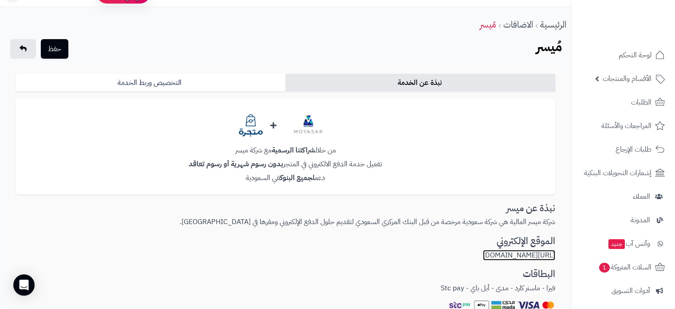
scroll to position [16, 0]
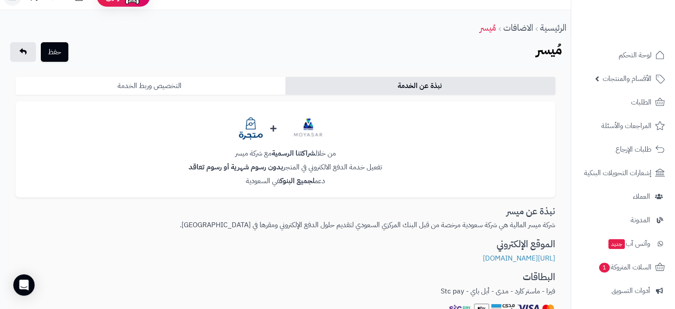
click at [219, 89] on link "التخصيص وربط الخدمة" at bounding box center [151, 86] width 270 height 18
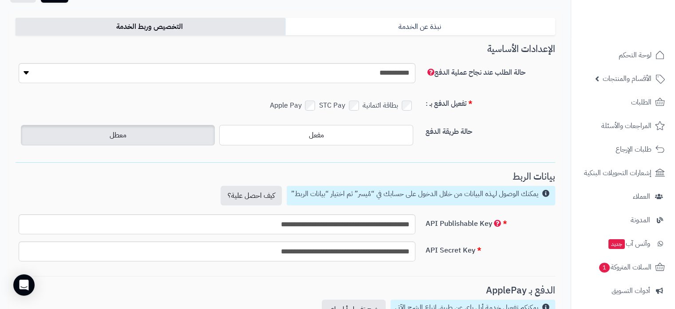
scroll to position [76, 0]
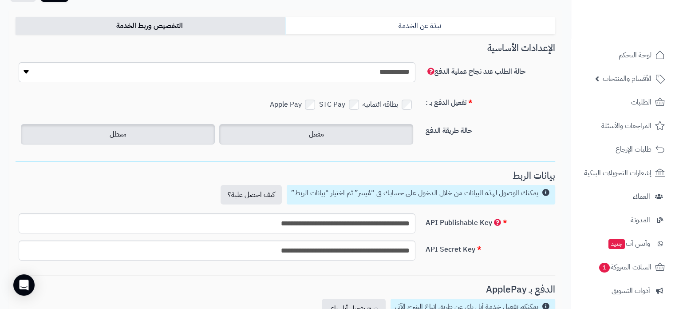
click at [377, 136] on label "مفعل" at bounding box center [316, 134] width 194 height 20
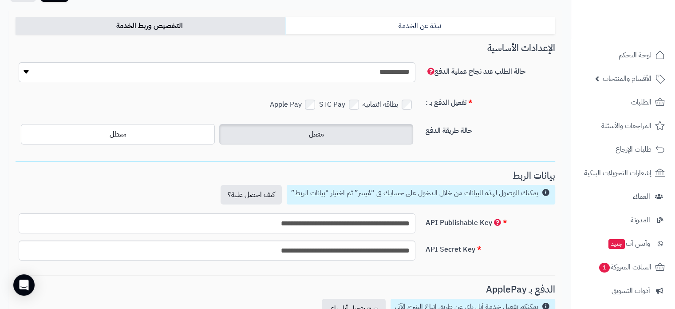
click at [368, 223] on input "**********" at bounding box center [217, 223] width 397 height 20
paste input "**********"
type input "**********"
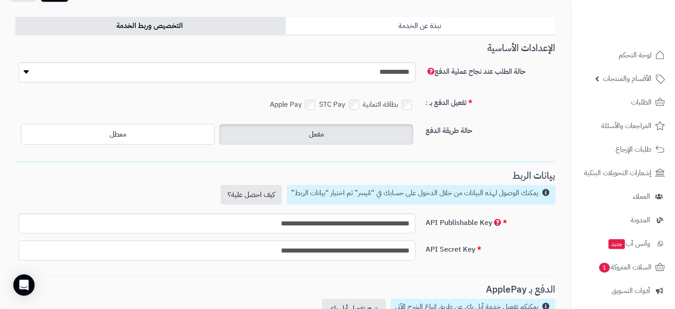
click at [371, 250] on input "**********" at bounding box center [217, 250] width 397 height 20
paste input "text"
type input "**********"
click at [378, 222] on input "**********" at bounding box center [217, 223] width 397 height 20
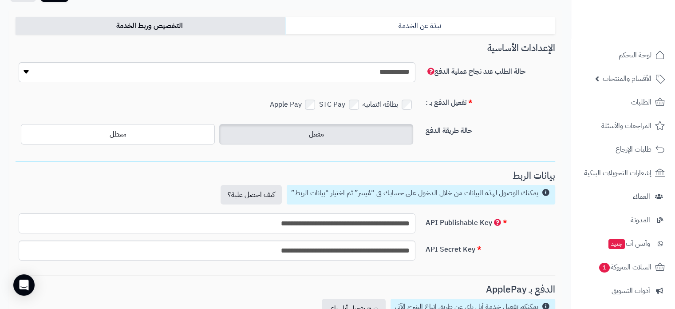
click at [378, 222] on input "**********" at bounding box center [217, 223] width 397 height 20
paste input "text"
type input "**********"
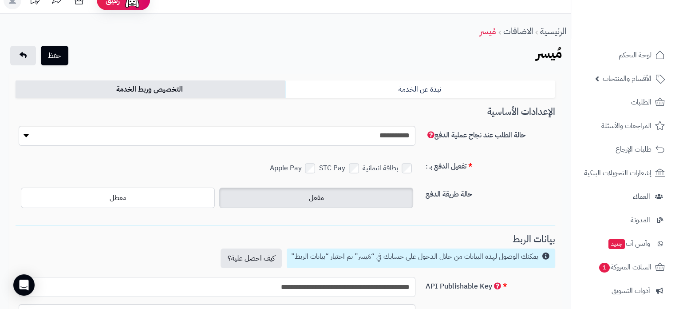
scroll to position [0, 0]
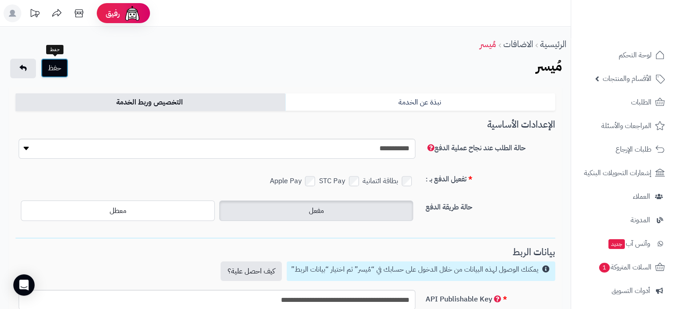
click at [53, 67] on button "حفظ" at bounding box center [55, 68] width 28 height 20
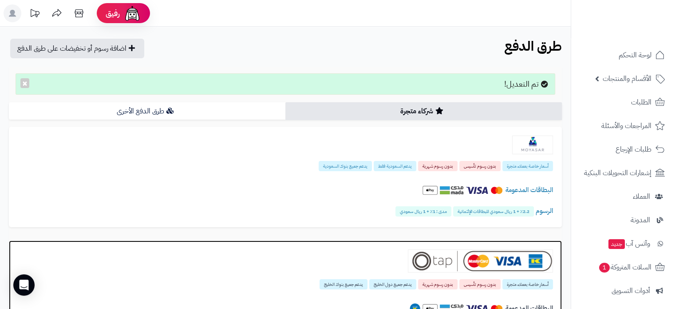
click at [293, 284] on div "أسعار خاصة بعملاء متجرة بدون رسوم تأسيس بدون رسوم شهرية يدعم جميع دول الخليج يد…" at bounding box center [285, 283] width 535 height 10
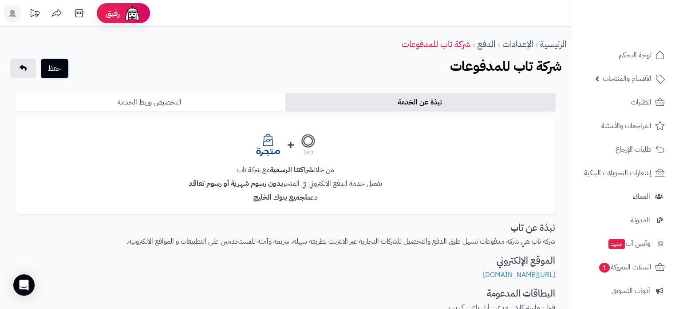
click at [230, 98] on link "التخصيص وربط الخدمة" at bounding box center [151, 102] width 270 height 18
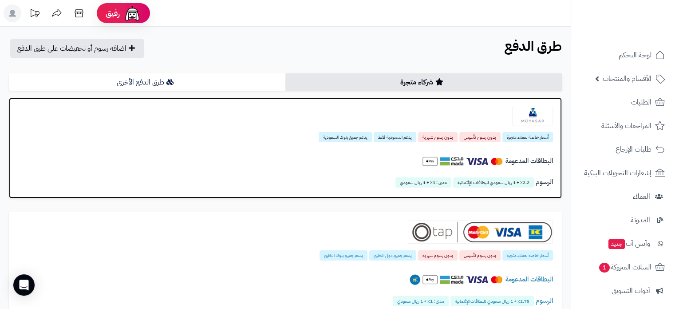
click at [335, 152] on div "البطاقات المدعومة" at bounding box center [285, 163] width 535 height 31
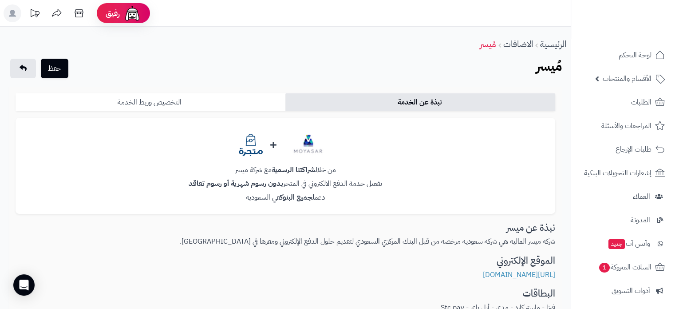
click at [231, 106] on link "التخصيص وربط الخدمة" at bounding box center [151, 102] width 270 height 18
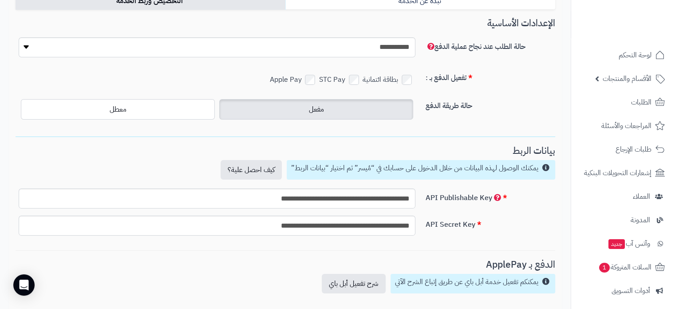
scroll to position [104, 0]
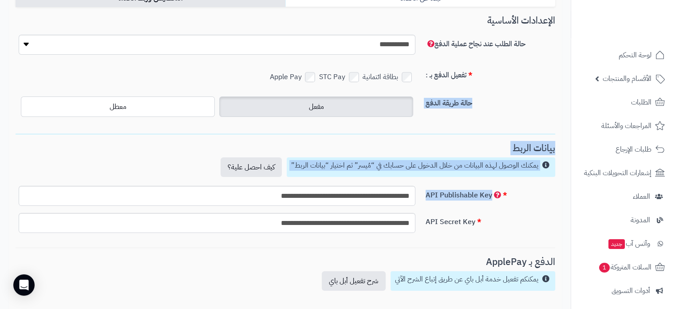
drag, startPoint x: 497, startPoint y: 193, endPoint x: 477, endPoint y: 101, distance: 94.6
click at [477, 101] on div "**********" at bounding box center [286, 179] width 540 height 327
click at [495, 111] on div "حالة طريقة الدفع مفعل معطل" at bounding box center [285, 110] width 547 height 32
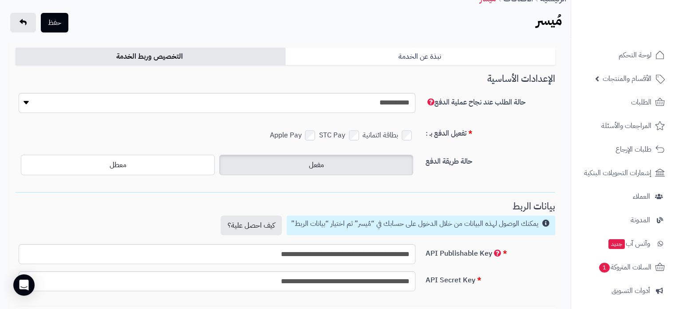
scroll to position [32, 0]
